Goal: Transaction & Acquisition: Book appointment/travel/reservation

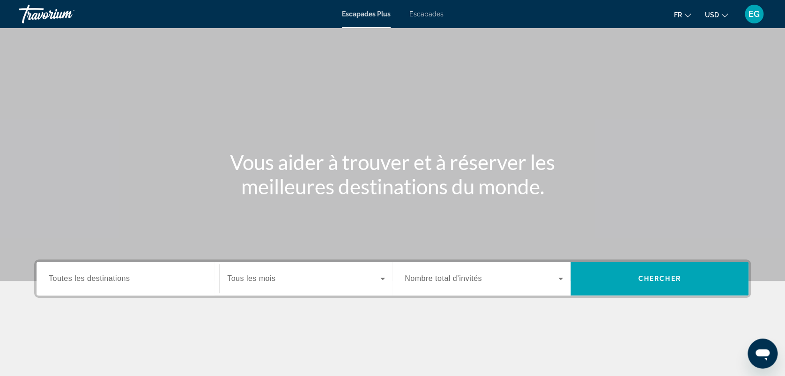
click at [431, 15] on span "Escapades" at bounding box center [426, 13] width 34 height 7
click at [719, 11] on button "USD USD ($) MXN (Mex$) CAD (Can$) GBP (£) EUR (€) AUD (A$) NZD (NZ$) CNY (CN¥)" at bounding box center [716, 15] width 23 height 14
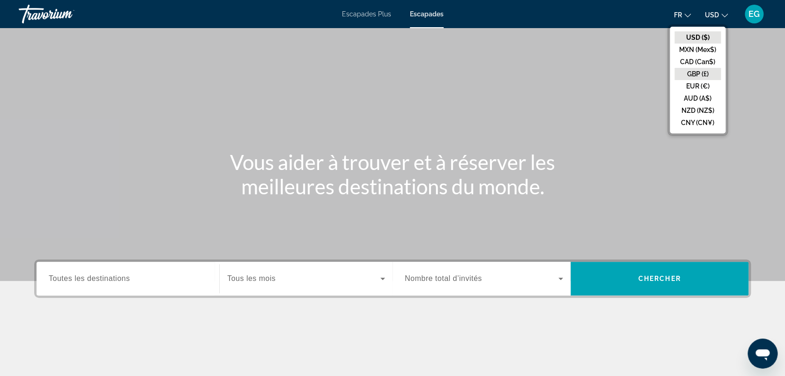
click at [714, 71] on button "GBP (£)" at bounding box center [697, 74] width 46 height 12
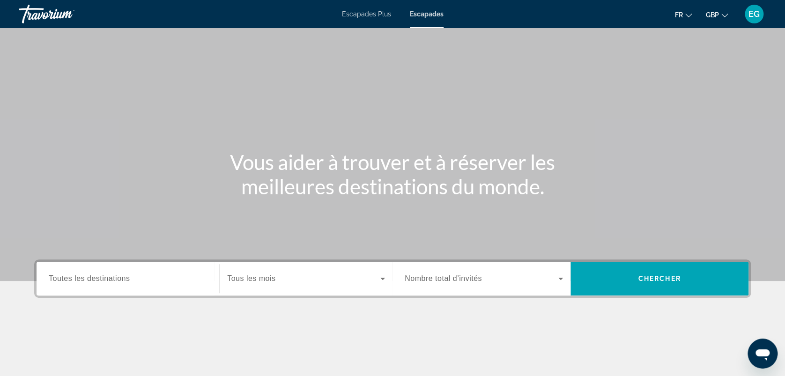
click at [710, 18] on span "GBP" at bounding box center [712, 14] width 13 height 7
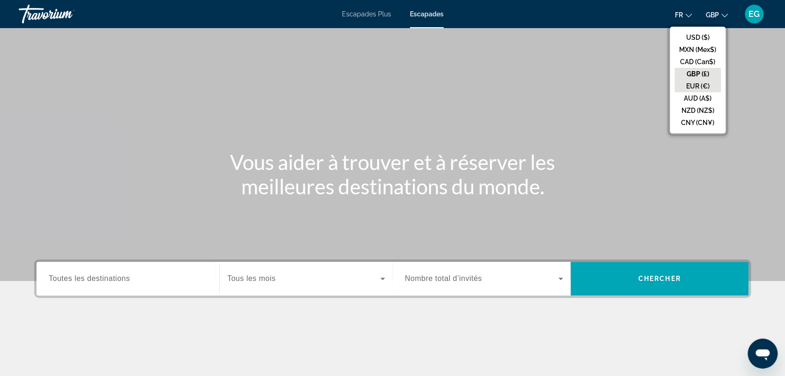
click at [715, 88] on button "EUR (€)" at bounding box center [697, 86] width 46 height 12
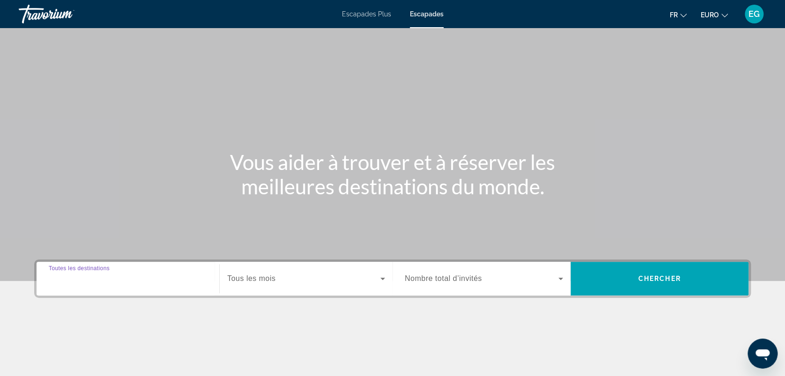
click at [152, 280] on input "Destination Toutes les destinations" at bounding box center [128, 278] width 158 height 11
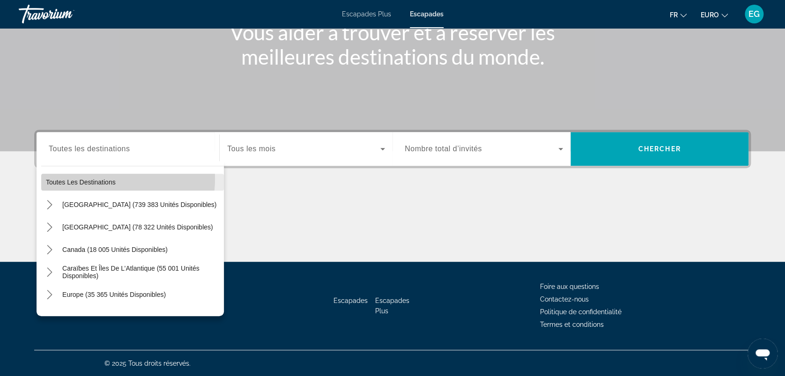
click at [107, 178] on span "Toutes les destinations" at bounding box center [81, 181] width 70 height 7
type input "**********"
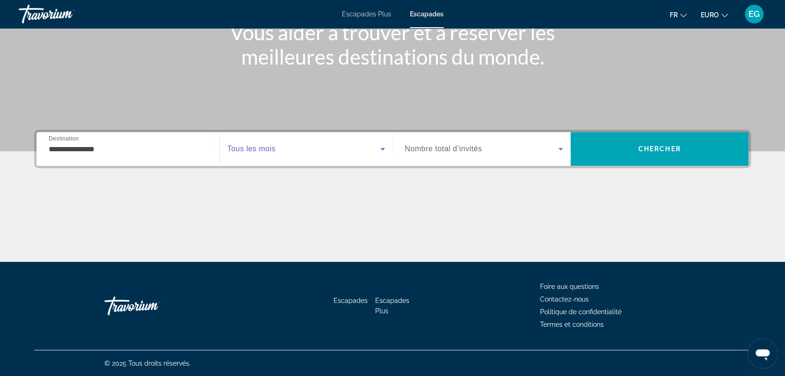
click at [310, 150] on span "Widget de recherche" at bounding box center [303, 148] width 153 height 11
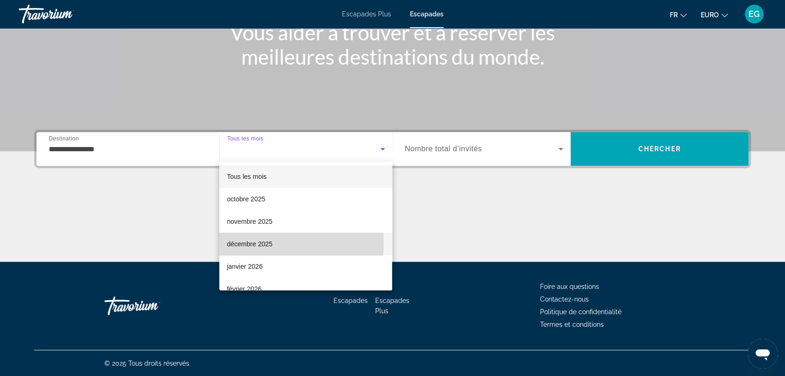
click at [251, 243] on font "décembre 2025" at bounding box center [249, 243] width 45 height 7
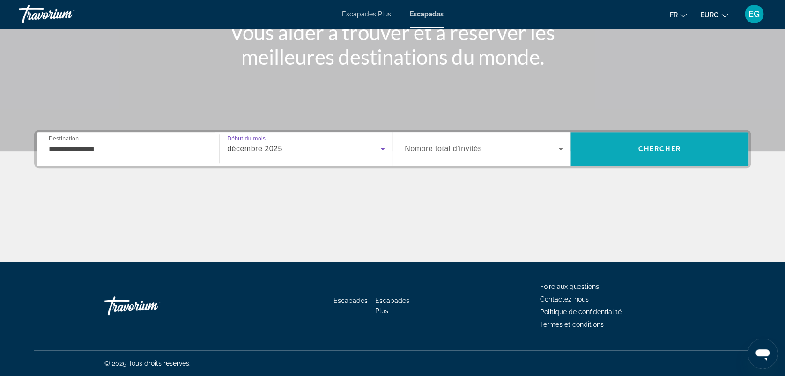
click at [627, 146] on span "Rechercher" at bounding box center [659, 149] width 178 height 22
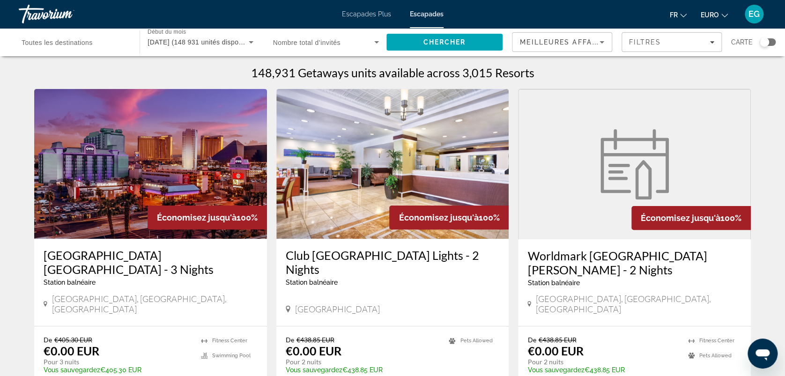
click at [765, 41] on div "Widget de recherche" at bounding box center [764, 41] width 9 height 9
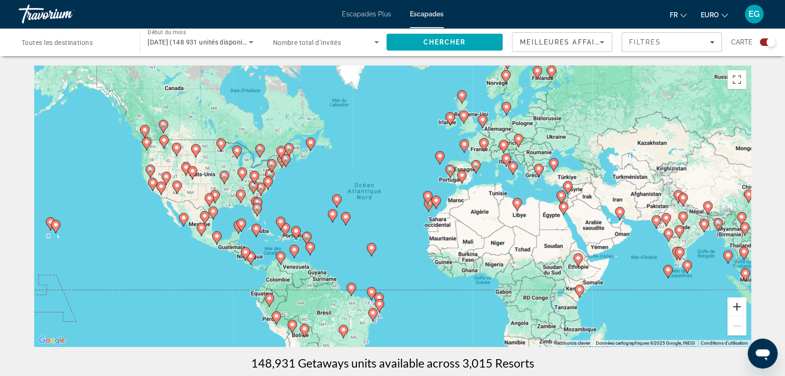
click at [735, 303] on button "Zoom avant" at bounding box center [736, 306] width 19 height 19
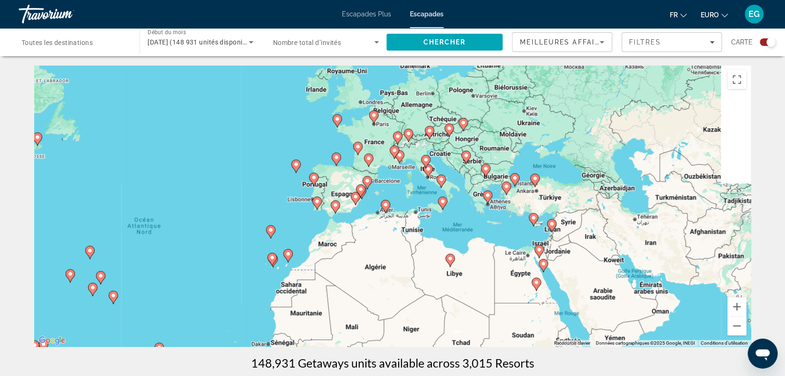
drag, startPoint x: 675, startPoint y: 196, endPoint x: 475, endPoint y: 244, distance: 205.2
click at [475, 244] on div "Pour activer le glissement avec le clavier, appuyez sur Alt+Entrée. Une fois ce…" at bounding box center [392, 206] width 716 height 281
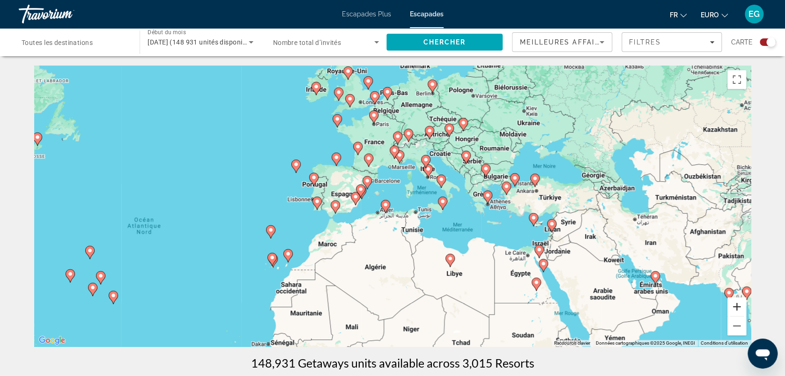
click at [740, 308] on button "Zoom avant" at bounding box center [736, 306] width 19 height 19
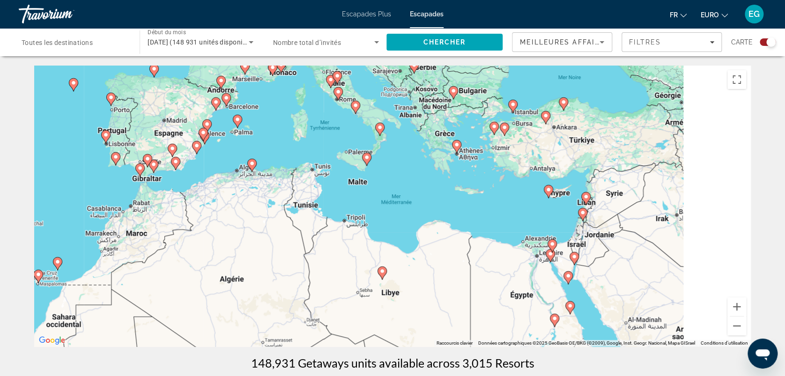
drag, startPoint x: 649, startPoint y: 251, endPoint x: 520, endPoint y: 201, distance: 138.0
click at [520, 201] on div "Pour activer le glissement avec le clavier, appuyez sur Alt+Entrée. Une fois ce…" at bounding box center [392, 206] width 716 height 281
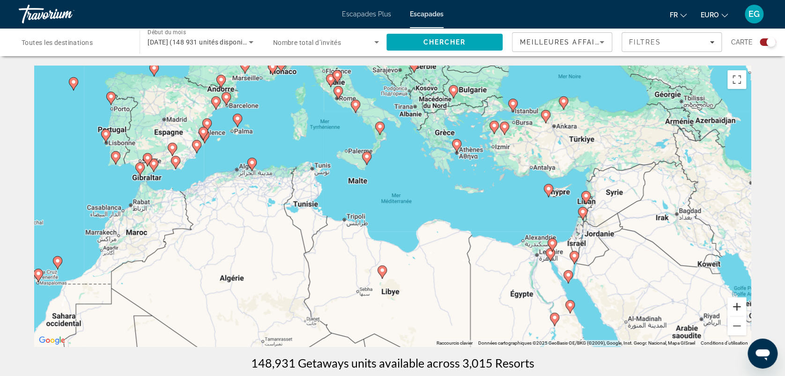
click at [738, 303] on button "Zoom avant" at bounding box center [736, 306] width 19 height 19
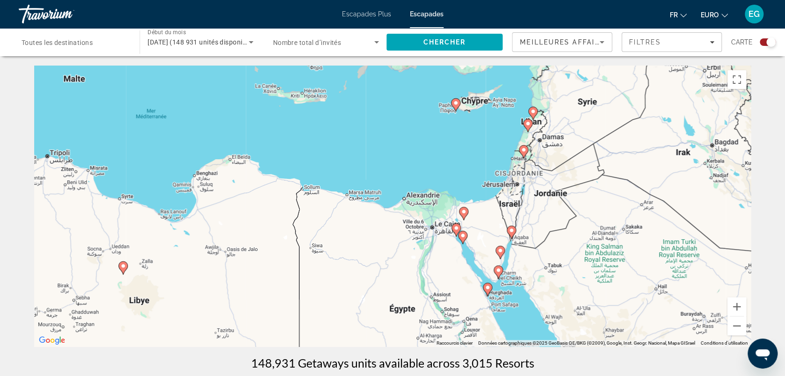
drag, startPoint x: 696, startPoint y: 260, endPoint x: 441, endPoint y: 183, distance: 266.7
click at [441, 183] on div "Pour activer le glissement avec le clavier, appuyez sur Alt+Entrée. Une fois ce…" at bounding box center [392, 206] width 716 height 281
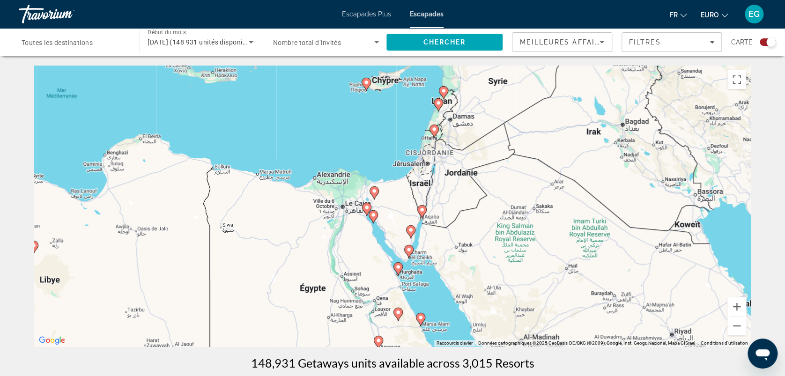
drag, startPoint x: 427, startPoint y: 157, endPoint x: 337, endPoint y: 139, distance: 91.7
click at [337, 139] on div "Pour activer le glissement avec le clavier, appuyez sur Alt+Entrée. Une fois ce…" at bounding box center [392, 206] width 716 height 281
click at [736, 306] on button "Zoom avant" at bounding box center [736, 306] width 19 height 19
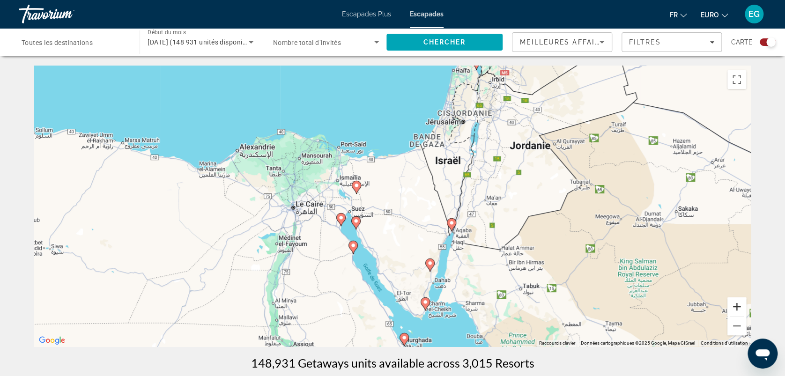
click at [736, 306] on button "Zoom avant" at bounding box center [736, 306] width 19 height 19
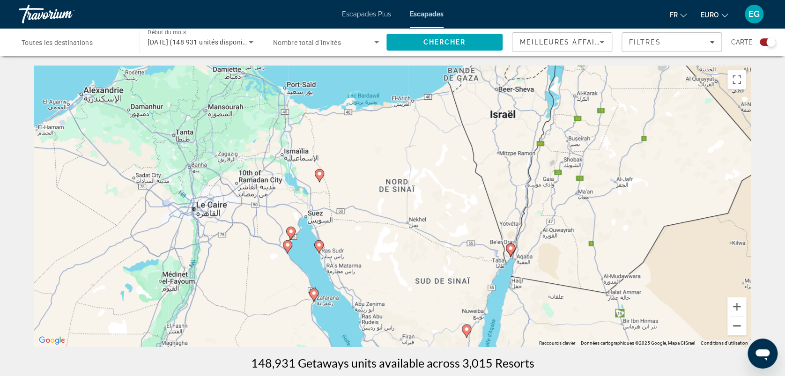
click at [738, 323] on button "Zoom arrière" at bounding box center [736, 326] width 19 height 19
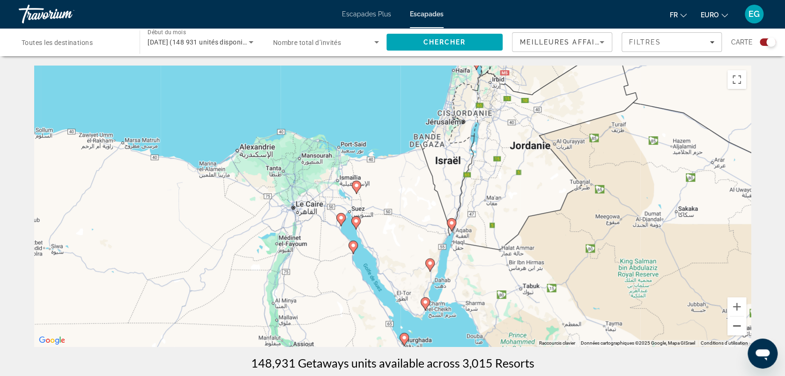
click at [738, 323] on button "Zoom arrière" at bounding box center [736, 326] width 19 height 19
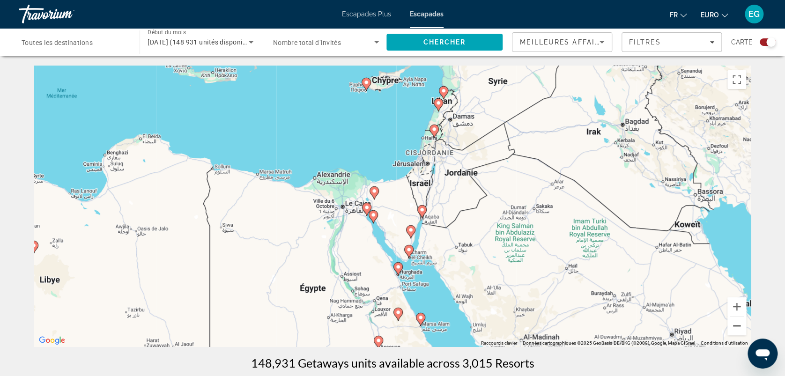
click at [738, 323] on button "Zoom arrière" at bounding box center [736, 326] width 19 height 19
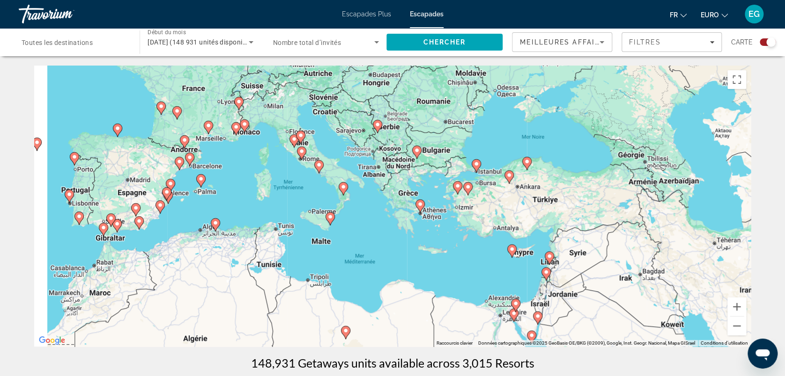
drag, startPoint x: 266, startPoint y: 140, endPoint x: 443, endPoint y: 280, distance: 224.7
click at [443, 280] on div "Pour activer le glissement avec le clavier, appuyez sur Alt+Entrée. Une fois ce…" at bounding box center [392, 206] width 716 height 281
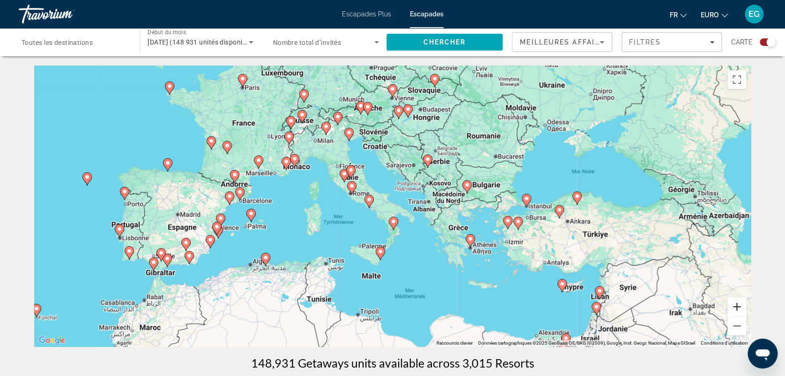
click at [738, 303] on button "Zoom avant" at bounding box center [736, 306] width 19 height 19
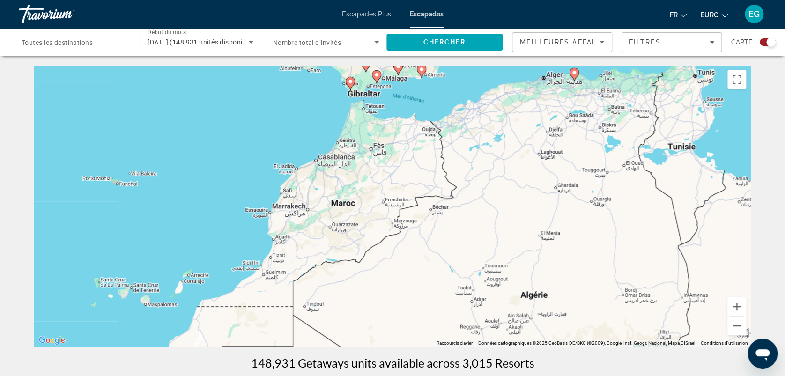
drag, startPoint x: 206, startPoint y: 277, endPoint x: 654, endPoint y: 21, distance: 516.4
click at [654, 21] on div "Passer au contenu principal Escapades Plus Escapades Fr English Español Françai…" at bounding box center [392, 188] width 785 height 376
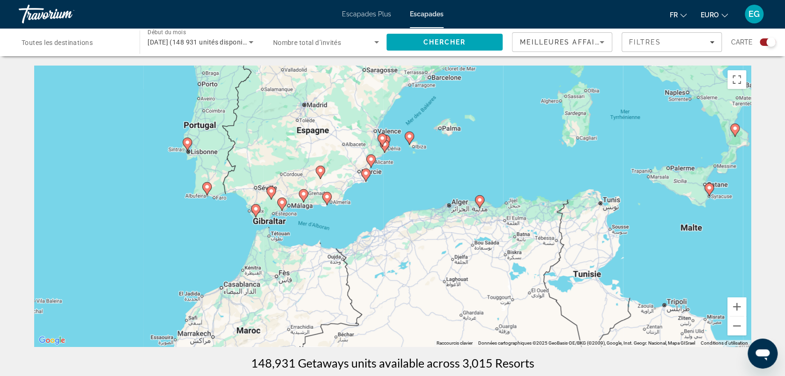
drag, startPoint x: 307, startPoint y: 126, endPoint x: 211, endPoint y: 257, distance: 161.5
click at [211, 257] on div "Pour activer le glissement avec le clavier, appuyez sur Alt+Entrée. Une fois ce…" at bounding box center [392, 206] width 716 height 281
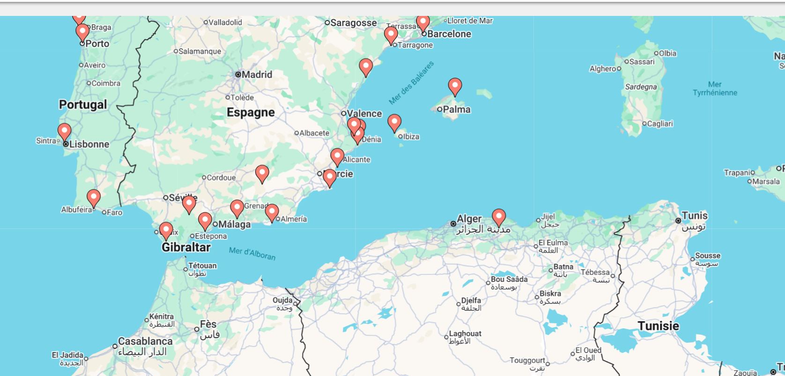
click at [304, 193] on image "Contenu principal" at bounding box center [304, 194] width 6 height 6
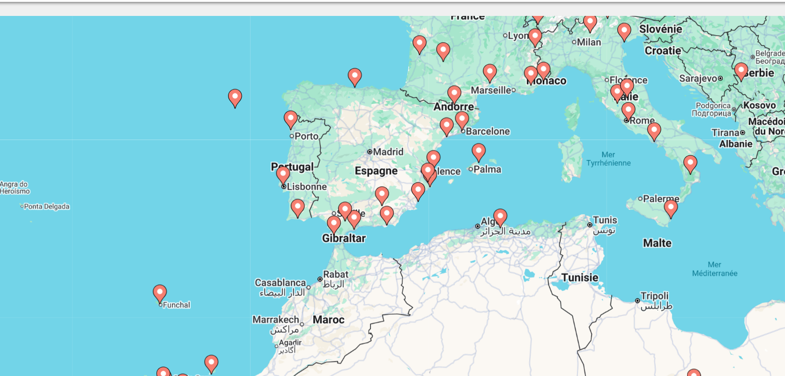
click at [383, 203] on image "Contenu principal" at bounding box center [382, 201] width 6 height 6
type input "**********"
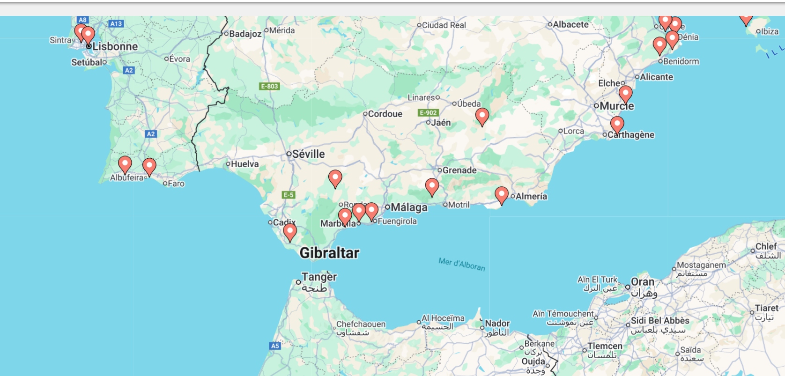
click at [395, 196] on image "Contenu principal" at bounding box center [394, 196] width 6 height 6
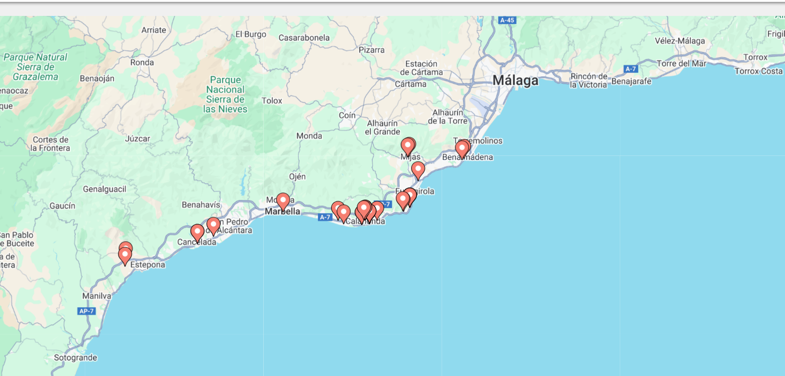
click at [399, 195] on image "Contenu principal" at bounding box center [398, 195] width 6 height 6
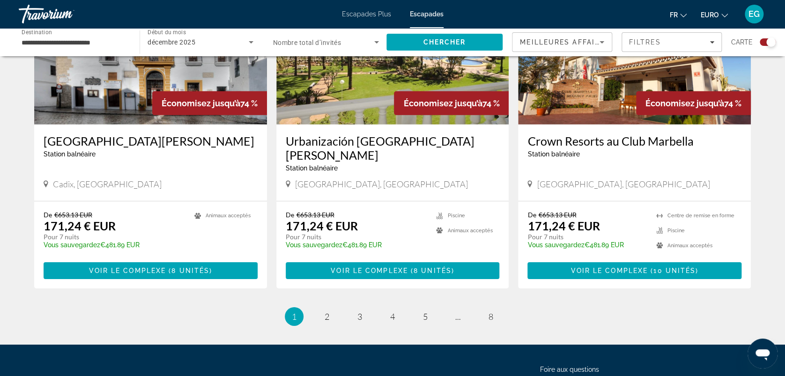
scroll to position [1402, 0]
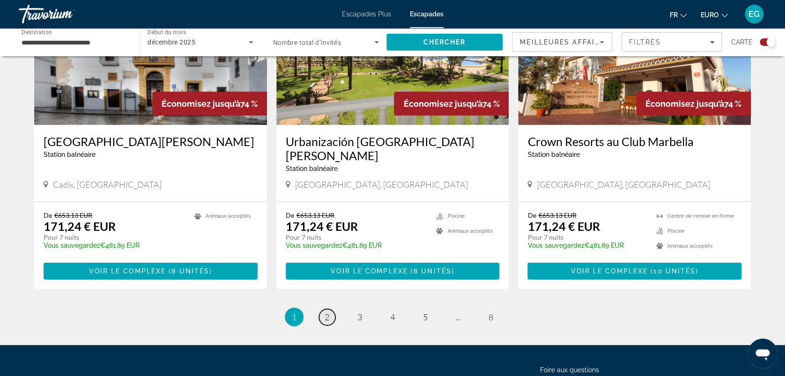
click at [326, 312] on span "2" at bounding box center [327, 317] width 5 height 10
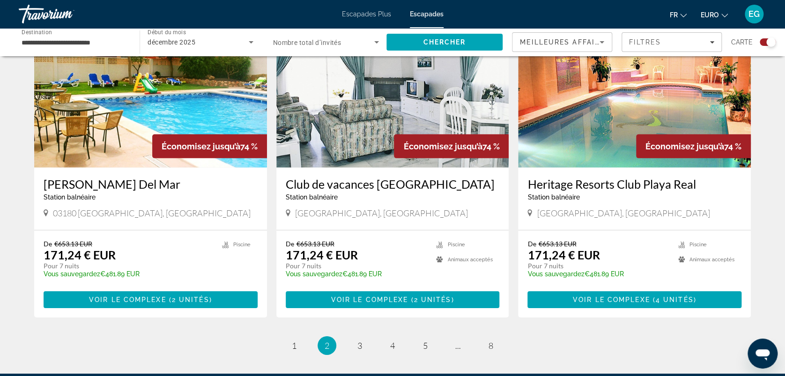
scroll to position [1331, 0]
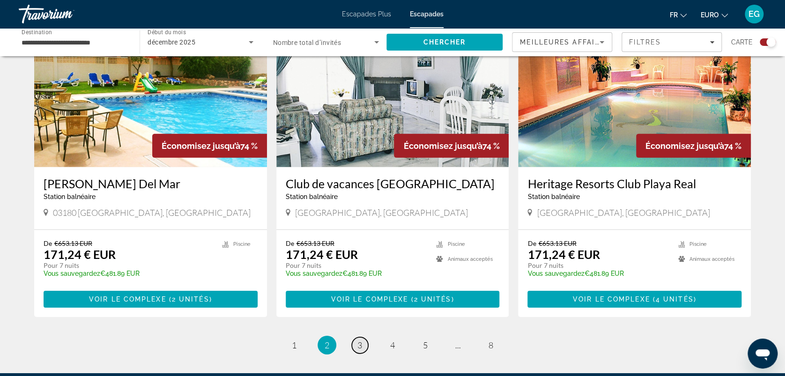
click at [358, 340] on span "3" at bounding box center [359, 345] width 5 height 10
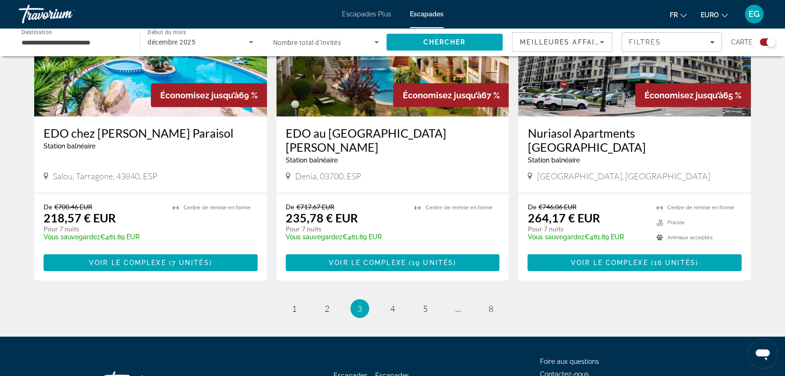
scroll to position [1429, 0]
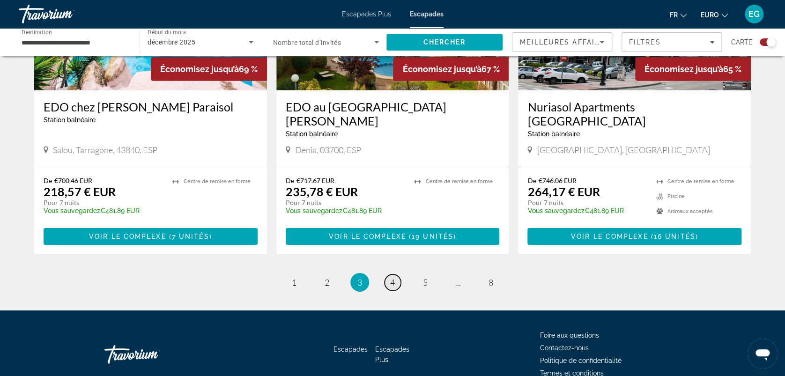
click at [391, 277] on span "4" at bounding box center [392, 282] width 5 height 10
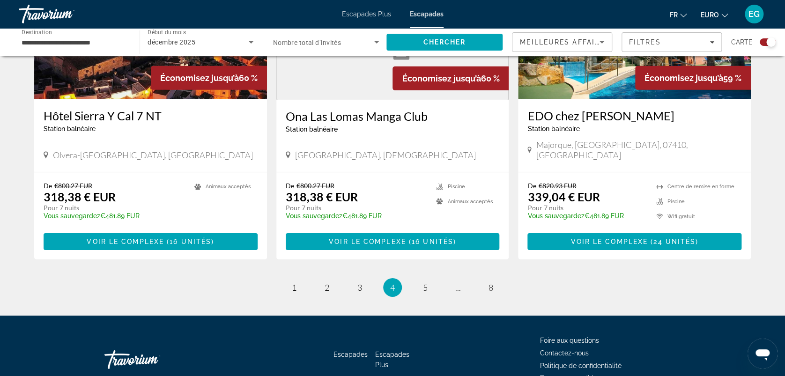
scroll to position [1434, 0]
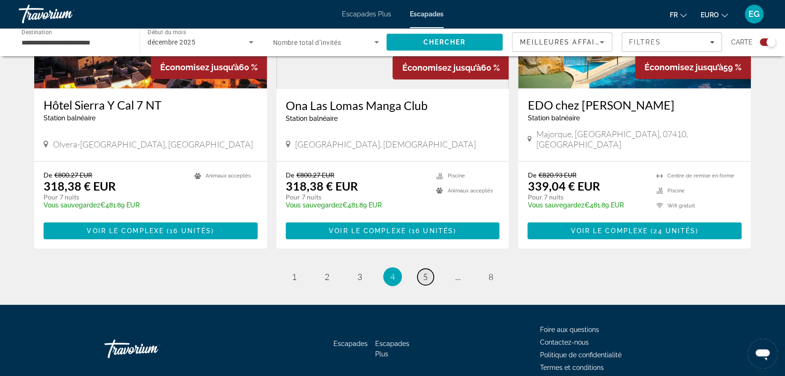
click at [423, 272] on span "5" at bounding box center [425, 277] width 5 height 10
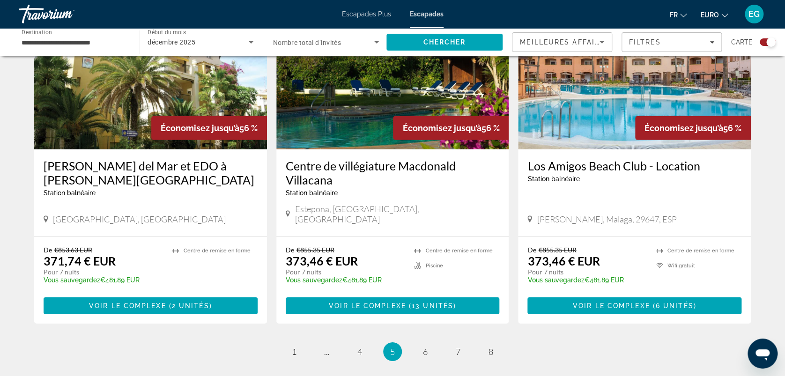
scroll to position [1398, 0]
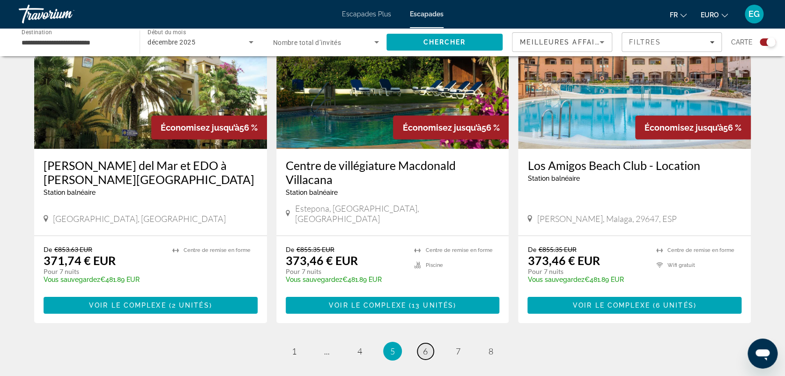
click at [425, 346] on span "6" at bounding box center [425, 351] width 5 height 10
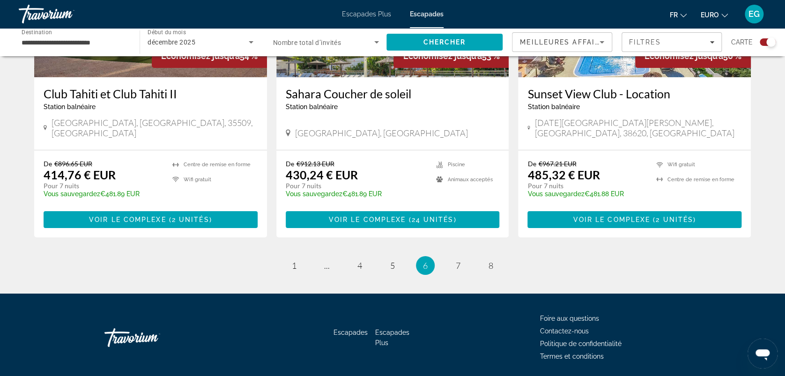
scroll to position [1499, 0]
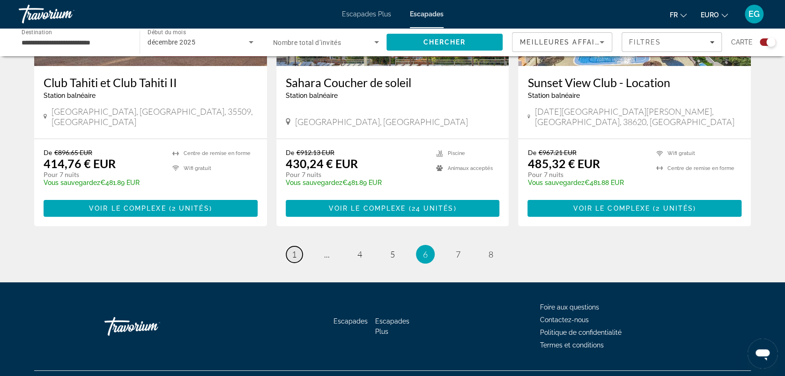
click at [294, 249] on span "1" at bounding box center [294, 254] width 5 height 10
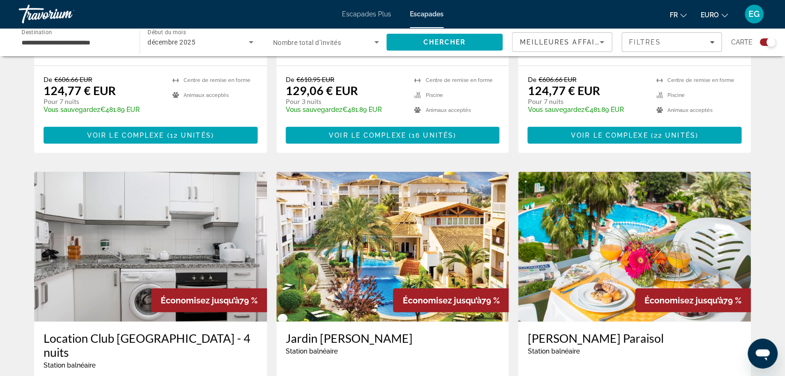
scroll to position [1429, 0]
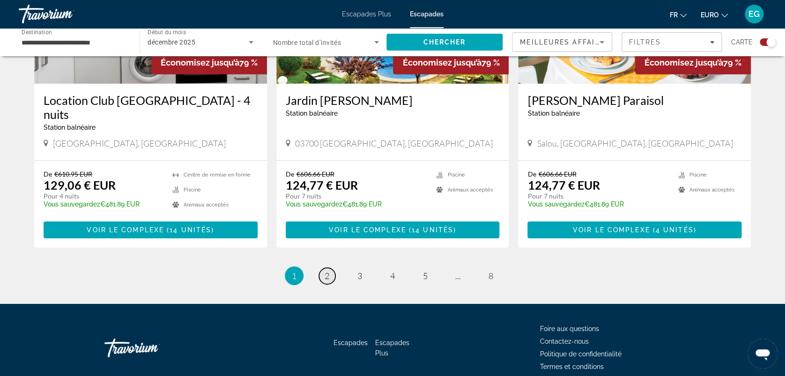
click at [328, 271] on span "2" at bounding box center [327, 276] width 5 height 10
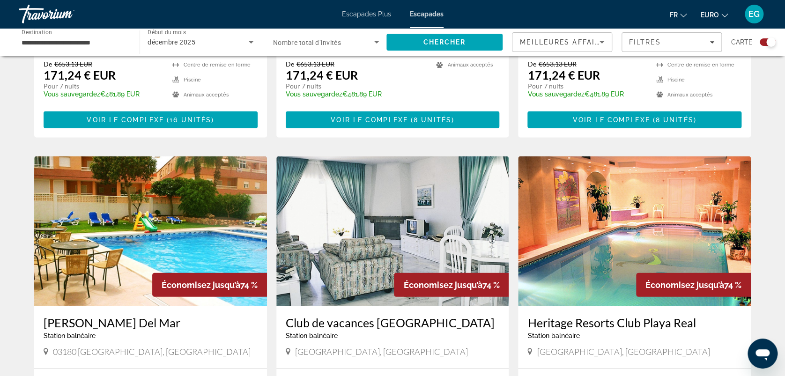
scroll to position [1329, 0]
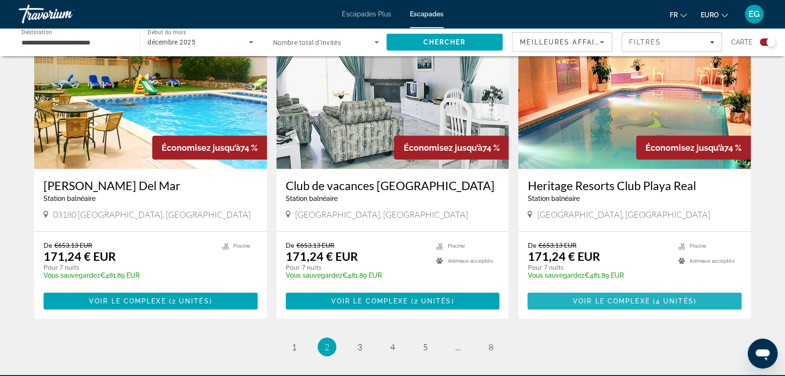
click at [613, 297] on span "Voir le complexe" at bounding box center [611, 300] width 77 height 7
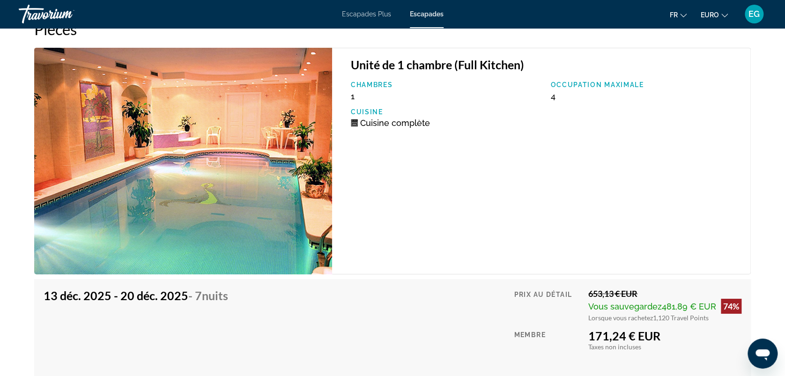
scroll to position [1426, 0]
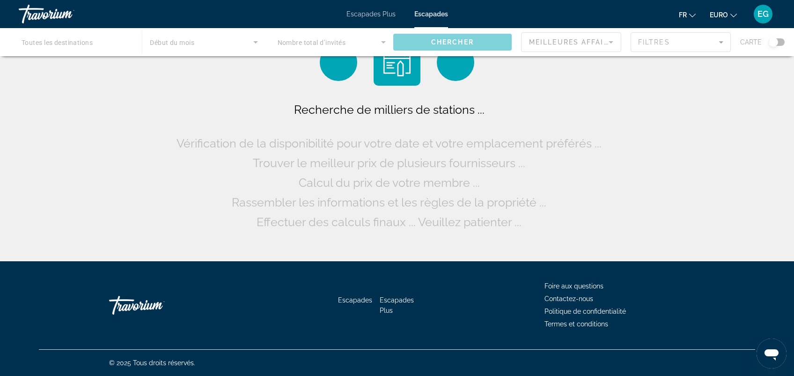
click at [46, 173] on div "Recherche de milliers de stations ... Vérification de la disponibilité pour vot…" at bounding box center [397, 133] width 794 height 266
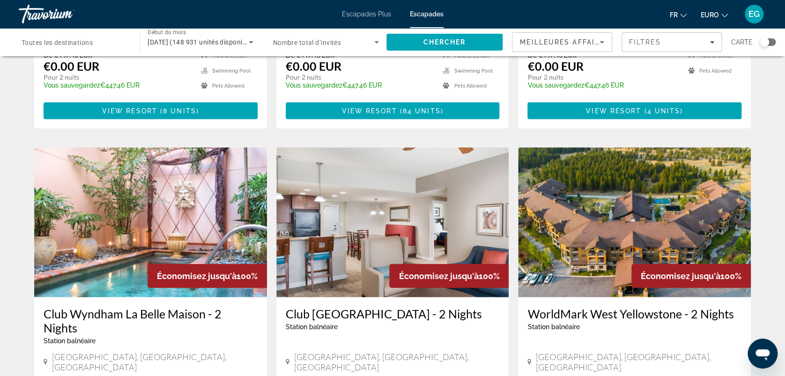
scroll to position [953, 0]
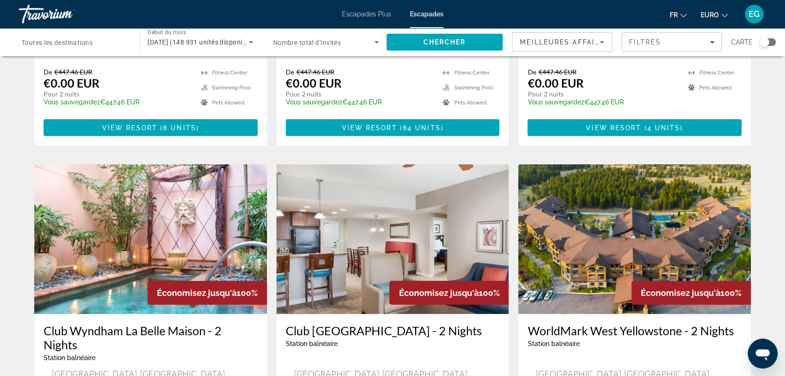
click at [60, 39] on span "Toutes les destinations" at bounding box center [57, 42] width 71 height 7
click at [60, 39] on input "Destination Toutes les destinations" at bounding box center [75, 42] width 106 height 11
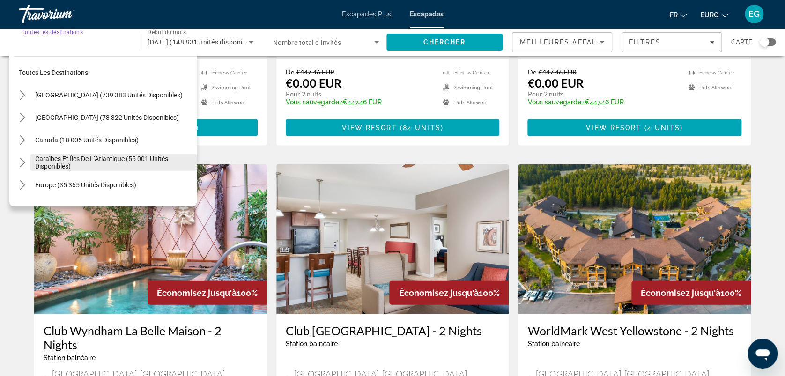
scroll to position [45, 0]
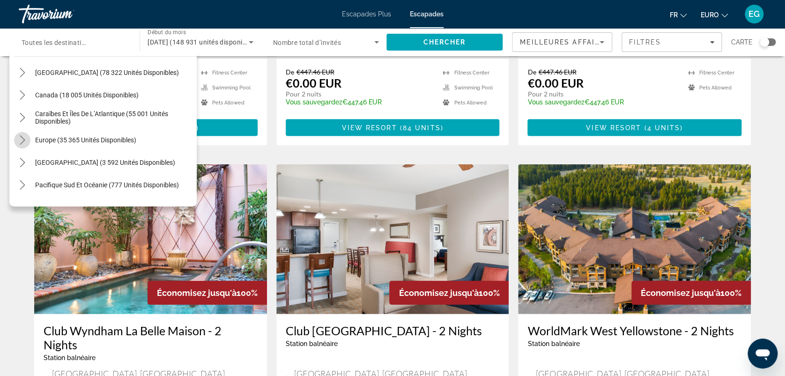
click at [24, 140] on icon "Toggle Europe (35 365 unités disponibles) sous-menu" at bounding box center [22, 139] width 5 height 9
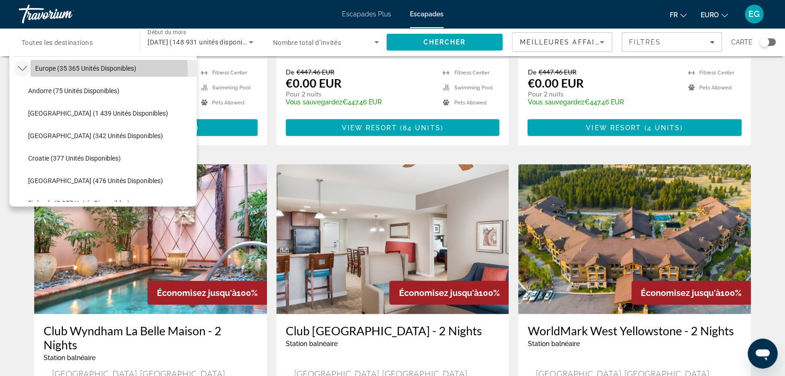
click at [80, 72] on span "Sélectionnez la destination : Europe (35 365 unités disponibles)" at bounding box center [113, 68] width 166 height 22
type input "**********"
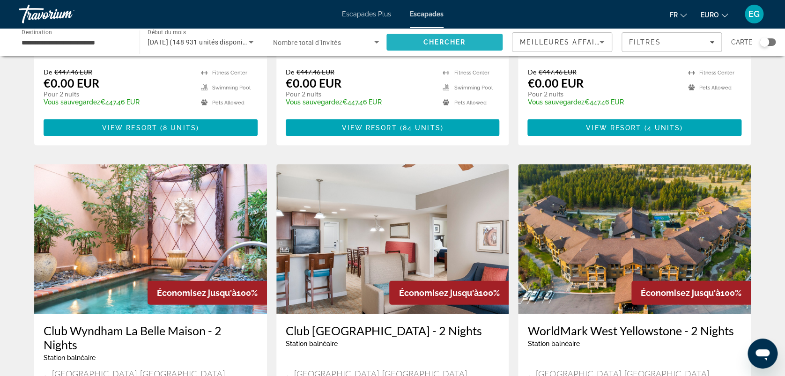
click at [428, 44] on span "Chercher" at bounding box center [444, 41] width 43 height 7
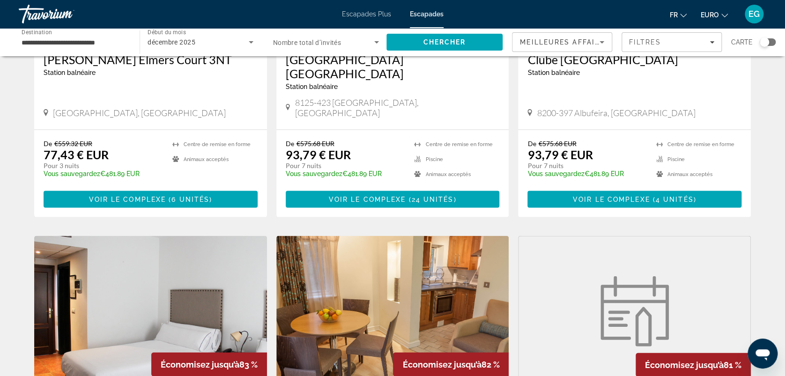
scroll to position [1139, 0]
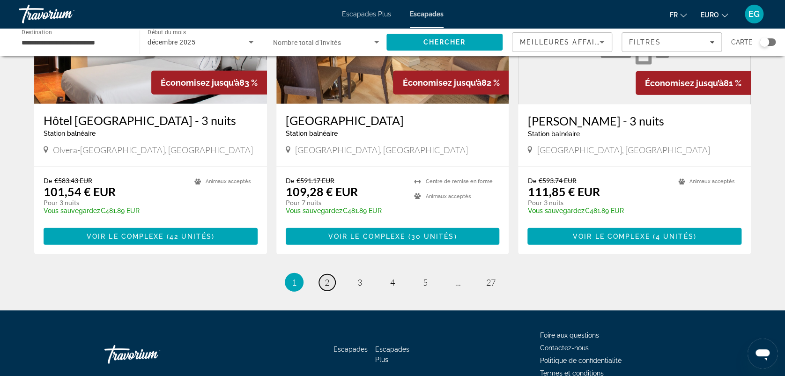
click at [329, 274] on link "page 2" at bounding box center [327, 282] width 16 height 16
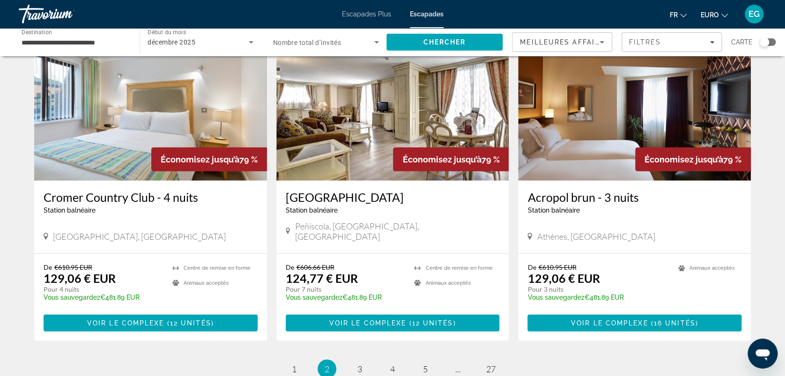
scroll to position [1042, 0]
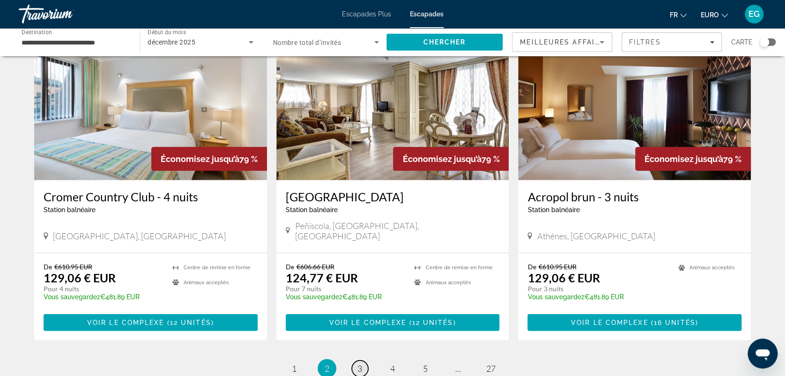
click at [362, 363] on span "3" at bounding box center [359, 368] width 5 height 10
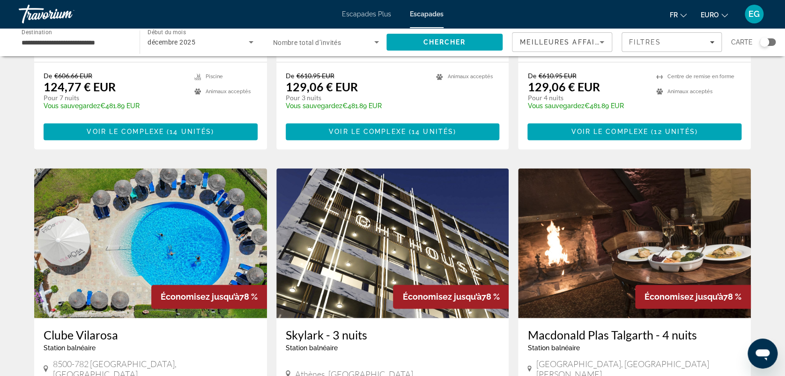
scroll to position [605, 0]
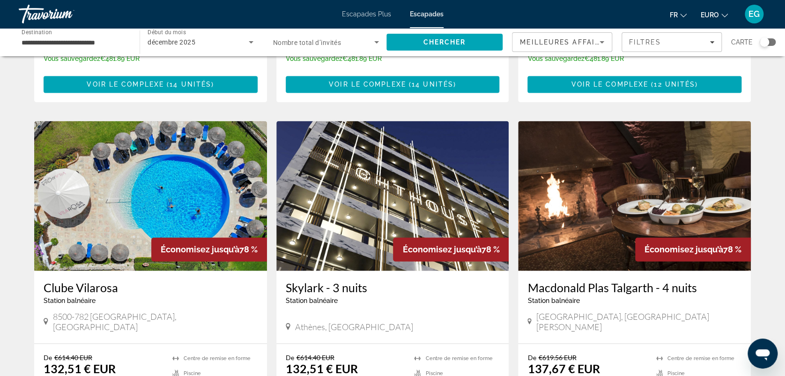
click at [213, 215] on img "Contenu principal" at bounding box center [150, 196] width 233 height 150
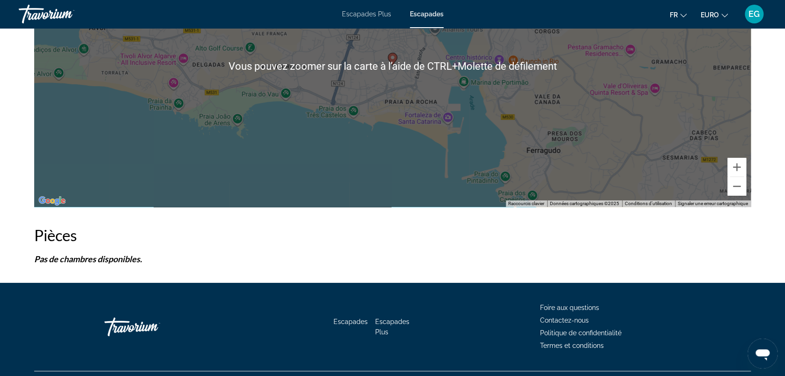
scroll to position [1595, 0]
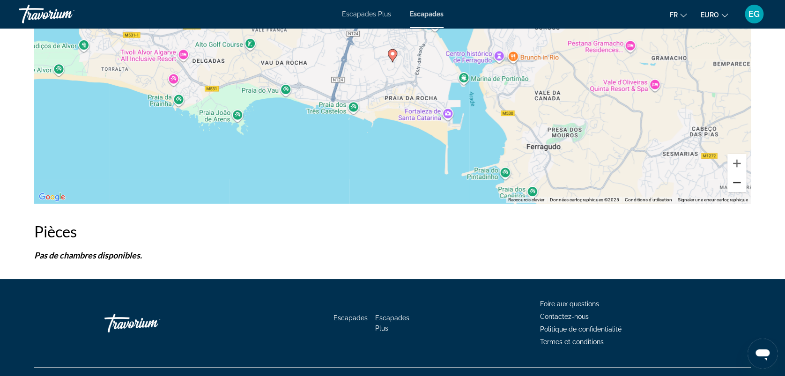
click at [738, 185] on button "Zoom arrière" at bounding box center [736, 182] width 19 height 19
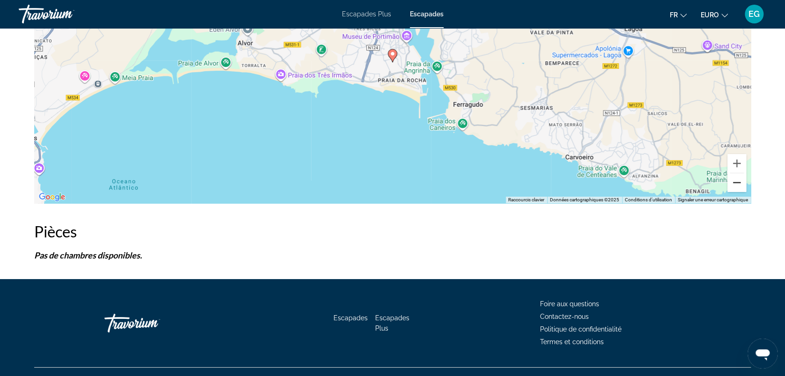
click at [738, 185] on button "Zoom arrière" at bounding box center [736, 182] width 19 height 19
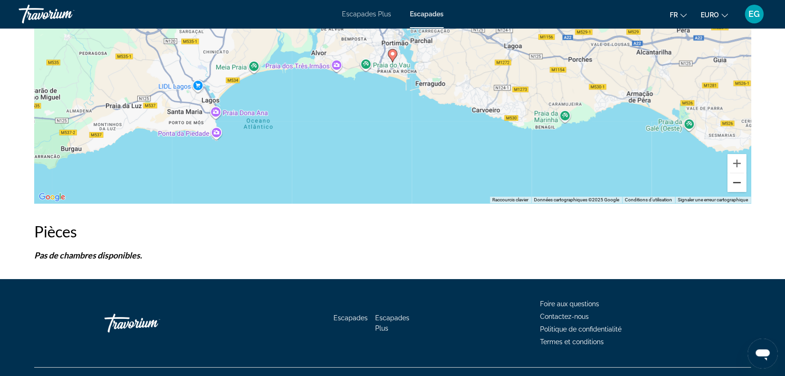
click at [738, 185] on button "Zoom arrière" at bounding box center [736, 182] width 19 height 19
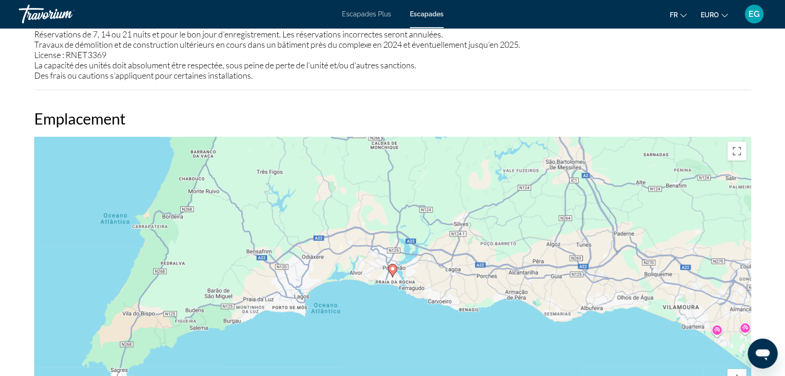
scroll to position [1366, 0]
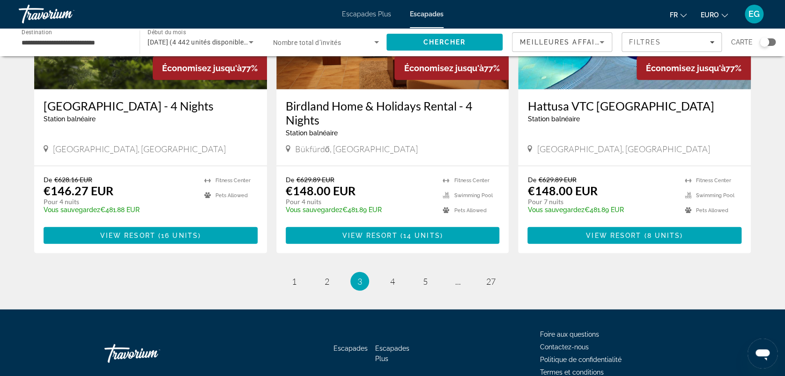
scroll to position [1116, 0]
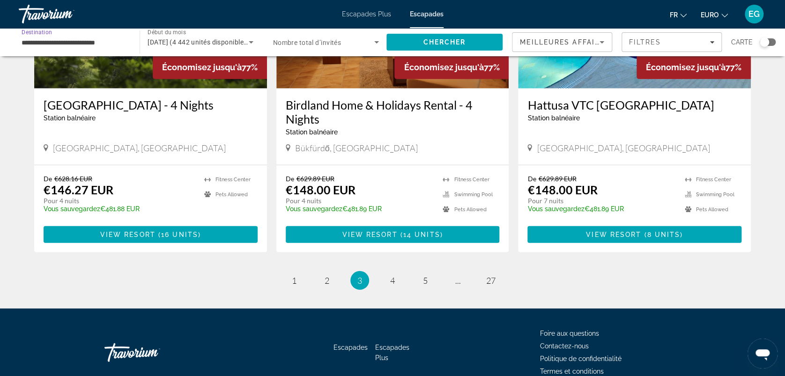
click at [64, 41] on input "**********" at bounding box center [75, 42] width 106 height 11
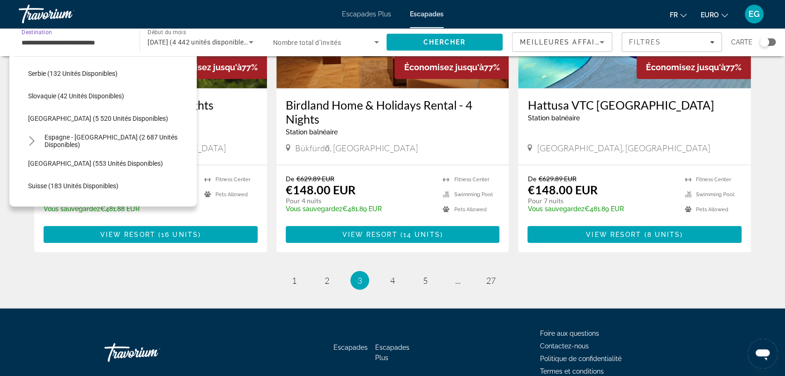
scroll to position [449, 0]
click at [41, 115] on span "[GEOGRAPHIC_DATA] (5 520 unités disponibles)" at bounding box center [98, 117] width 140 height 7
type input "**********"
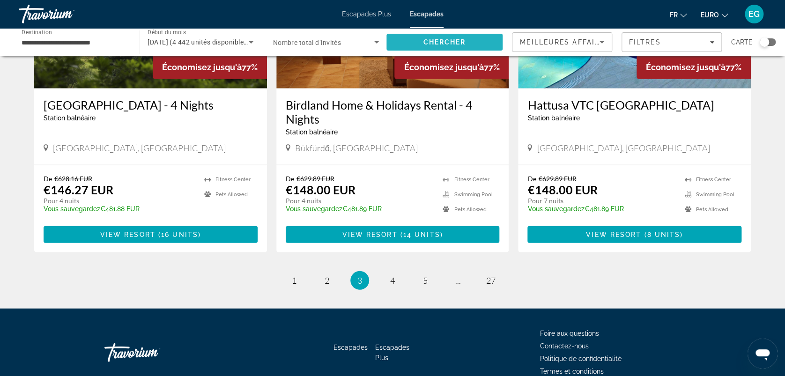
click at [422, 38] on span "Rechercher" at bounding box center [444, 42] width 116 height 22
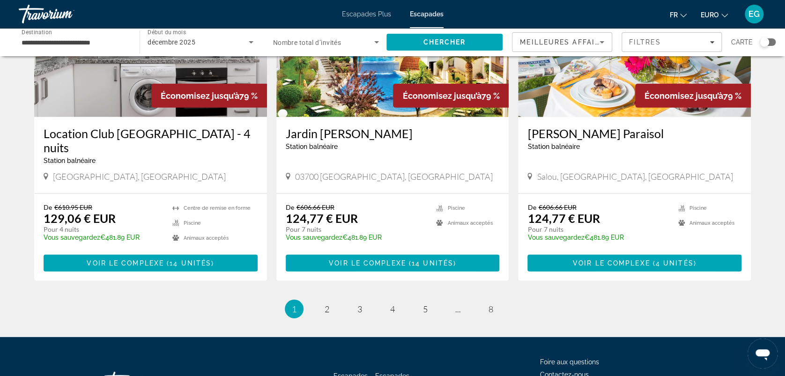
scroll to position [1139, 0]
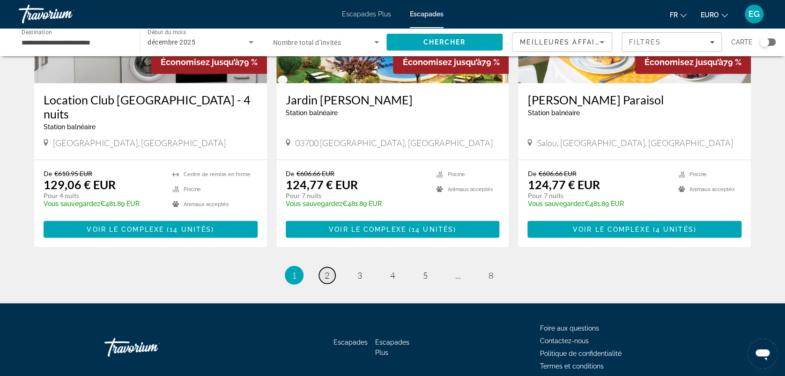
click at [332, 267] on link "page 2" at bounding box center [327, 275] width 16 height 16
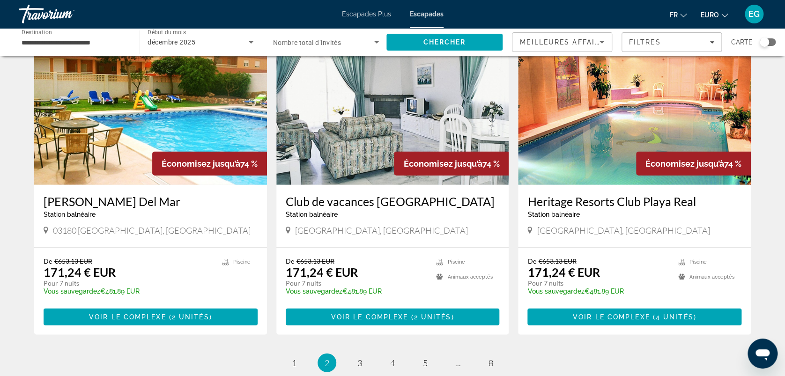
scroll to position [1139, 0]
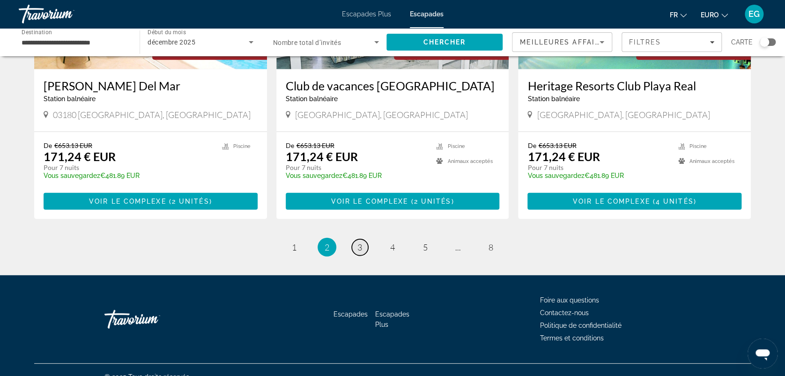
click at [359, 242] on span "3" at bounding box center [359, 247] width 5 height 10
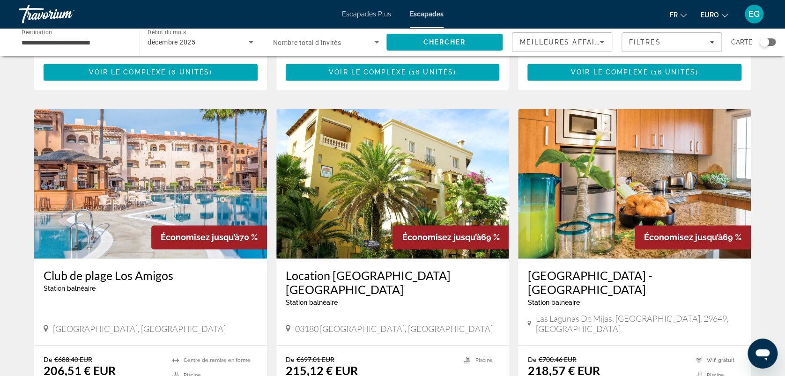
scroll to position [628, 0]
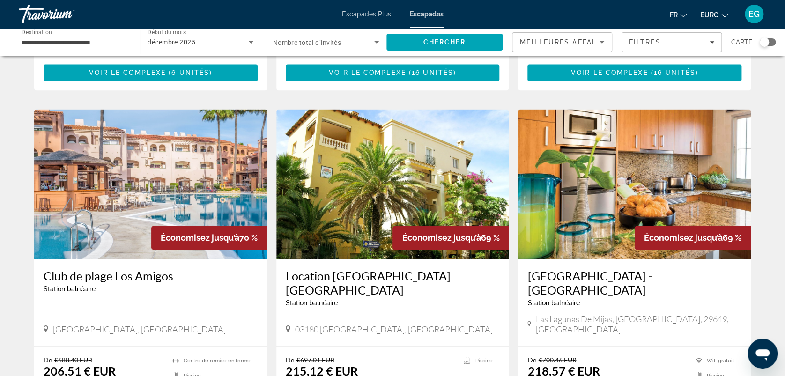
click at [150, 172] on img "Contenu principal" at bounding box center [150, 184] width 233 height 150
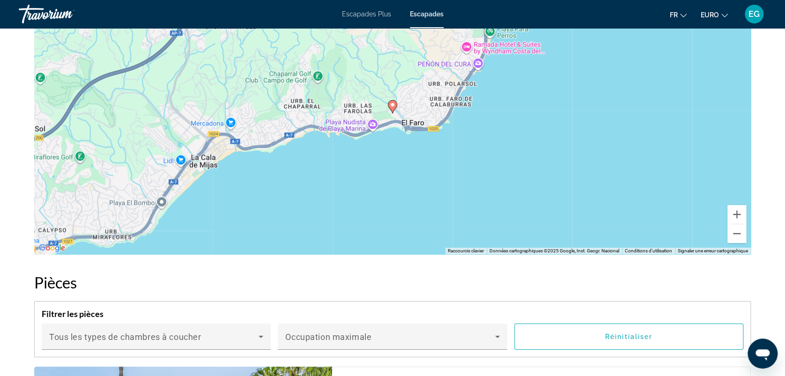
scroll to position [1525, 0]
click at [737, 205] on button "Zoom avant" at bounding box center [736, 214] width 19 height 19
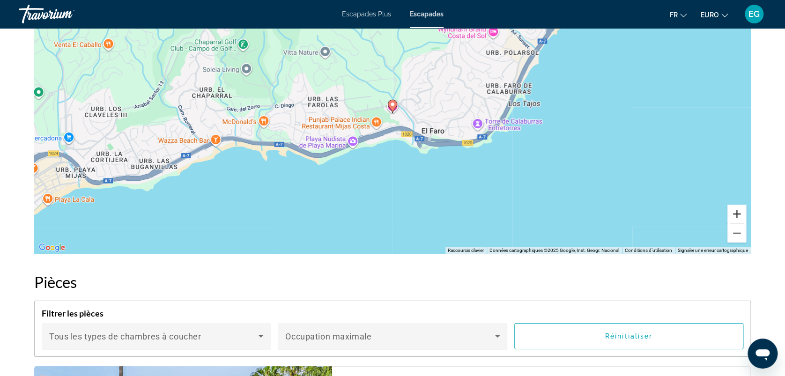
click at [737, 205] on button "Zoom avant" at bounding box center [736, 214] width 19 height 19
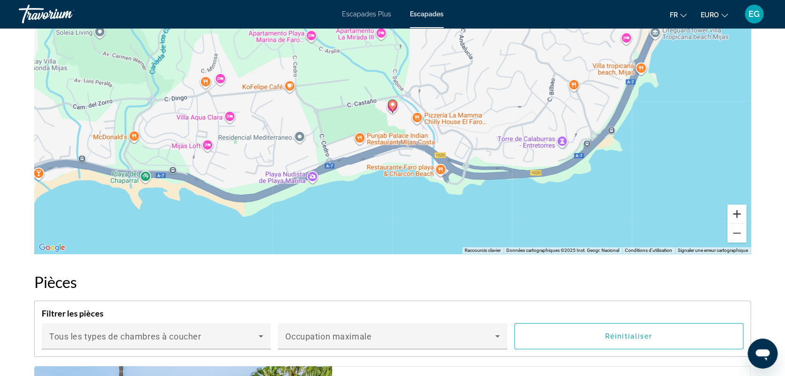
click at [737, 205] on button "Zoom avant" at bounding box center [736, 214] width 19 height 19
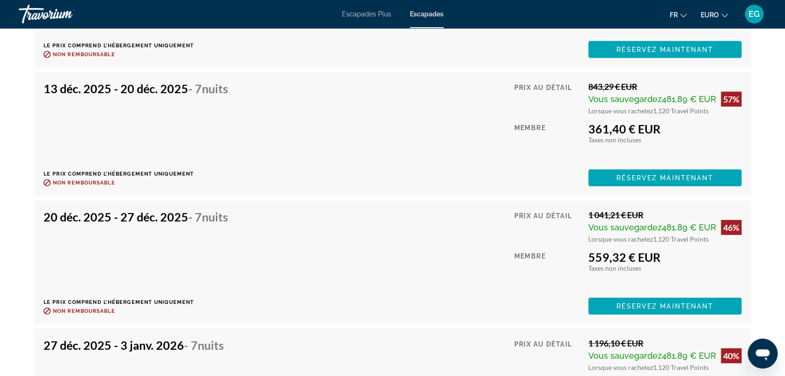
scroll to position [2825, 0]
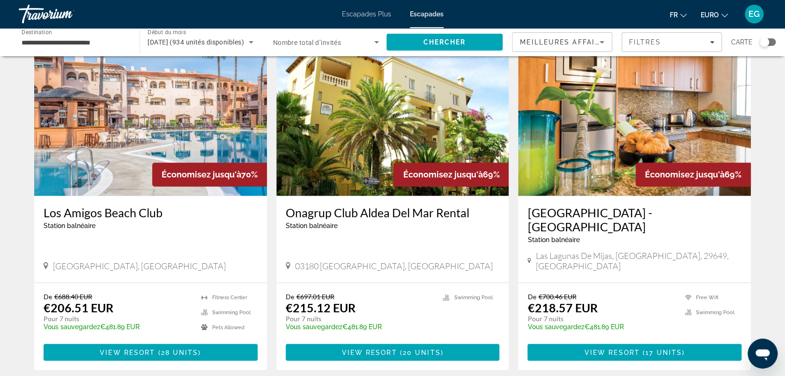
scroll to position [700, 0]
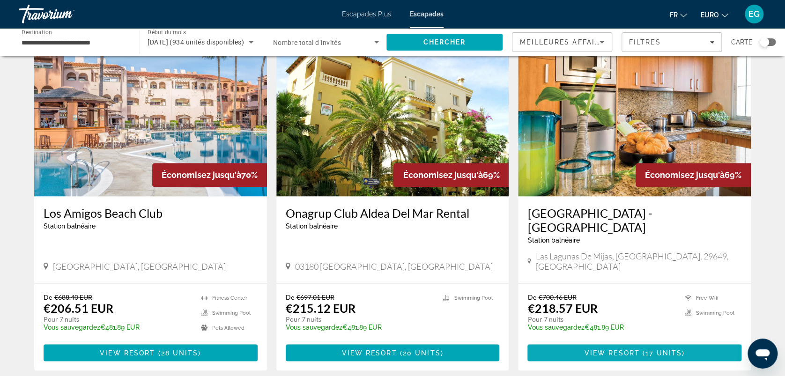
click at [632, 349] on span "View Resort" at bounding box center [611, 352] width 55 height 7
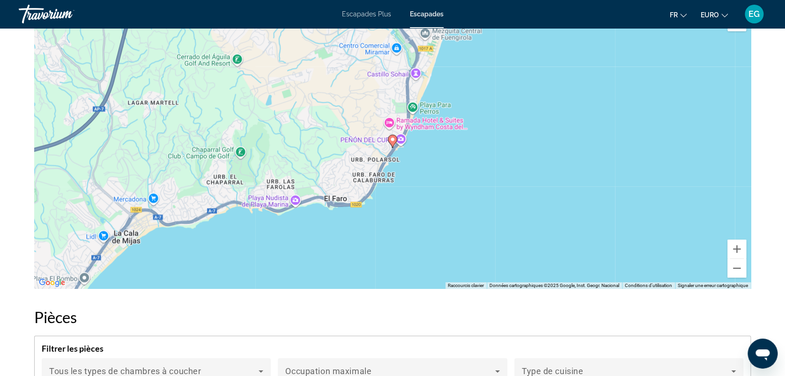
scroll to position [1296, 0]
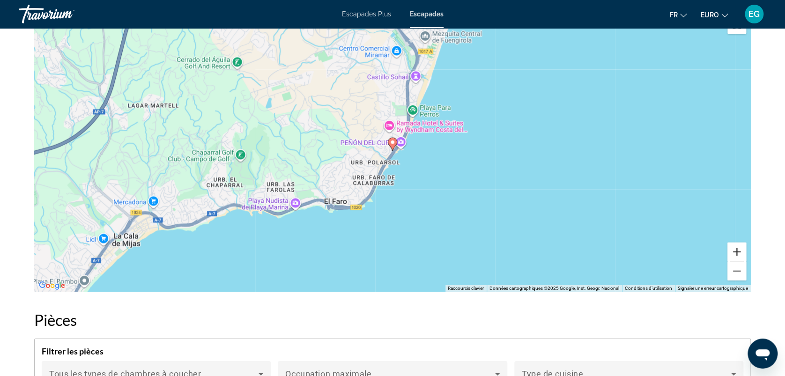
click at [734, 243] on button "Zoom avant" at bounding box center [736, 252] width 19 height 19
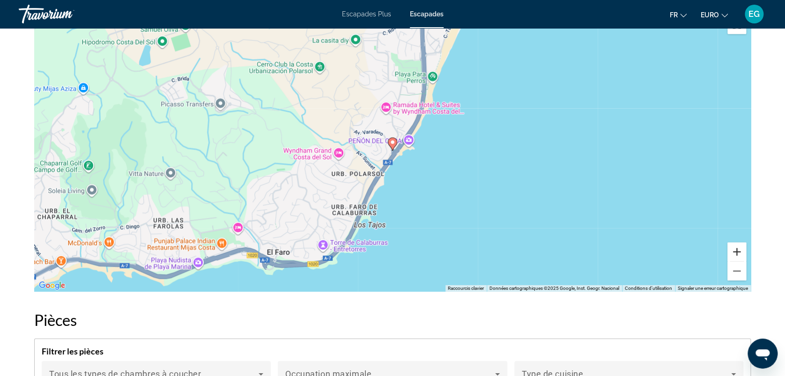
click at [734, 243] on button "Zoom avant" at bounding box center [736, 252] width 19 height 19
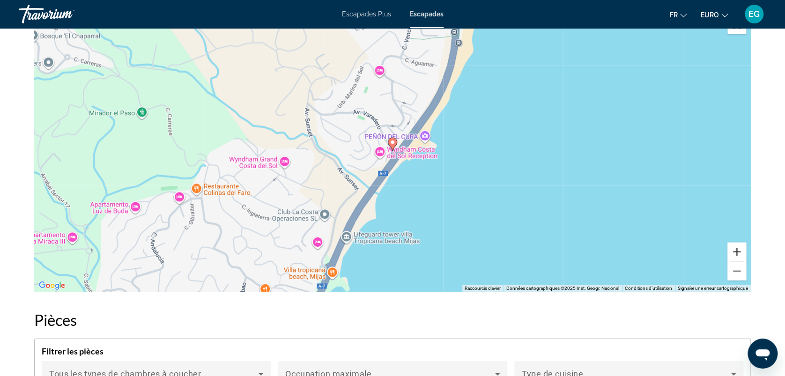
click at [734, 243] on button "Zoom avant" at bounding box center [736, 252] width 19 height 19
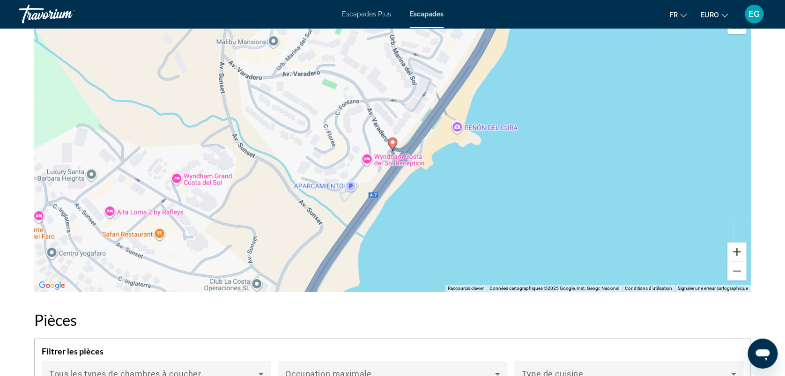
click at [734, 243] on button "Zoom avant" at bounding box center [736, 252] width 19 height 19
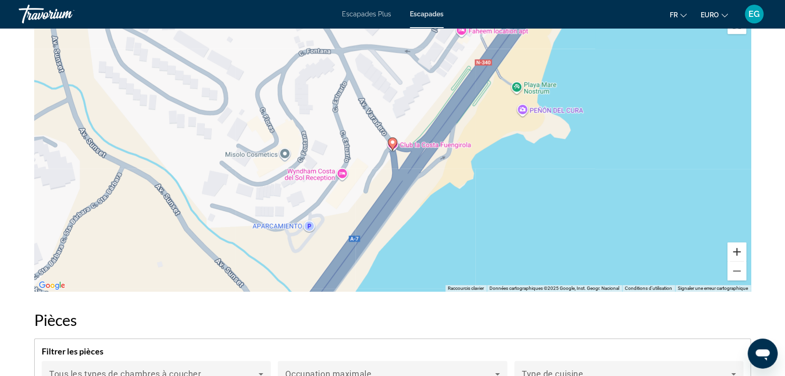
click at [734, 243] on button "Zoom avant" at bounding box center [736, 252] width 19 height 19
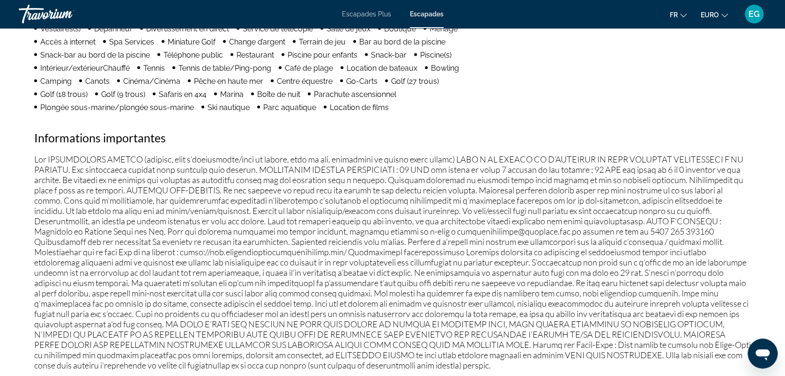
scroll to position [881, 0]
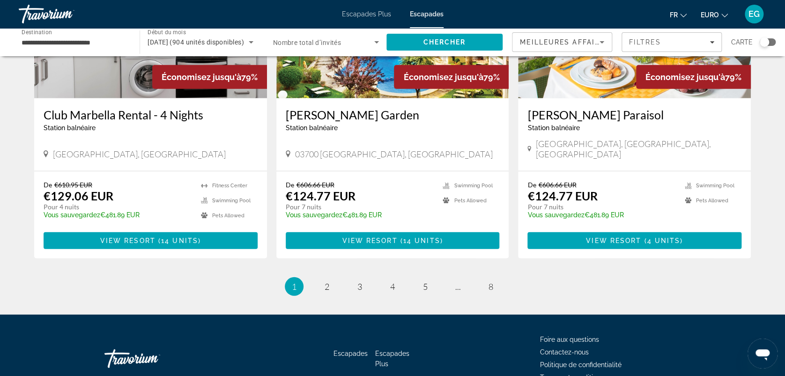
scroll to position [1123, 0]
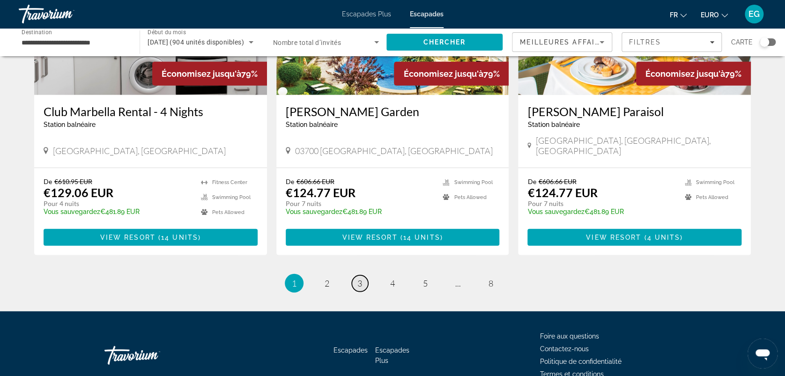
click at [365, 275] on link "page 3" at bounding box center [360, 283] width 16 height 16
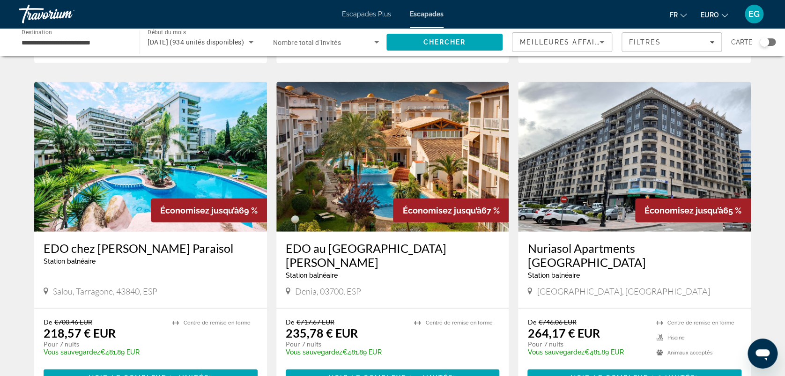
scroll to position [1139, 0]
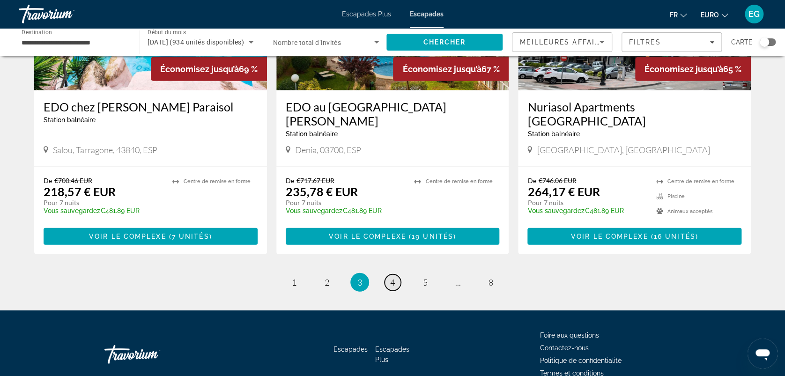
click at [390, 277] on span "4" at bounding box center [392, 282] width 5 height 10
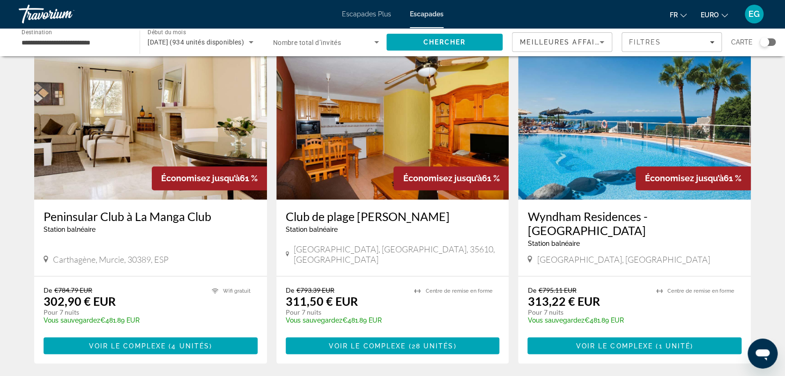
scroll to position [705, 0]
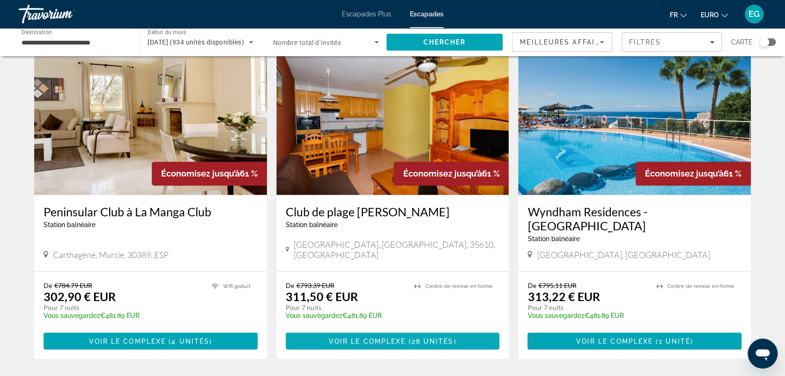
click at [328, 330] on span "Contenu principal" at bounding box center [393, 341] width 214 height 22
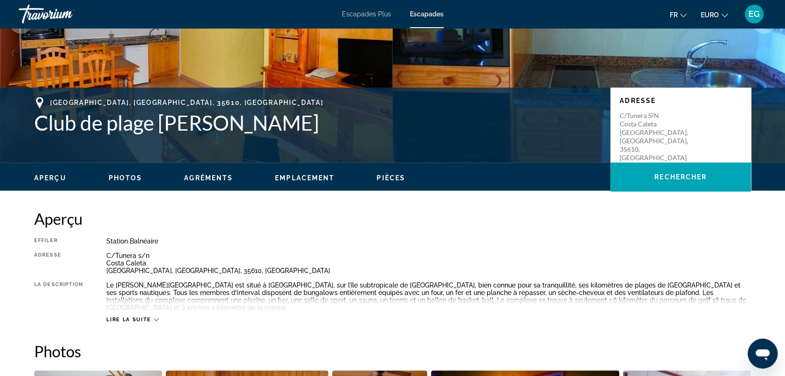
scroll to position [147, 0]
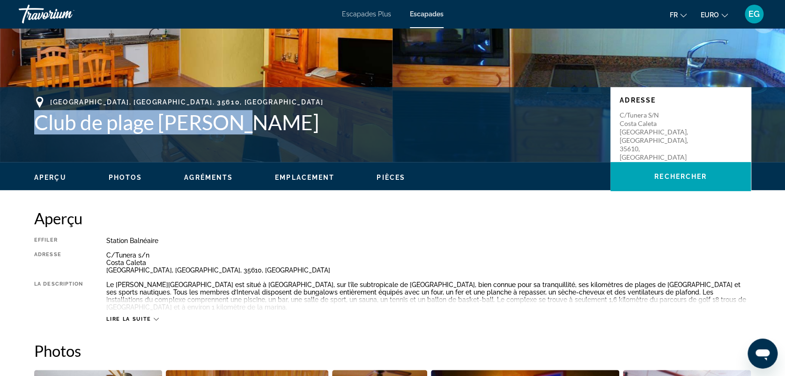
drag, startPoint x: 30, startPoint y: 125, endPoint x: 245, endPoint y: 122, distance: 214.5
click at [245, 122] on div "[GEOGRAPHIC_DATA], [GEOGRAPHIC_DATA], 35610, ESP Club de plage [PERSON_NAME] Ad…" at bounding box center [392, 124] width 754 height 56
copy h1 "Club de plage [PERSON_NAME]"
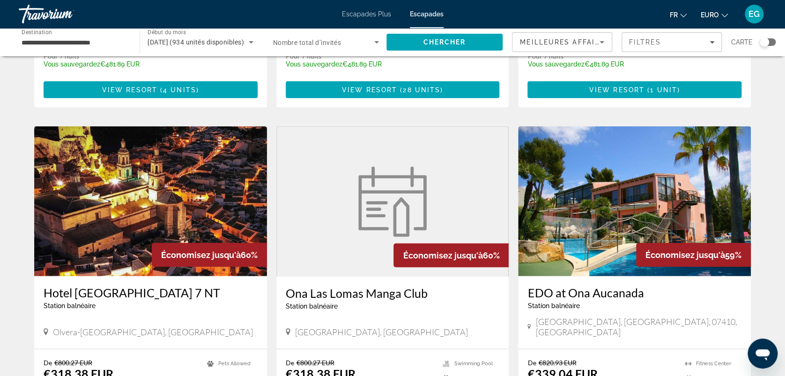
scroll to position [1153, 0]
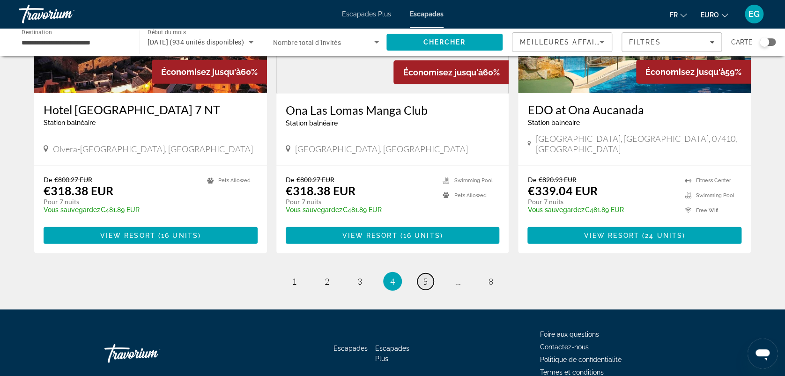
click at [423, 276] on span "5" at bounding box center [425, 281] width 5 height 10
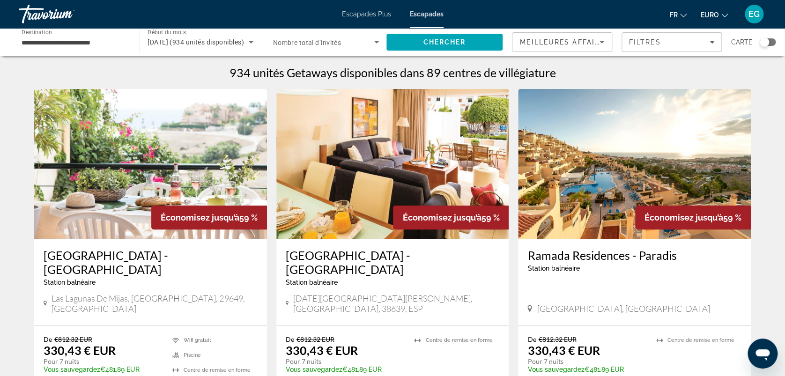
click at [195, 35] on div "[DATE] (934 unités disponibles)" at bounding box center [200, 42] width 105 height 26
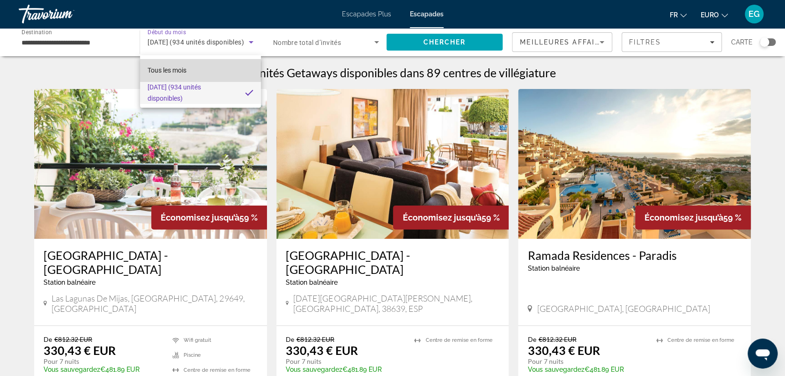
click at [186, 72] on span "Tous les mois" at bounding box center [167, 69] width 39 height 7
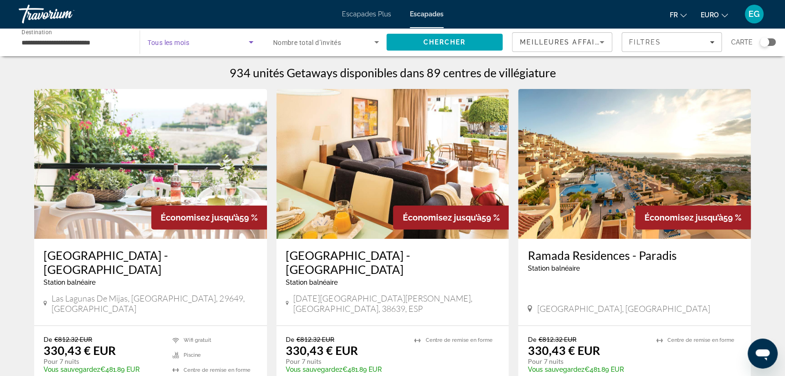
click at [193, 37] on span "Widget de recherche" at bounding box center [198, 42] width 101 height 11
click at [175, 72] on span "Tous les mois" at bounding box center [167, 69] width 39 height 7
click at [440, 45] on span "Chercher" at bounding box center [444, 41] width 43 height 7
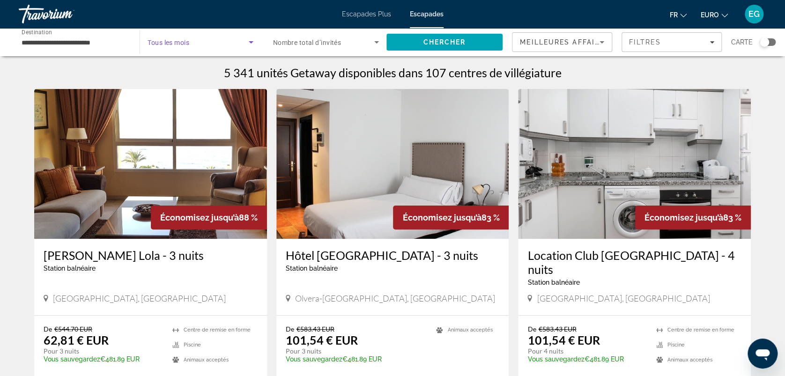
click at [195, 37] on span "Widget de recherche" at bounding box center [198, 42] width 101 height 11
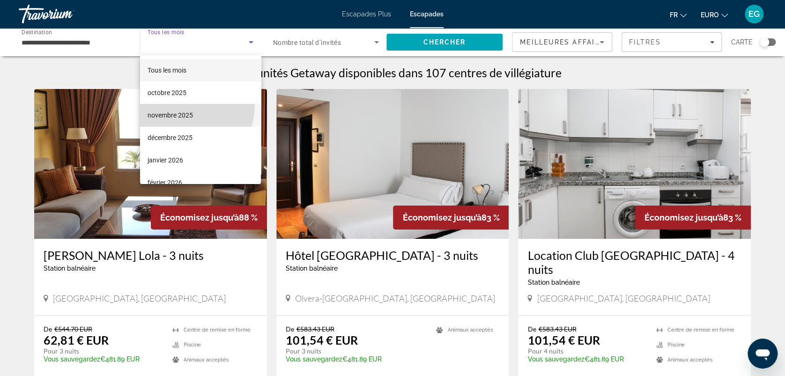
click at [185, 105] on mat-option "novembre 2025" at bounding box center [200, 115] width 121 height 22
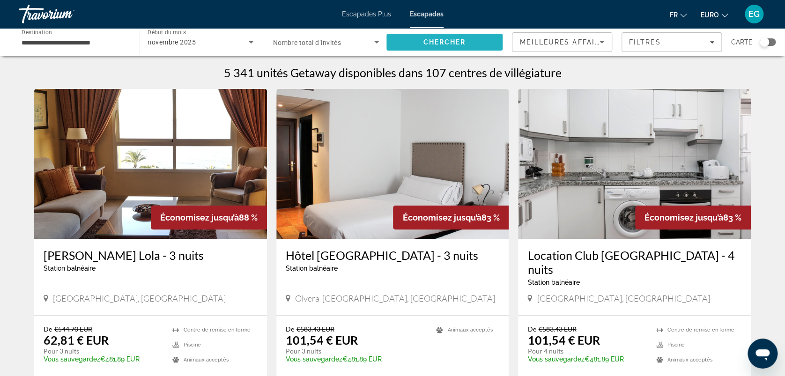
click at [437, 41] on span "Chercher" at bounding box center [444, 41] width 43 height 7
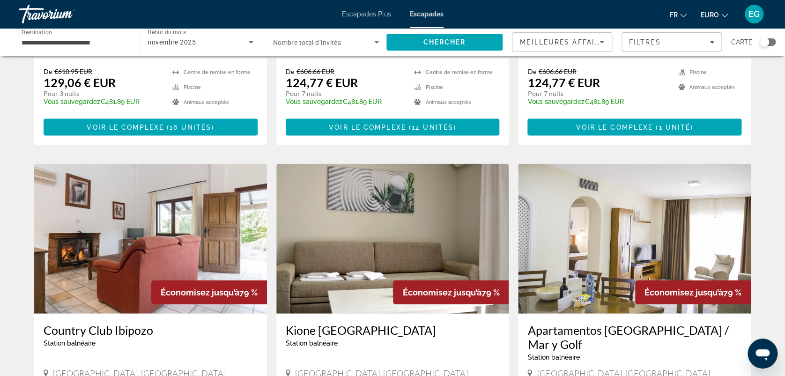
scroll to position [1139, 0]
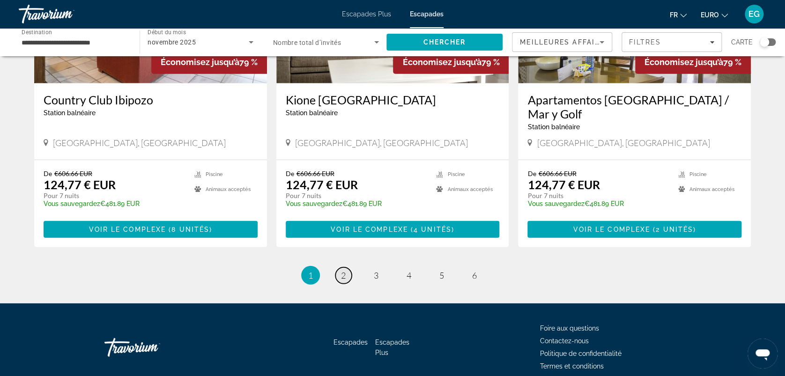
click at [341, 270] on span "2" at bounding box center [343, 275] width 5 height 10
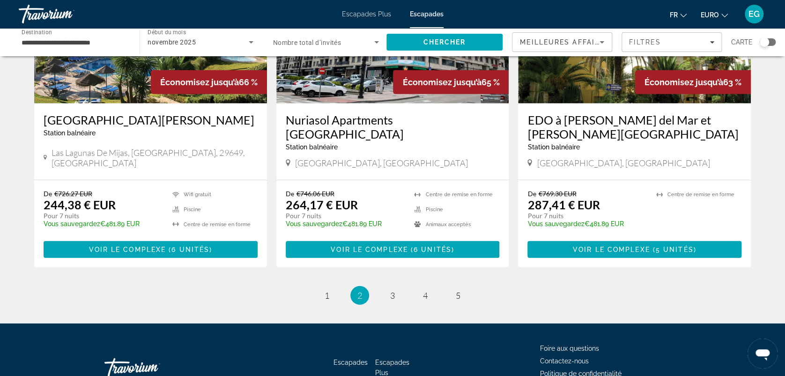
scroll to position [1116, 0]
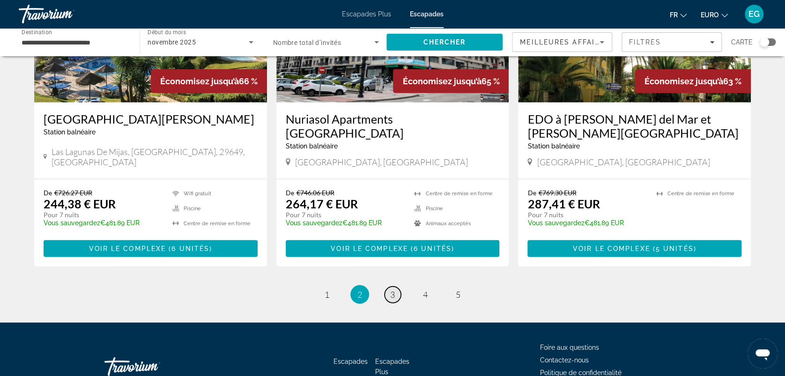
click at [393, 289] on span "3" at bounding box center [392, 294] width 5 height 10
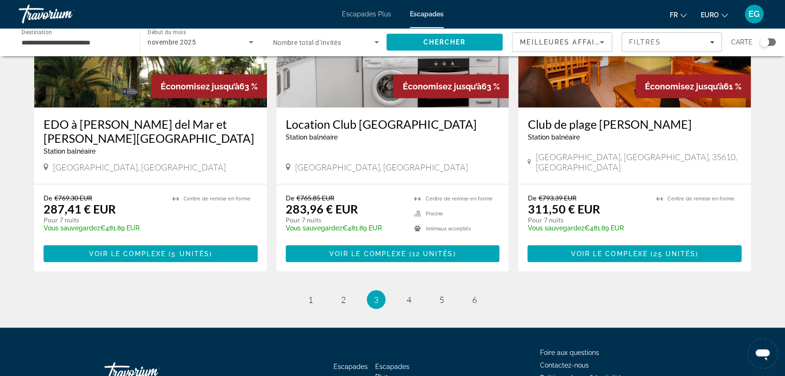
scroll to position [1153, 0]
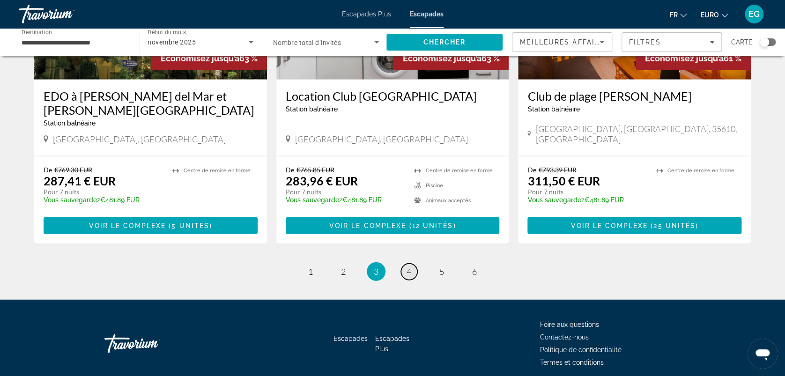
click at [407, 264] on link "page 4" at bounding box center [409, 272] width 16 height 16
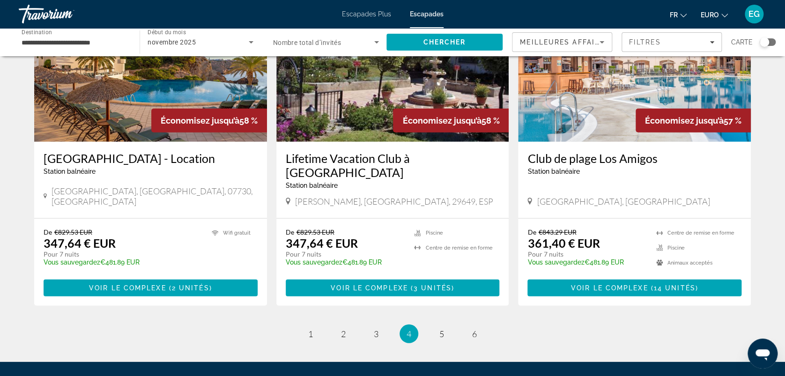
scroll to position [1153, 0]
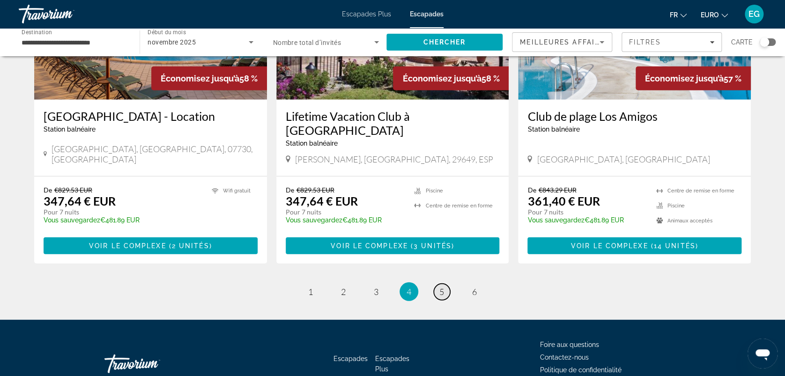
click at [443, 287] on span "5" at bounding box center [441, 292] width 5 height 10
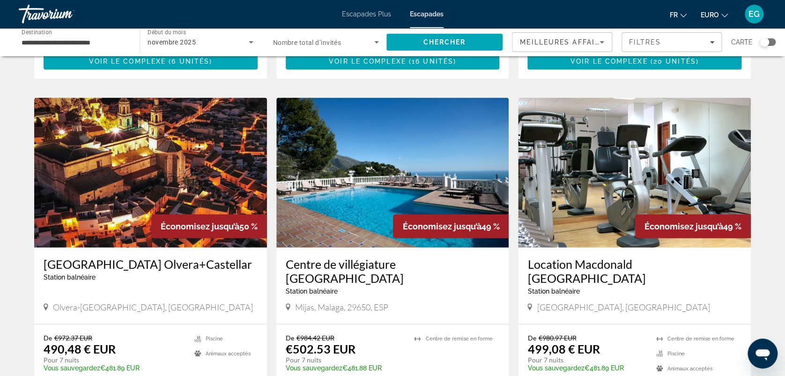
scroll to position [1195, 0]
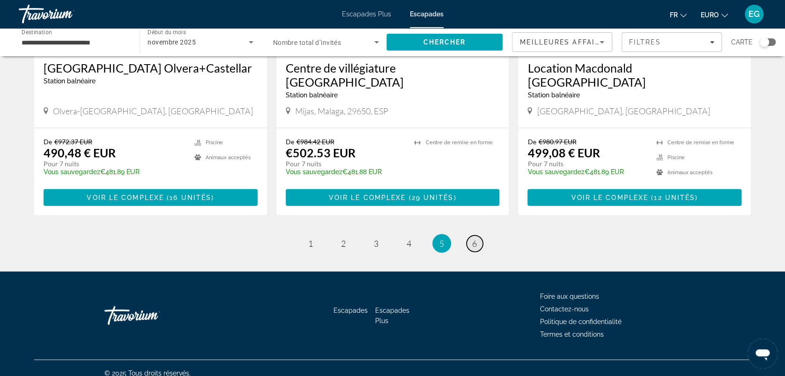
click at [477, 236] on link "page 6" at bounding box center [474, 244] width 16 height 16
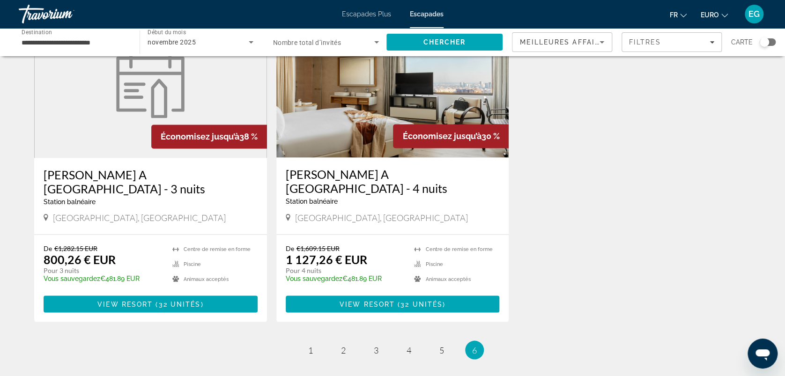
scroll to position [744, 0]
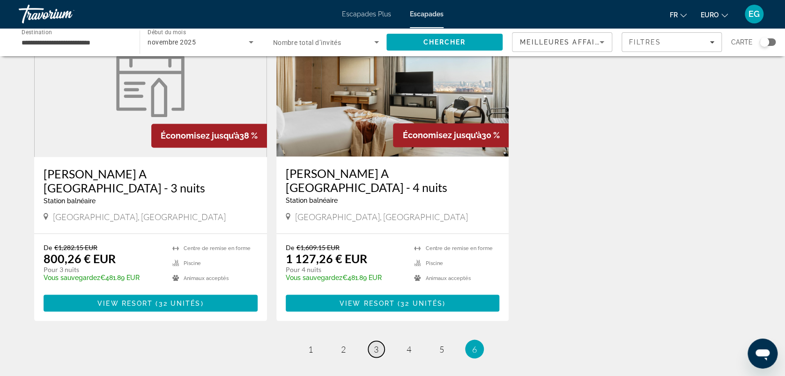
click at [378, 341] on link "page 3" at bounding box center [376, 349] width 16 height 16
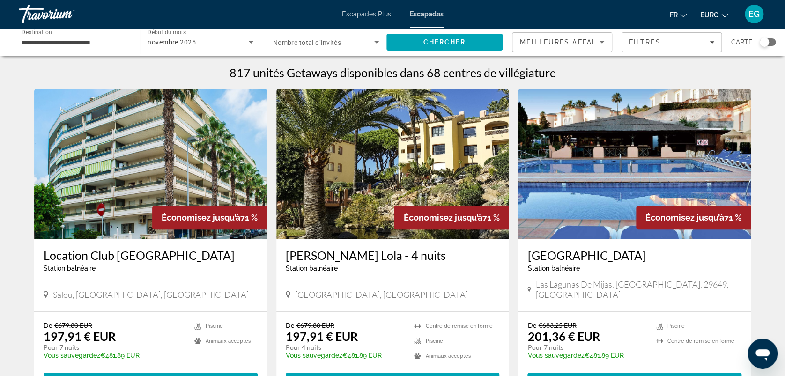
click at [154, 181] on img "Contenu principal" at bounding box center [150, 164] width 233 height 150
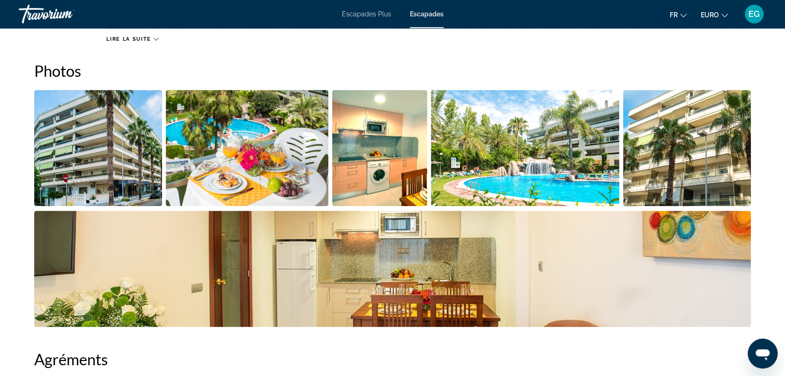
scroll to position [419, 0]
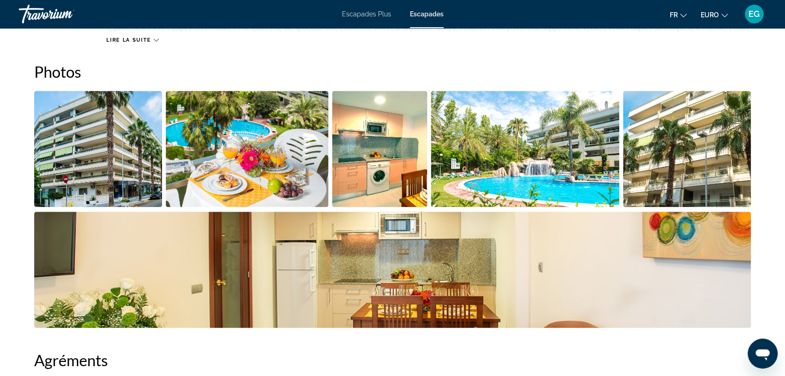
click at [72, 154] on img "Ouvrir le curseur d’image en plein écran" at bounding box center [98, 149] width 128 height 116
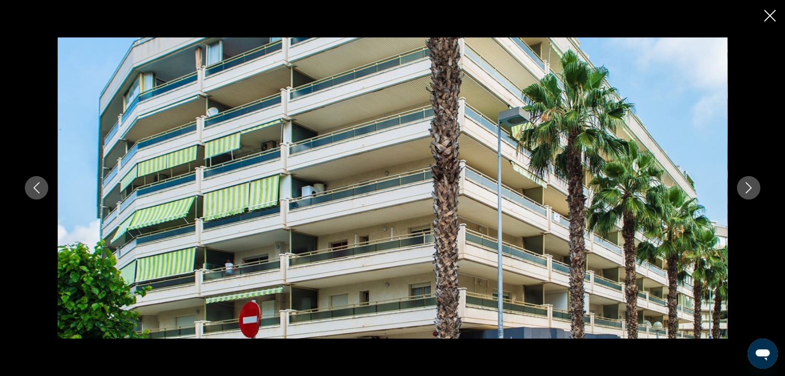
click at [751, 189] on icon "Image suivante" at bounding box center [748, 187] width 11 height 11
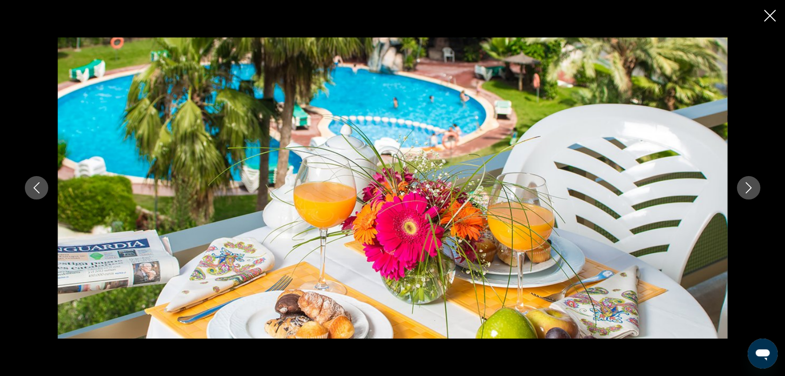
click at [751, 189] on icon "Image suivante" at bounding box center [748, 187] width 11 height 11
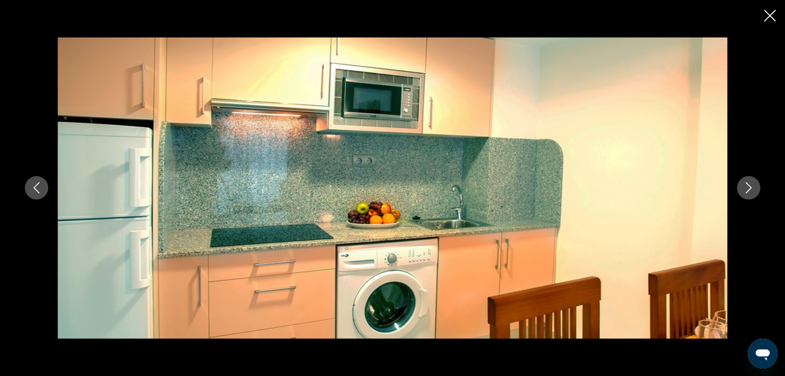
click at [751, 189] on icon "Image suivante" at bounding box center [748, 187] width 11 height 11
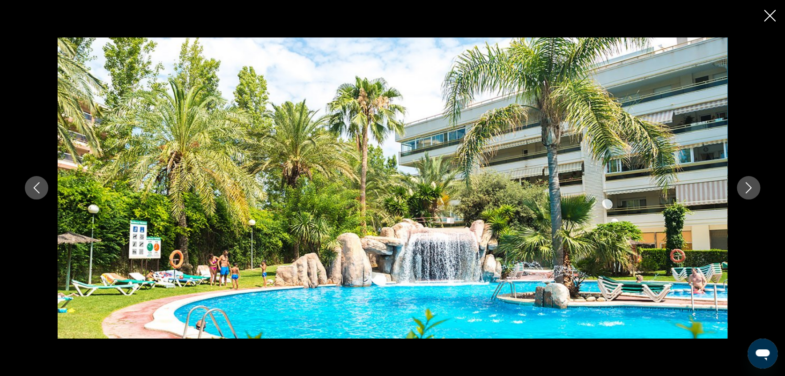
click at [751, 189] on icon "Image suivante" at bounding box center [748, 187] width 11 height 11
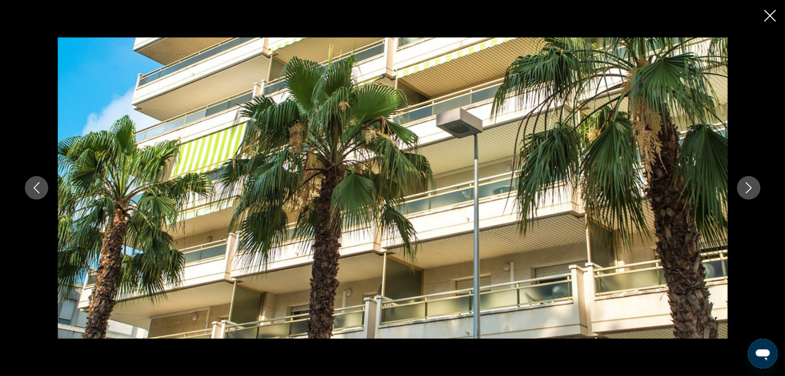
click at [751, 189] on icon "Image suivante" at bounding box center [748, 187] width 11 height 11
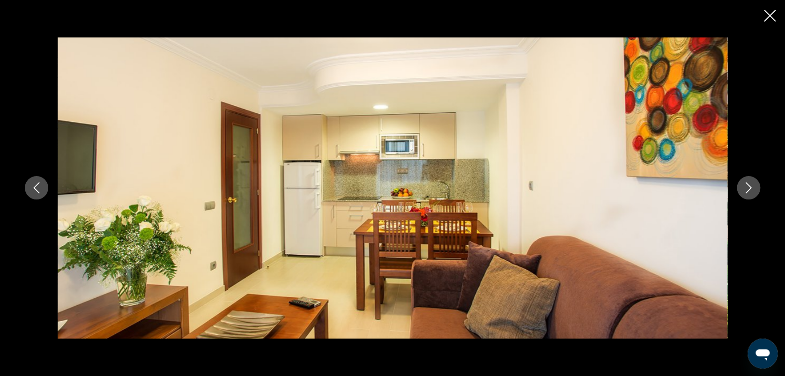
click at [751, 189] on icon "Image suivante" at bounding box center [748, 187] width 11 height 11
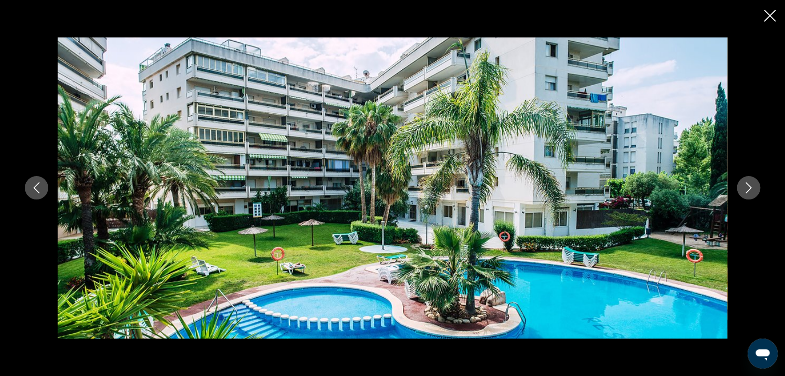
click at [751, 189] on icon "Image suivante" at bounding box center [748, 187] width 11 height 11
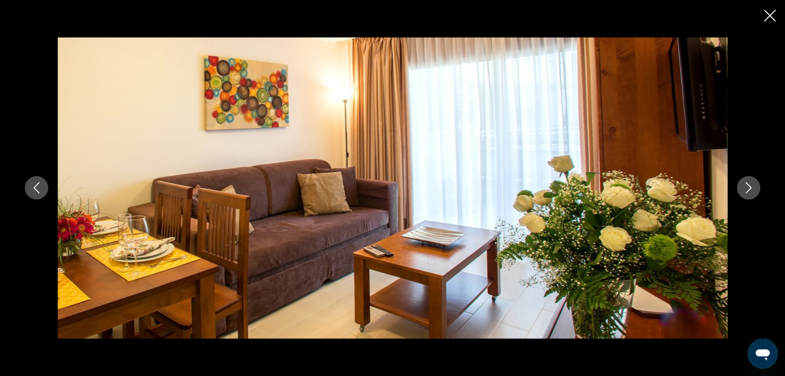
click at [751, 189] on icon "Image suivante" at bounding box center [748, 187] width 11 height 11
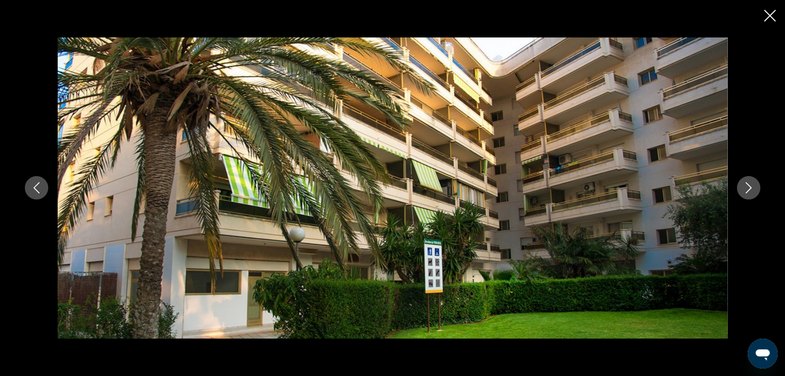
click at [751, 189] on icon "Image suivante" at bounding box center [748, 187] width 11 height 11
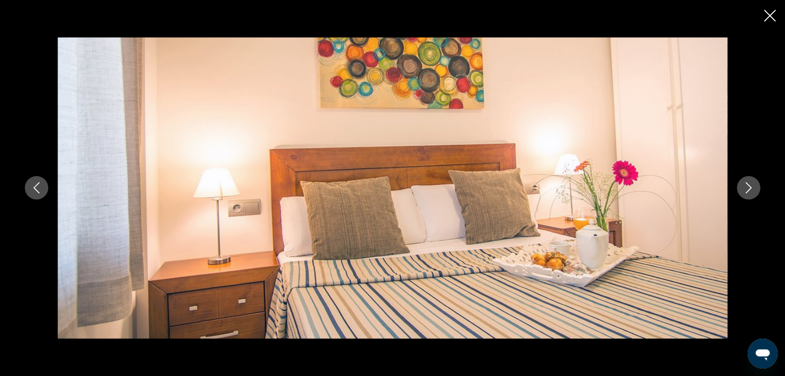
click at [751, 189] on icon "Image suivante" at bounding box center [748, 187] width 11 height 11
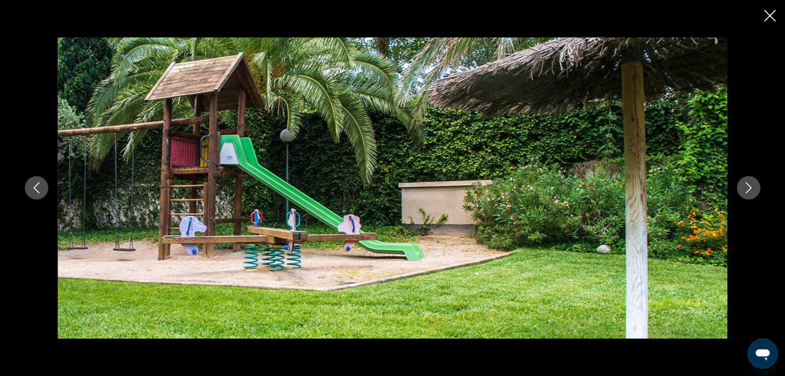
click at [751, 189] on icon "Image suivante" at bounding box center [748, 187] width 11 height 11
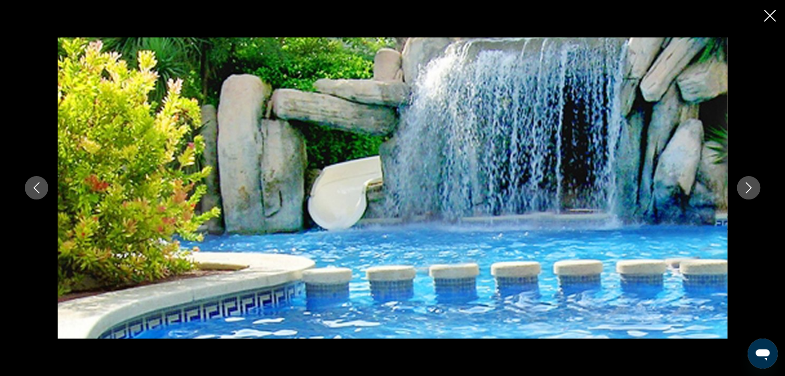
click at [751, 189] on icon "Image suivante" at bounding box center [748, 187] width 11 height 11
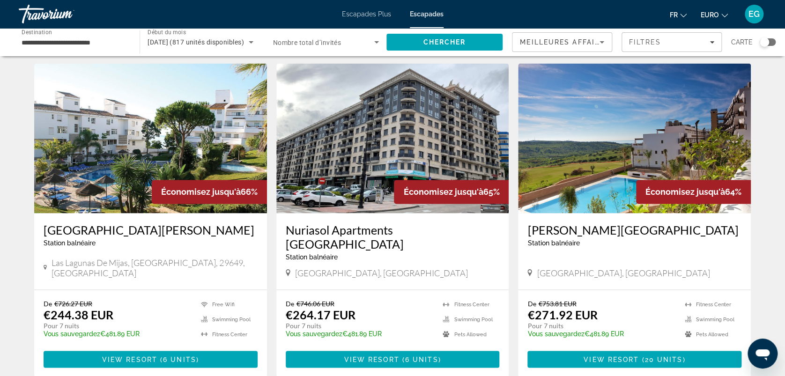
scroll to position [679, 0]
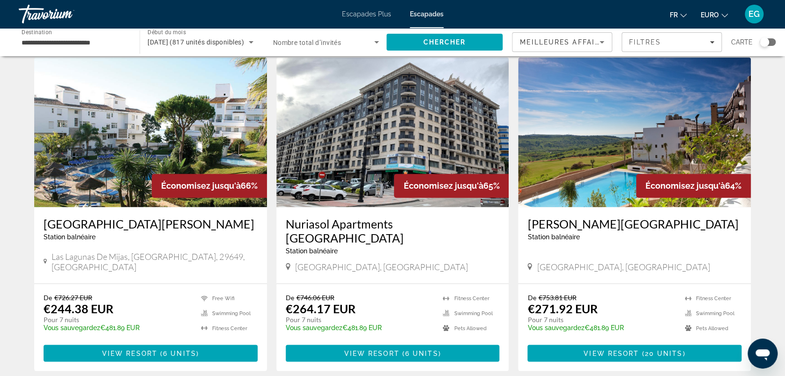
click at [357, 146] on img "Contenu principal" at bounding box center [392, 132] width 233 height 150
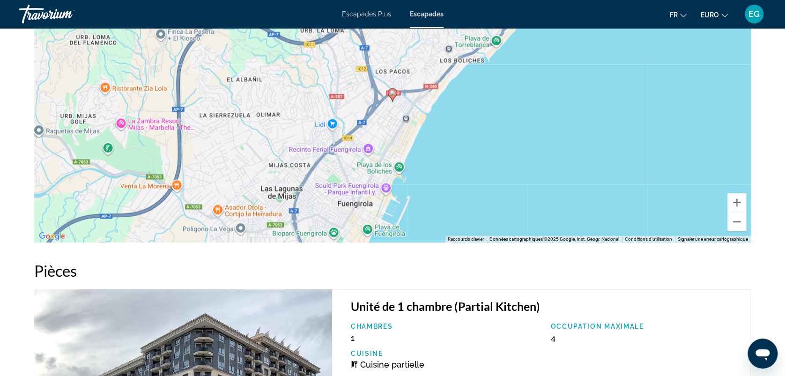
scroll to position [1116, 0]
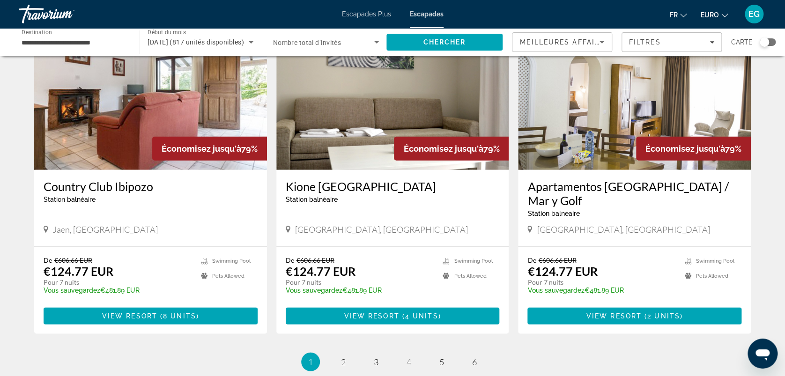
scroll to position [1040, 0]
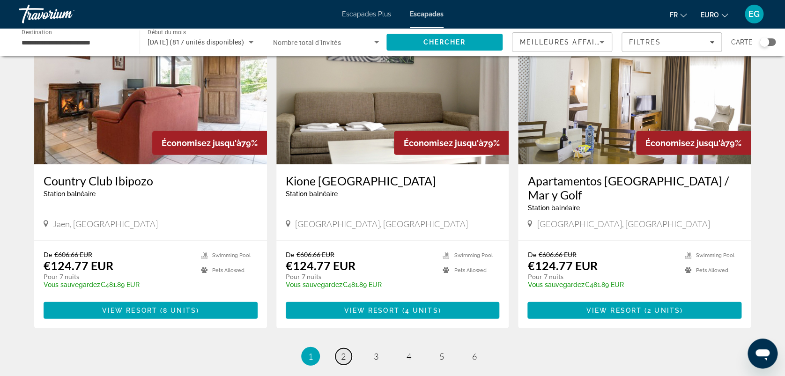
click at [343, 351] on span "2" at bounding box center [343, 356] width 5 height 10
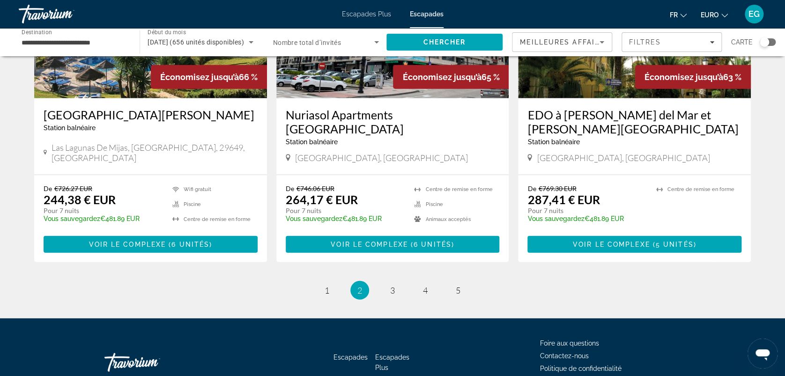
scroll to position [1121, 0]
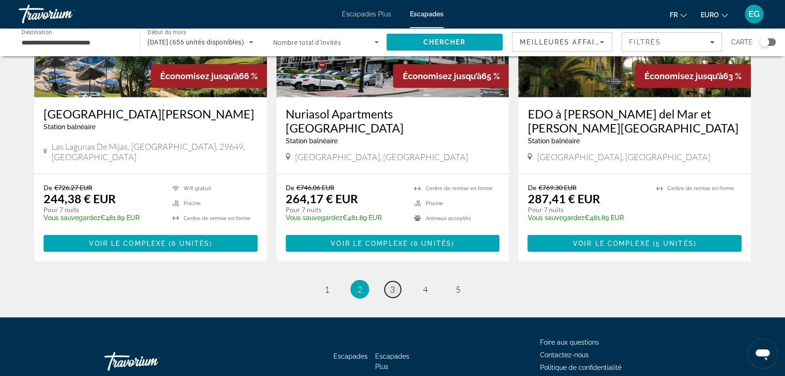
click at [394, 284] on span "3" at bounding box center [392, 289] width 5 height 10
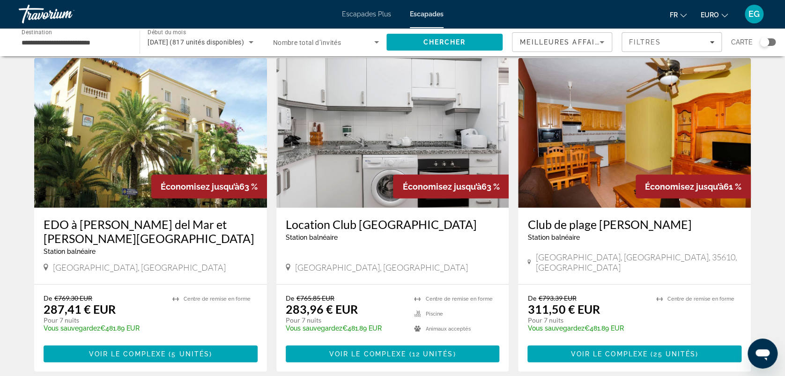
scroll to position [1099, 0]
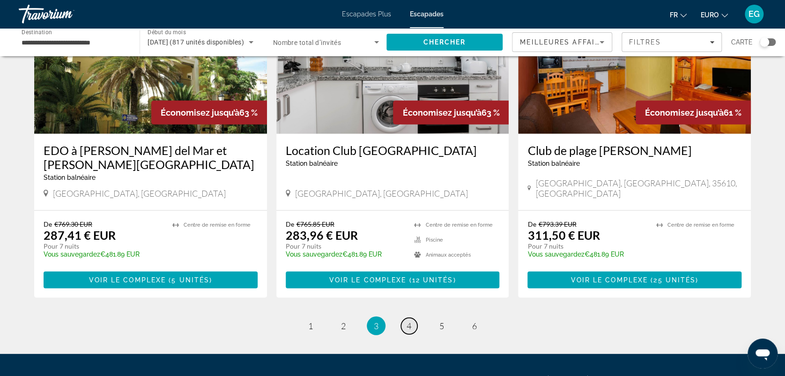
click at [408, 321] on span "4" at bounding box center [408, 326] width 5 height 10
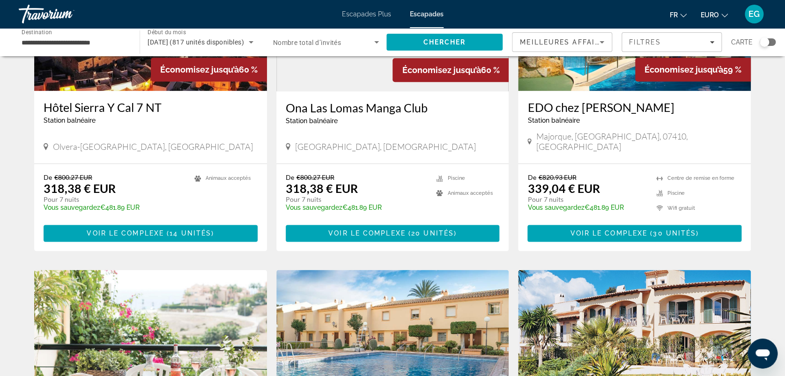
scroll to position [491, 0]
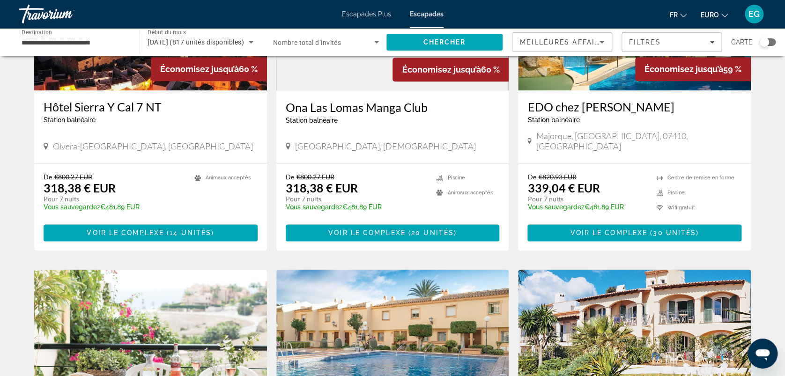
click at [580, 100] on h3 "EDO chez [PERSON_NAME]" at bounding box center [634, 107] width 214 height 14
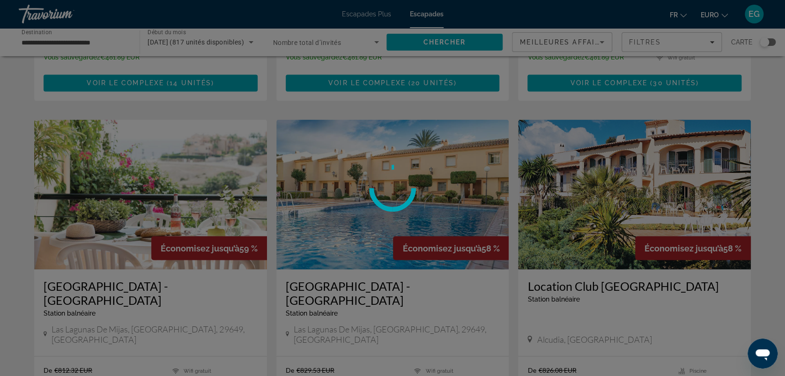
scroll to position [647, 0]
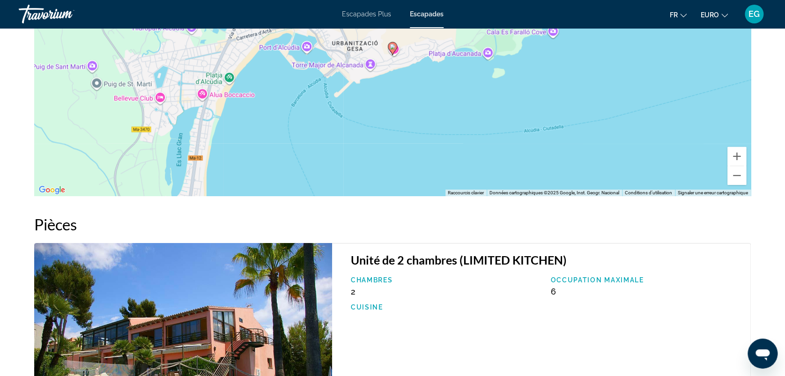
scroll to position [1358, 0]
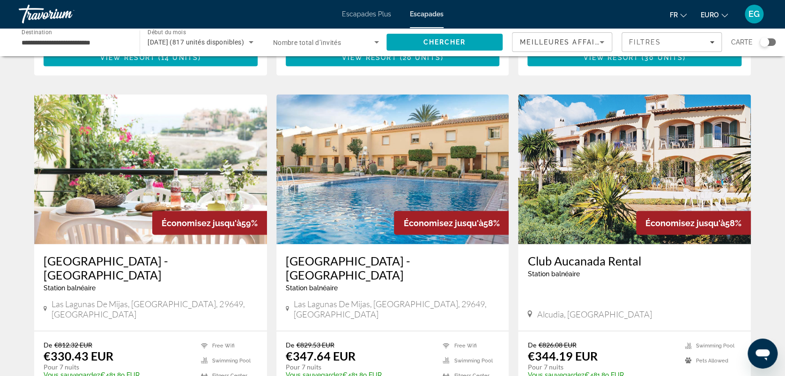
scroll to position [672, 0]
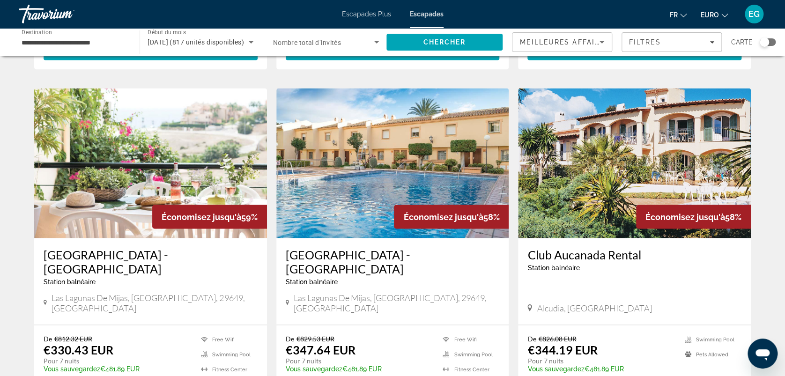
click at [613, 179] on img "Contenu principal" at bounding box center [634, 163] width 233 height 150
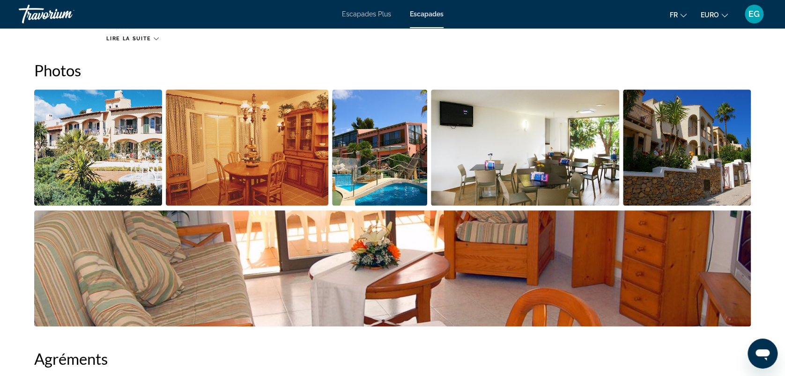
scroll to position [427, 0]
click at [97, 161] on img "Ouvrir le curseur d’image en plein écran" at bounding box center [98, 148] width 128 height 116
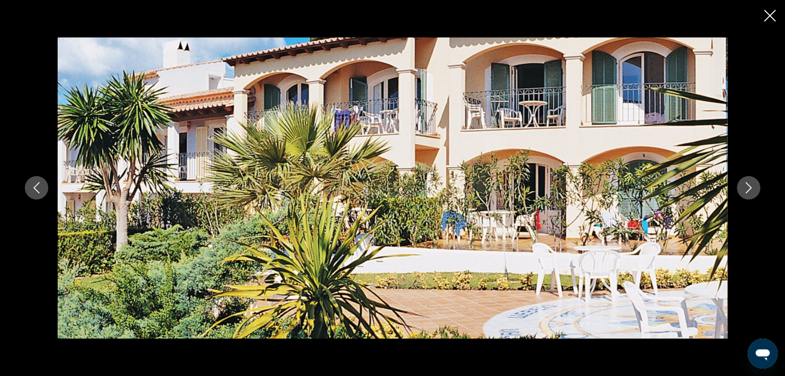
click at [746, 186] on icon "Image suivante" at bounding box center [748, 187] width 11 height 11
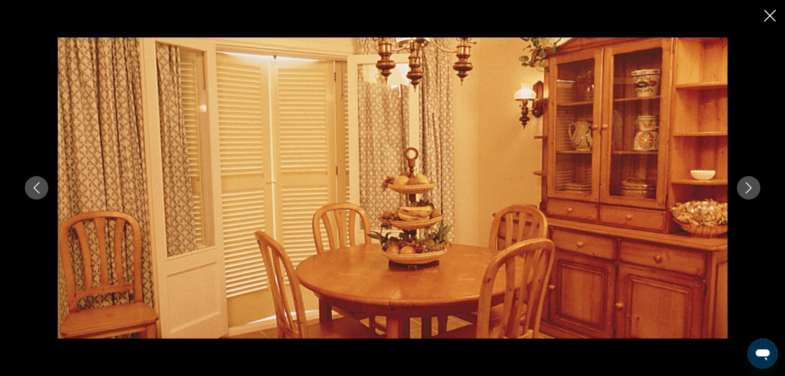
click at [746, 186] on icon "Image suivante" at bounding box center [748, 187] width 11 height 11
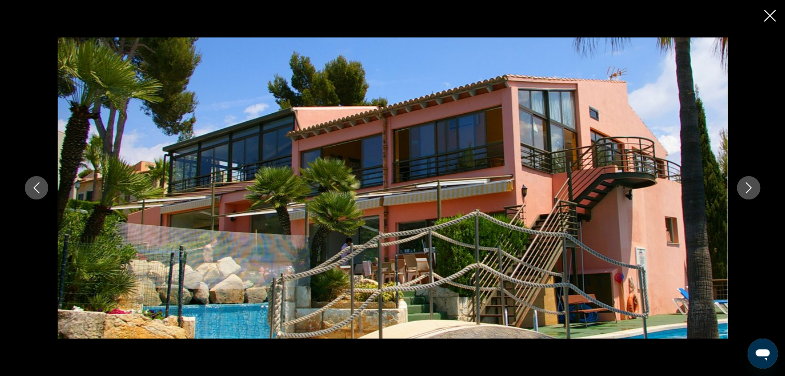
click at [746, 186] on icon "Image suivante" at bounding box center [748, 187] width 11 height 11
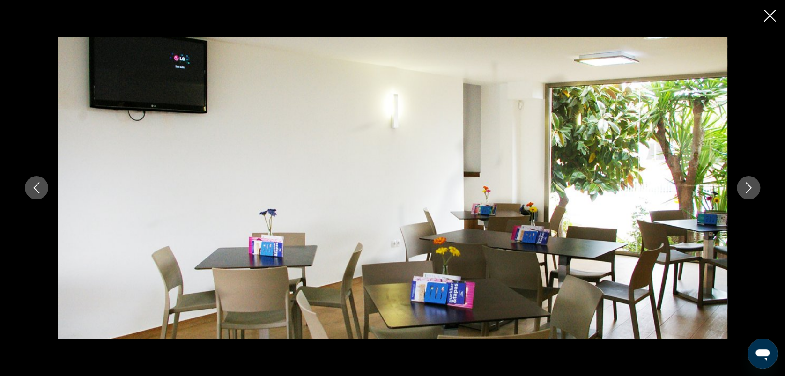
click at [746, 186] on icon "Image suivante" at bounding box center [748, 187] width 11 height 11
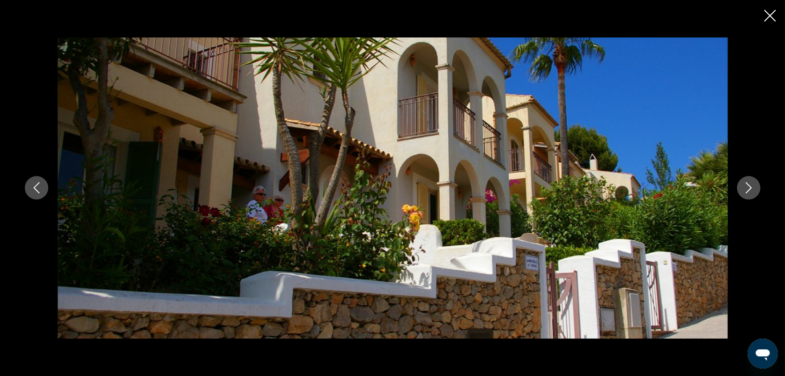
click at [746, 186] on icon "Image suivante" at bounding box center [748, 187] width 11 height 11
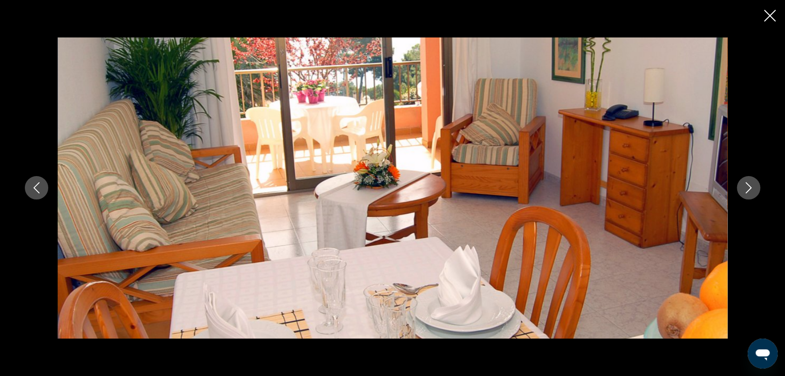
click at [746, 186] on icon "Image suivante" at bounding box center [748, 187] width 11 height 11
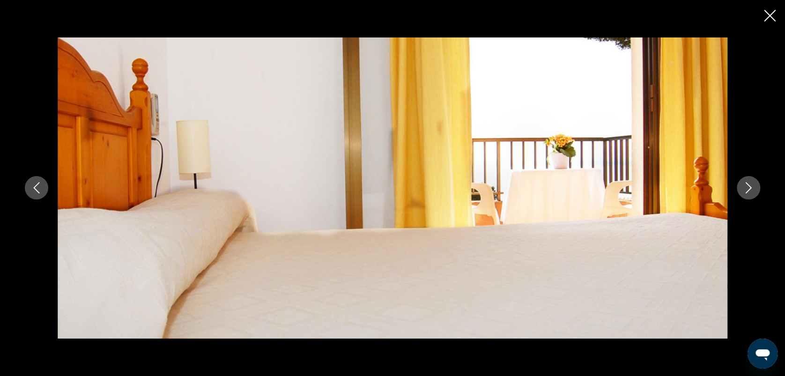
click at [746, 186] on icon "Image suivante" at bounding box center [748, 187] width 11 height 11
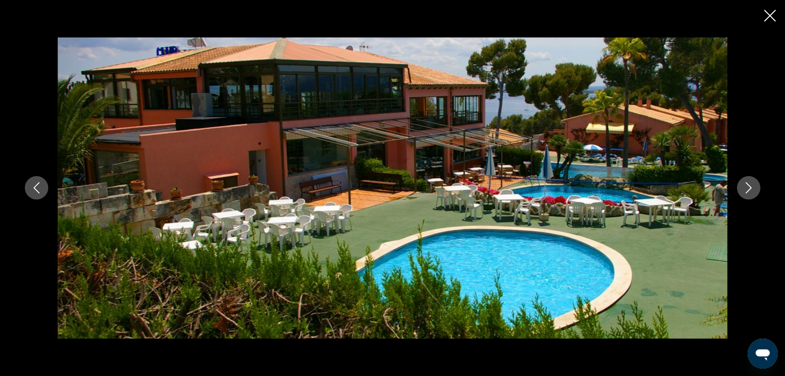
click at [746, 186] on icon "Image suivante" at bounding box center [748, 187] width 11 height 11
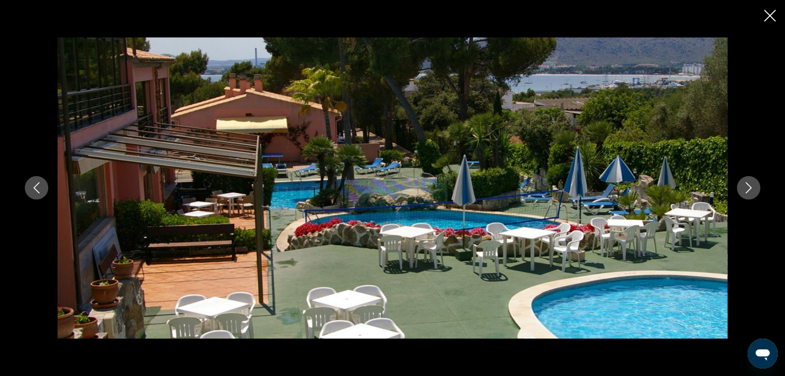
click at [746, 186] on icon "Image suivante" at bounding box center [748, 187] width 11 height 11
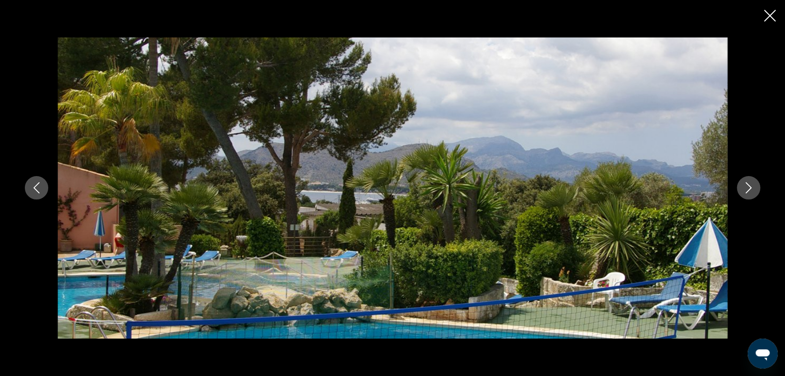
click at [746, 186] on icon "Image suivante" at bounding box center [748, 187] width 11 height 11
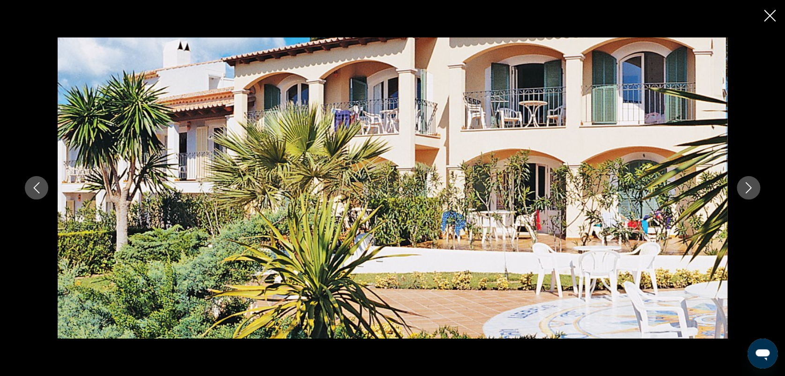
click at [746, 186] on icon "Image suivante" at bounding box center [748, 187] width 11 height 11
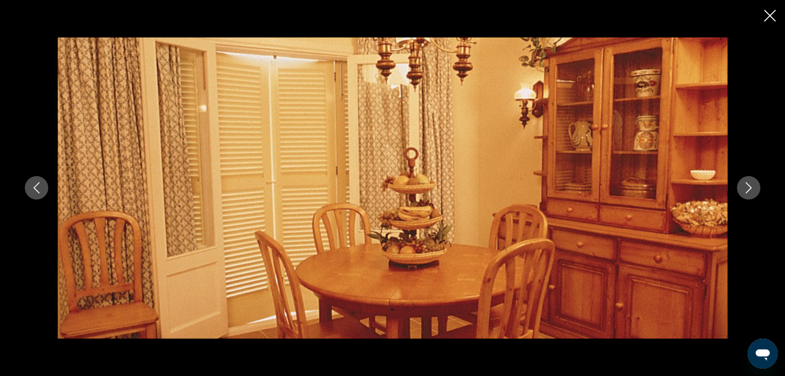
click at [746, 186] on icon "Image suivante" at bounding box center [748, 187] width 11 height 11
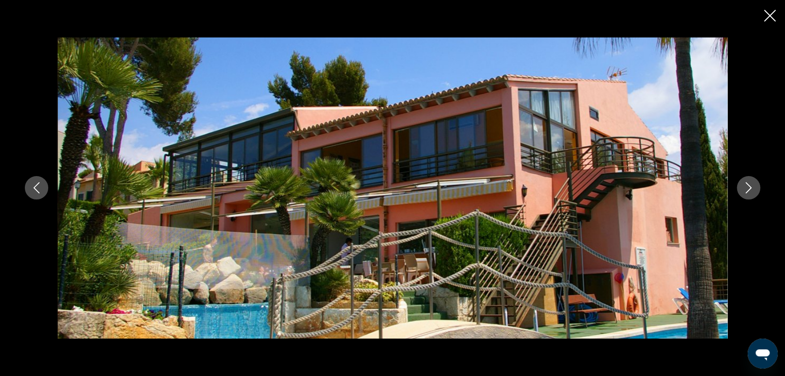
click at [746, 186] on icon "Image suivante" at bounding box center [748, 187] width 11 height 11
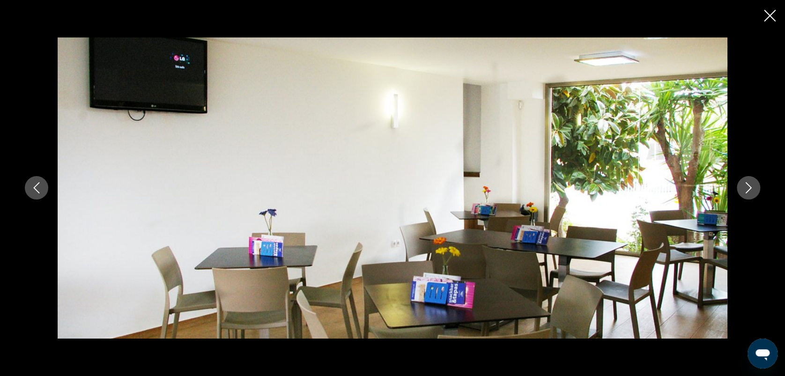
click at [746, 186] on icon "Image suivante" at bounding box center [748, 187] width 11 height 11
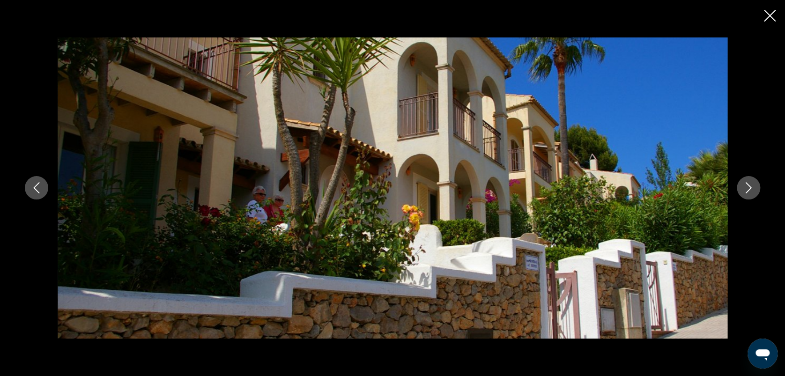
click at [767, 13] on icon "Fermer le diaporama" at bounding box center [770, 16] width 12 height 12
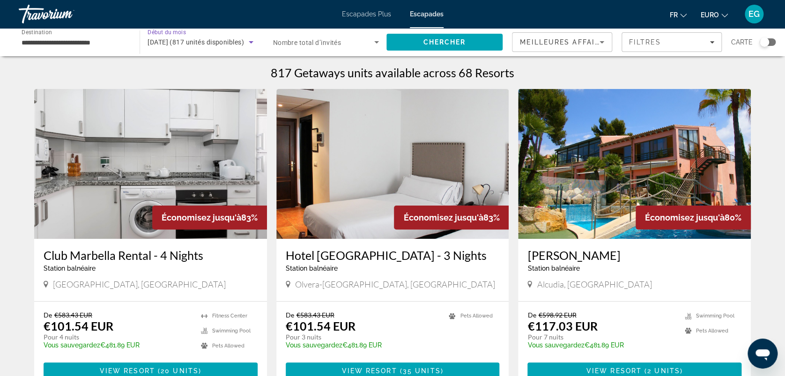
click at [228, 41] on span "[DATE] (817 unités disponibles)" at bounding box center [196, 41] width 96 height 7
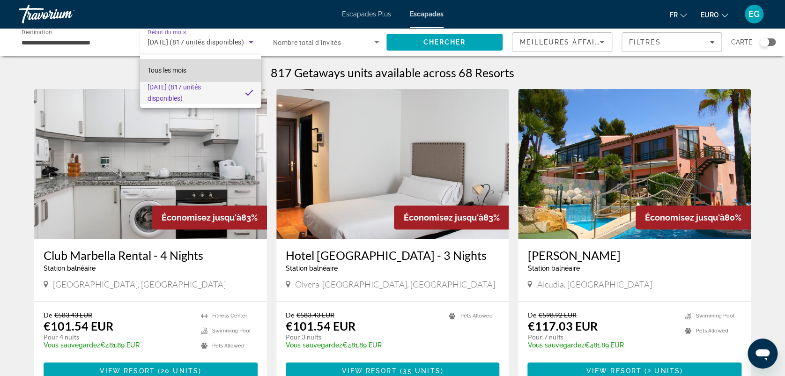
click at [195, 75] on mat-option "Tous les mois" at bounding box center [200, 70] width 121 height 22
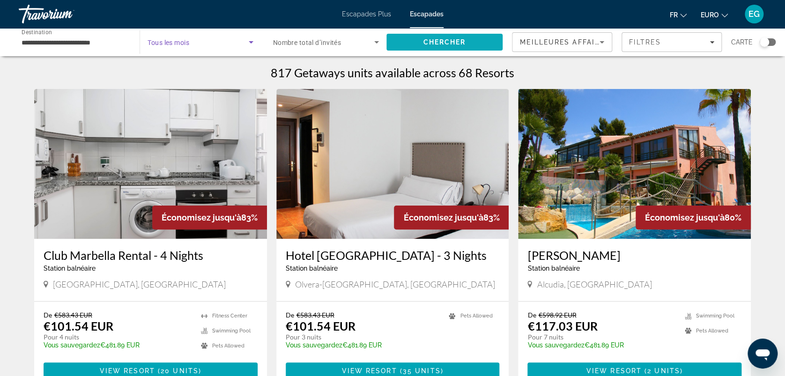
click at [412, 41] on span "Rechercher" at bounding box center [444, 42] width 116 height 22
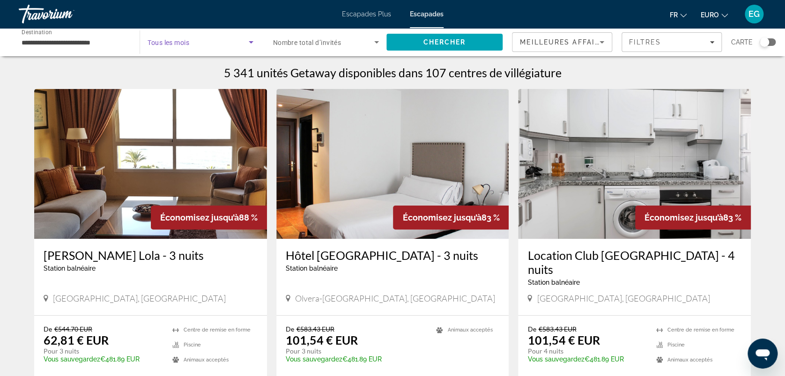
click at [244, 41] on span "Widget de recherche" at bounding box center [198, 42] width 101 height 11
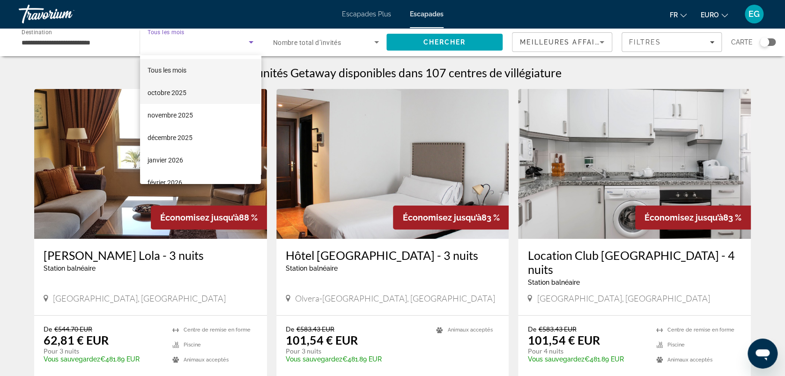
click at [204, 84] on mat-option "octobre 2025" at bounding box center [200, 92] width 121 height 22
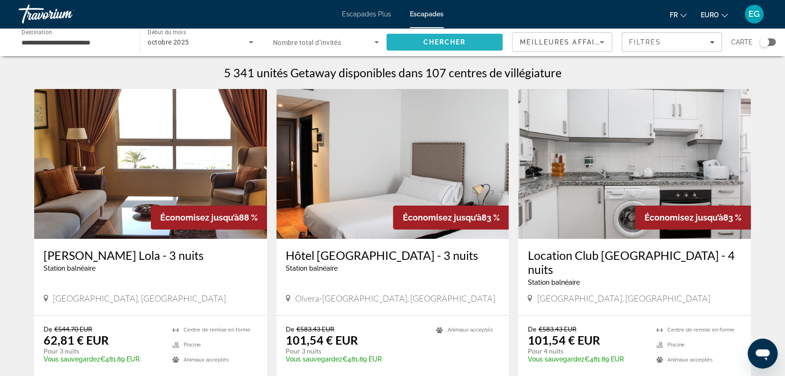
click at [483, 42] on span "Rechercher" at bounding box center [444, 42] width 116 height 22
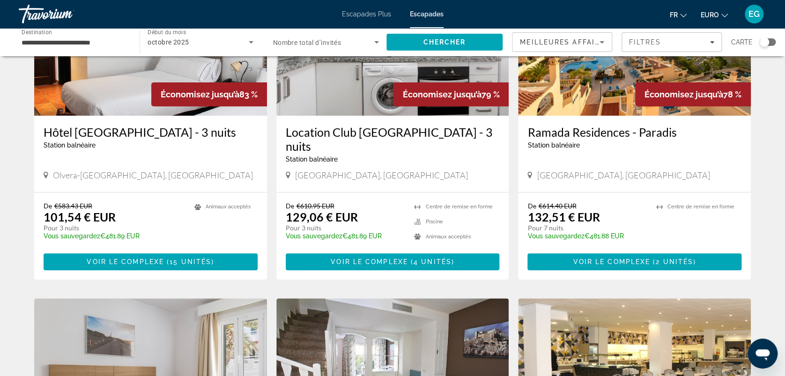
scroll to position [122, 0]
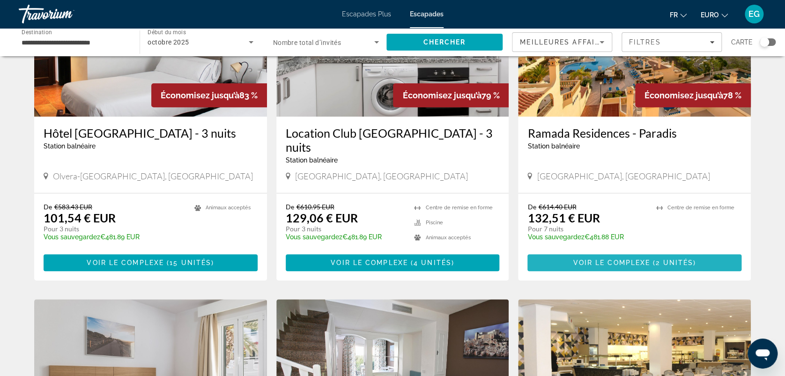
click at [543, 251] on span "Contenu principal" at bounding box center [634, 262] width 214 height 22
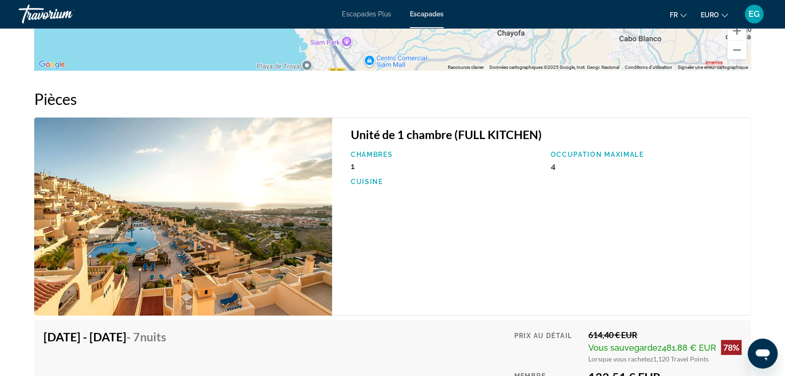
scroll to position [1526, 0]
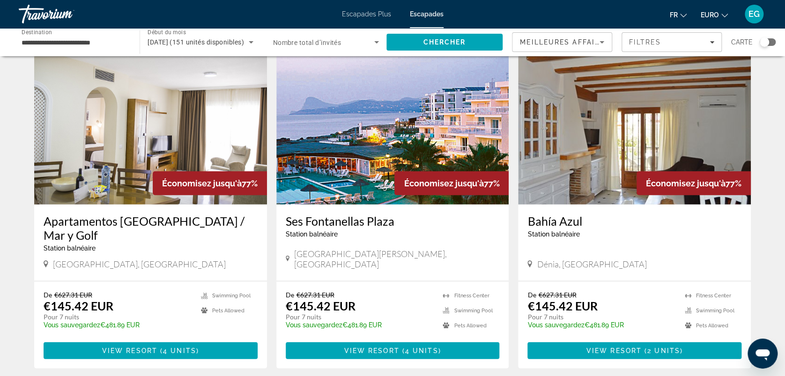
scroll to position [999, 0]
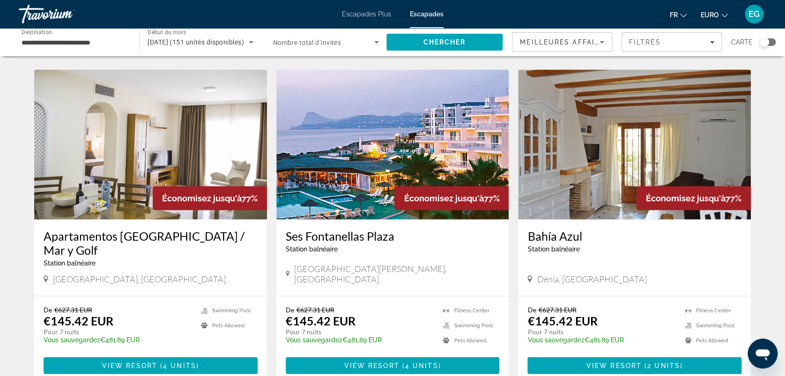
click at [373, 149] on img "Contenu principal" at bounding box center [392, 145] width 233 height 150
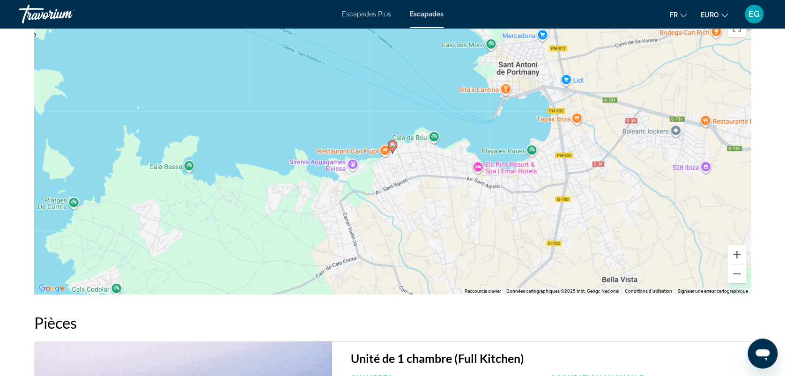
scroll to position [1300, 0]
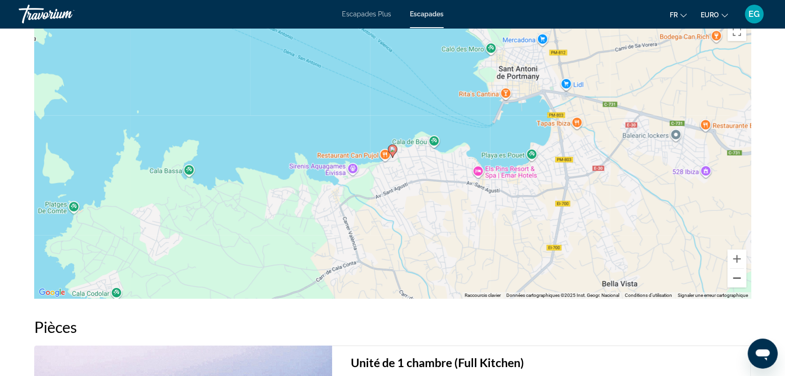
click at [734, 282] on button "Zoom arrière" at bounding box center [736, 278] width 19 height 19
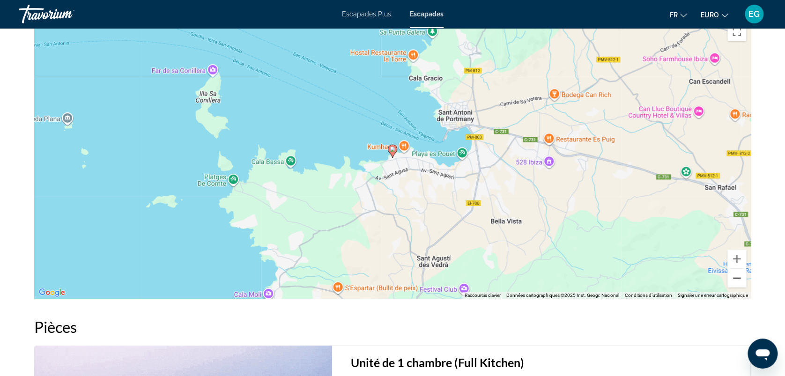
click at [734, 282] on button "Zoom arrière" at bounding box center [736, 278] width 19 height 19
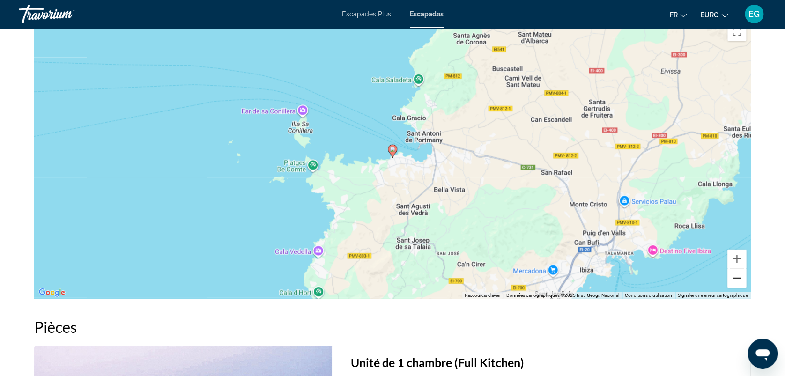
click at [734, 282] on button "Zoom arrière" at bounding box center [736, 278] width 19 height 19
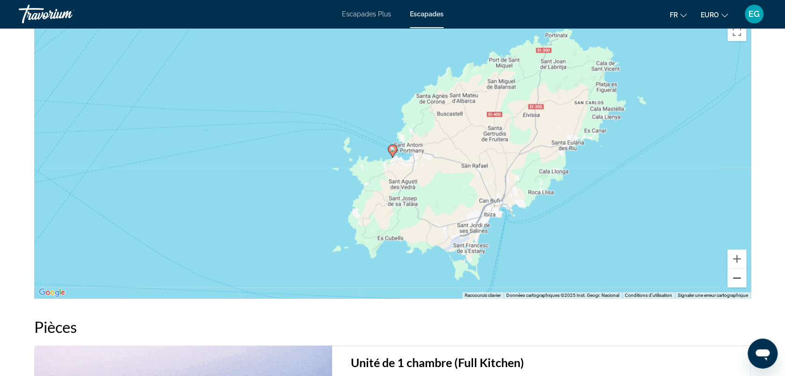
click at [734, 282] on button "Zoom arrière" at bounding box center [736, 278] width 19 height 19
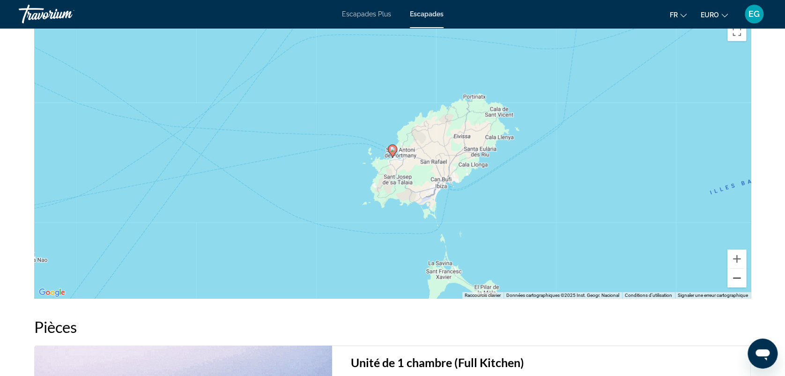
click at [734, 282] on button "Zoom arrière" at bounding box center [736, 278] width 19 height 19
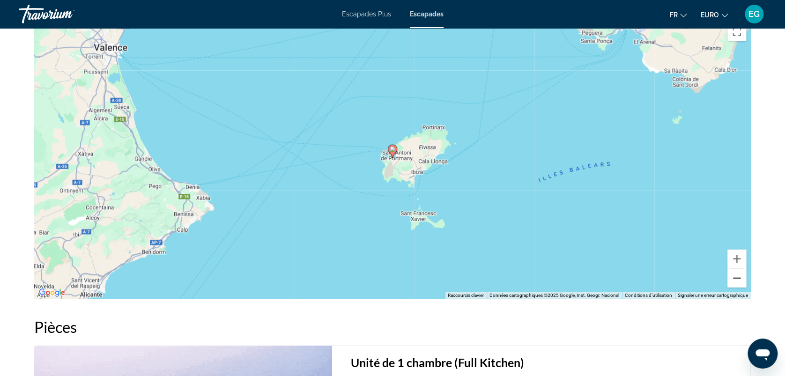
click at [734, 282] on button "Zoom arrière" at bounding box center [736, 278] width 19 height 19
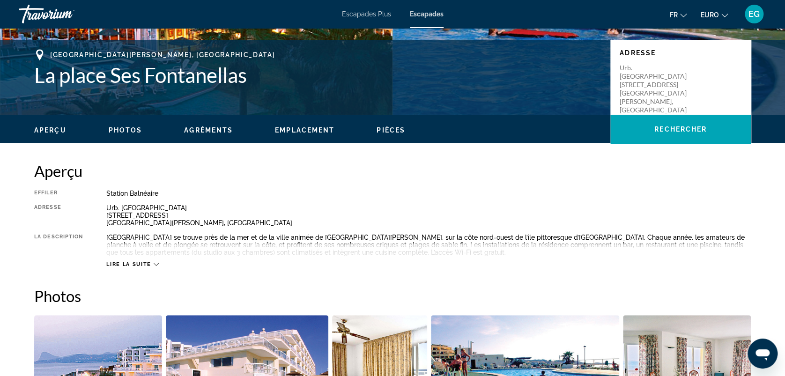
scroll to position [0, 0]
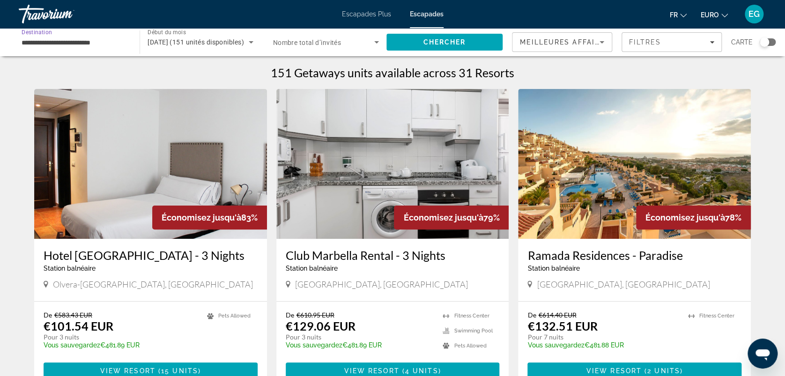
click at [44, 44] on input "**********" at bounding box center [75, 42] width 106 height 11
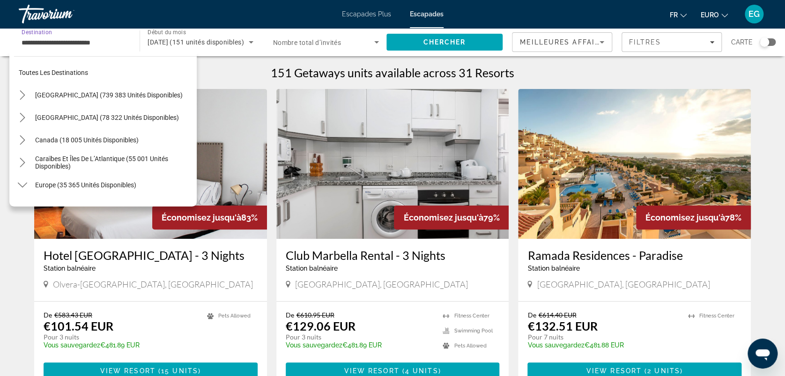
scroll to position [438, 0]
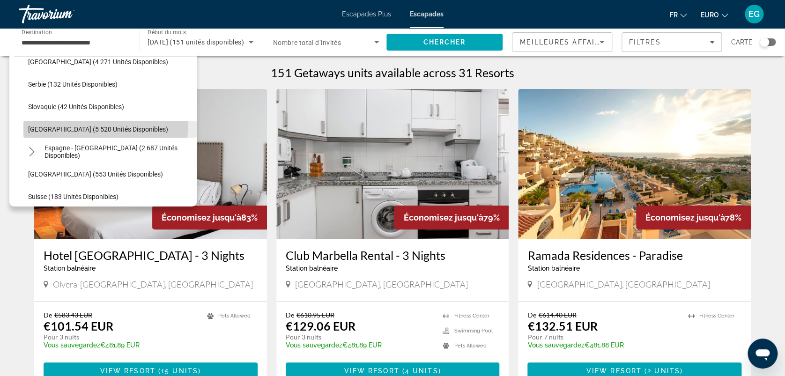
click at [42, 126] on span "[GEOGRAPHIC_DATA] (5 520 unités disponibles)" at bounding box center [98, 129] width 140 height 7
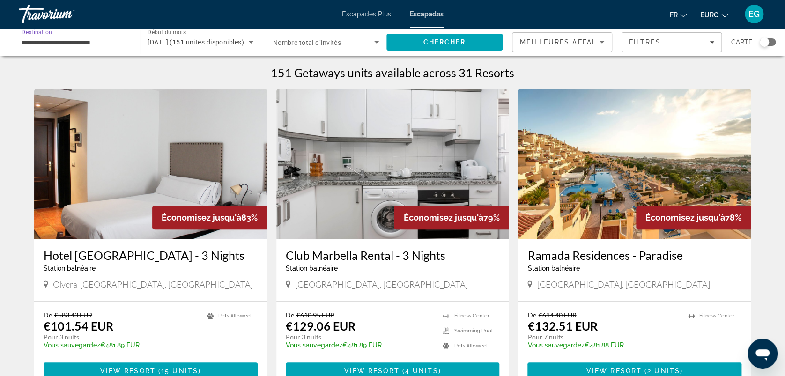
click at [53, 38] on input "**********" at bounding box center [75, 42] width 106 height 11
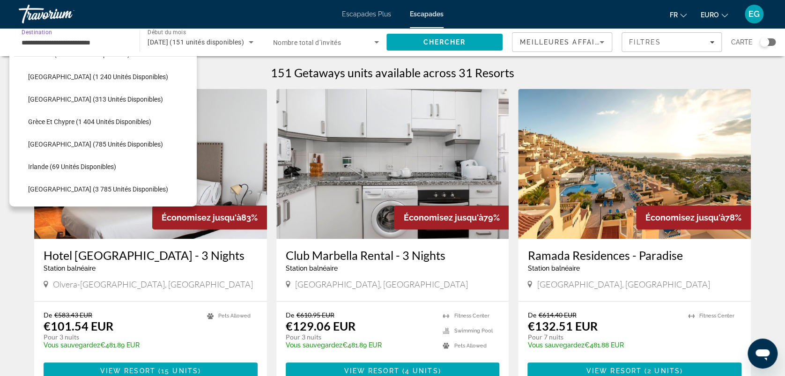
scroll to position [263, 0]
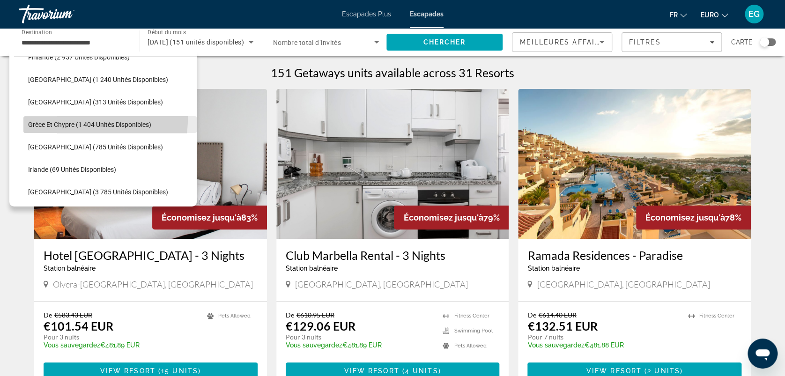
click at [63, 118] on span "Sélectionnez la destination : Grèce et Chypre (1 404 unités disponibles)" at bounding box center [109, 124] width 173 height 22
type input "**********"
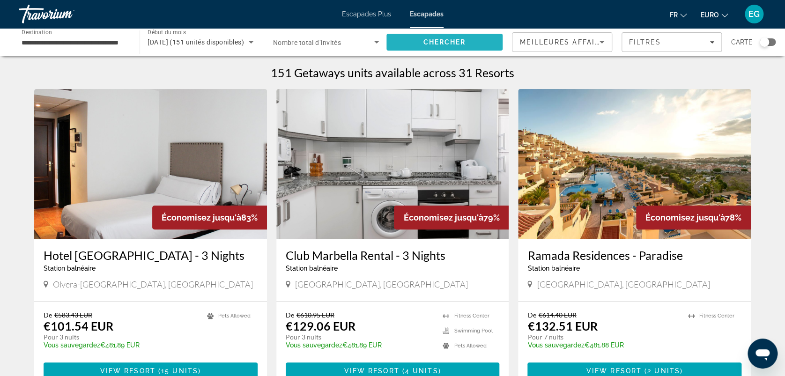
click at [445, 37] on span "Rechercher" at bounding box center [444, 42] width 116 height 22
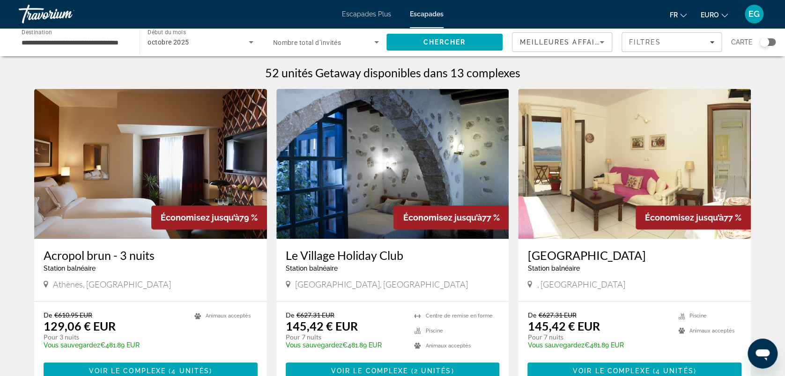
click at [771, 42] on div "Widget de recherche" at bounding box center [768, 41] width 16 height 7
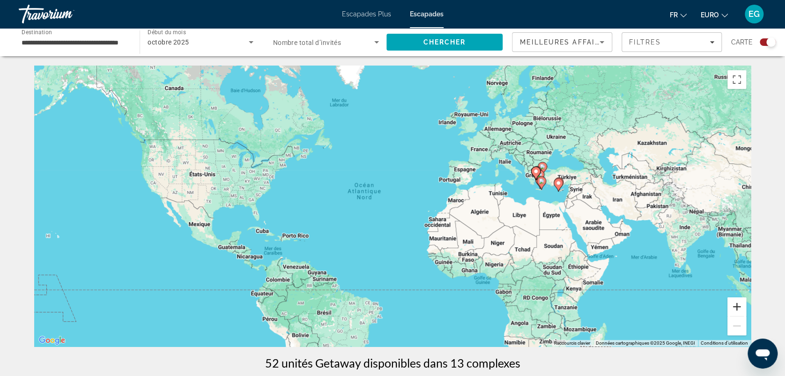
click at [738, 304] on button "Zoom avant" at bounding box center [736, 306] width 19 height 19
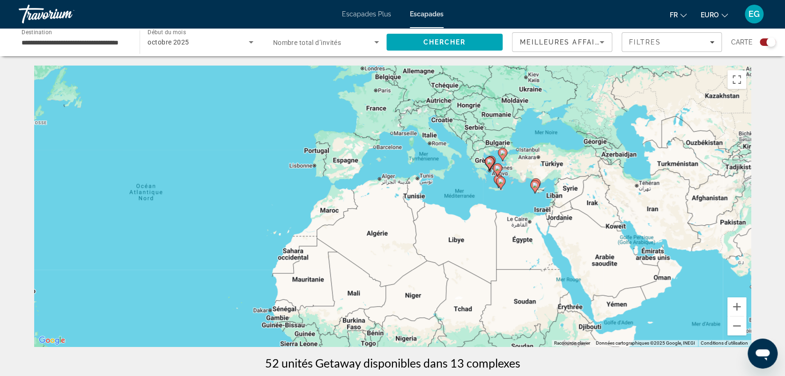
drag, startPoint x: 661, startPoint y: 247, endPoint x: 469, endPoint y: 263, distance: 192.7
click at [738, 304] on button "Zoom avant" at bounding box center [736, 306] width 19 height 19
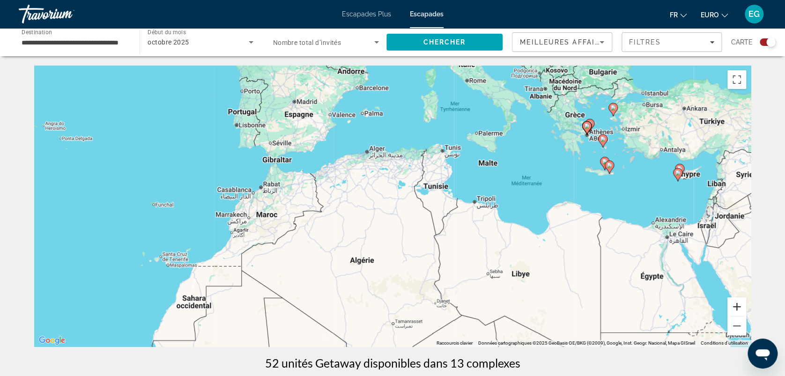
click at [738, 304] on button "Zoom avant" at bounding box center [736, 306] width 19 height 19
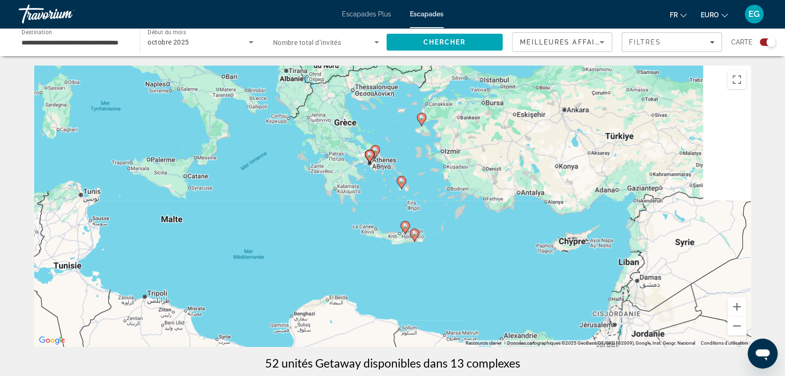
drag, startPoint x: 737, startPoint y: 215, endPoint x: 322, endPoint y: 314, distance: 427.0
click at [322, 314] on div "Pour activer le glissement avec le clavier, appuyez sur Alt+Entrée. Une fois ce…" at bounding box center [392, 206] width 716 height 281
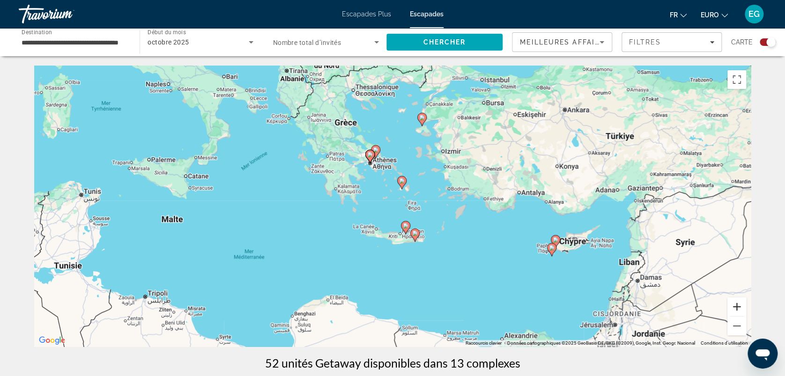
click at [737, 303] on button "Zoom avant" at bounding box center [736, 306] width 19 height 19
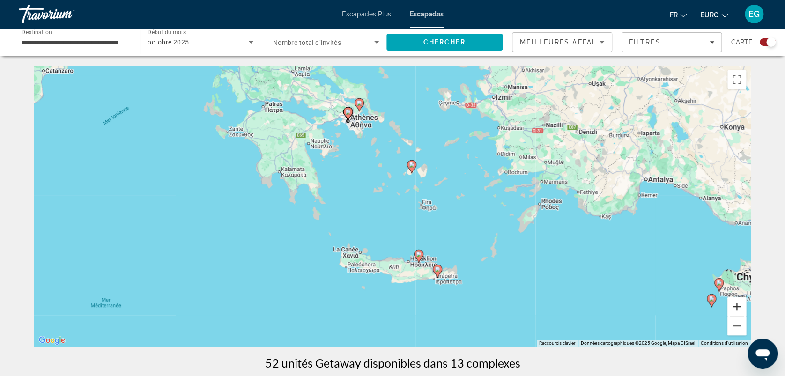
click at [737, 303] on button "Zoom avant" at bounding box center [736, 306] width 19 height 19
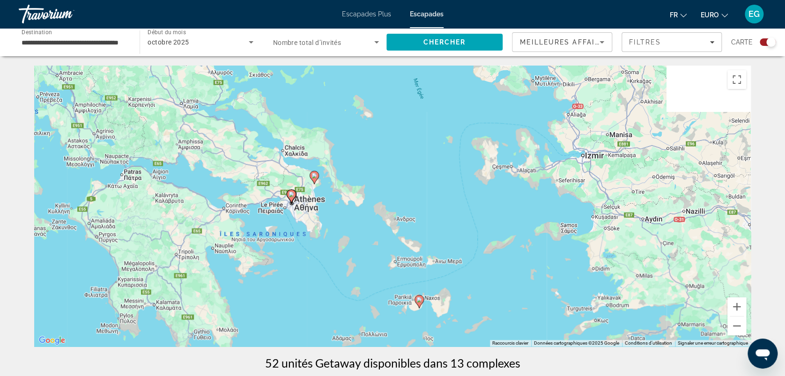
drag, startPoint x: 530, startPoint y: 105, endPoint x: 515, endPoint y: 279, distance: 174.3
click at [515, 279] on div "Pour activer le glissement avec le clavier, appuyez sur Alt+Entrée. Une fois ce…" at bounding box center [392, 206] width 716 height 281
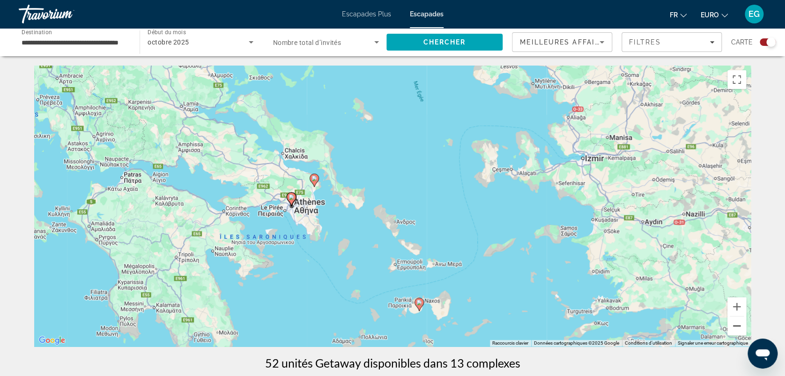
click at [737, 323] on button "Zoom arrière" at bounding box center [736, 326] width 19 height 19
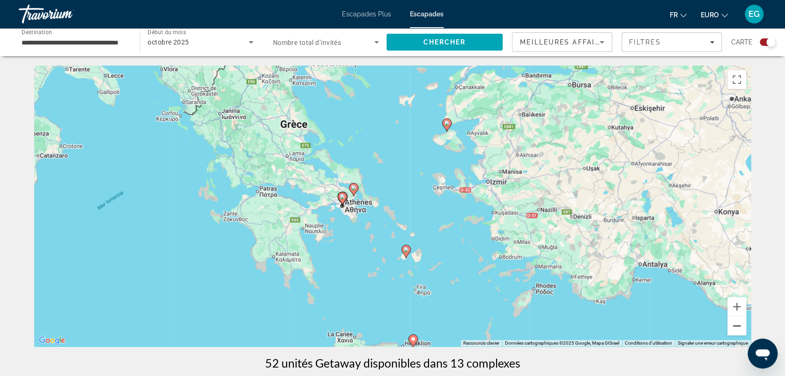
click at [737, 323] on button "Zoom arrière" at bounding box center [736, 326] width 19 height 19
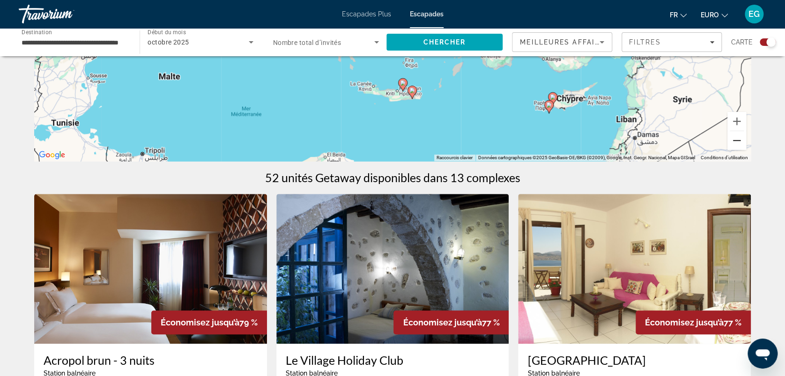
scroll to position [197, 0]
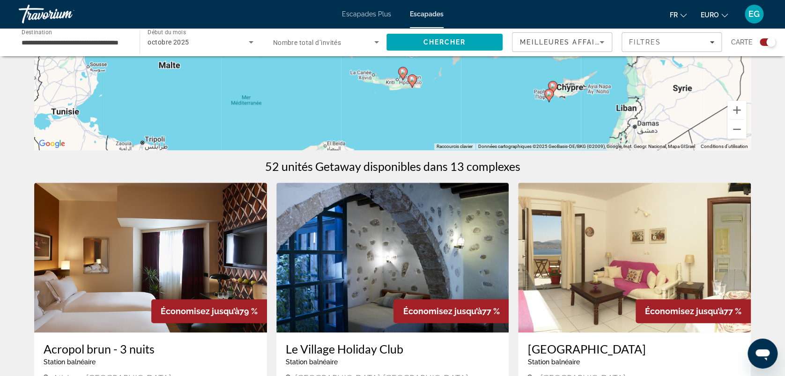
click at [97, 248] on img "Contenu principal" at bounding box center [150, 258] width 233 height 150
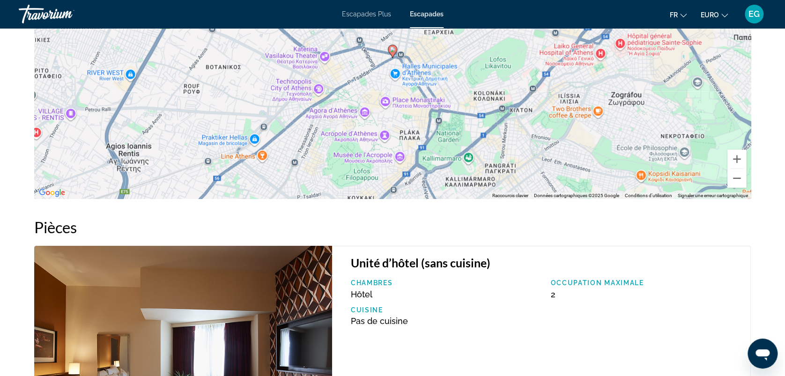
scroll to position [1169, 0]
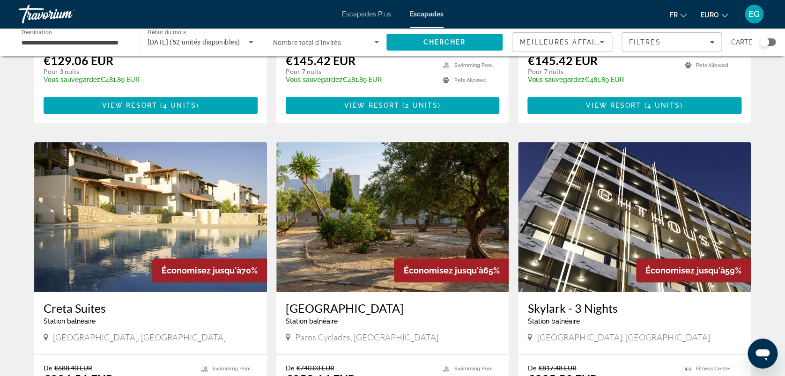
scroll to position [281, 0]
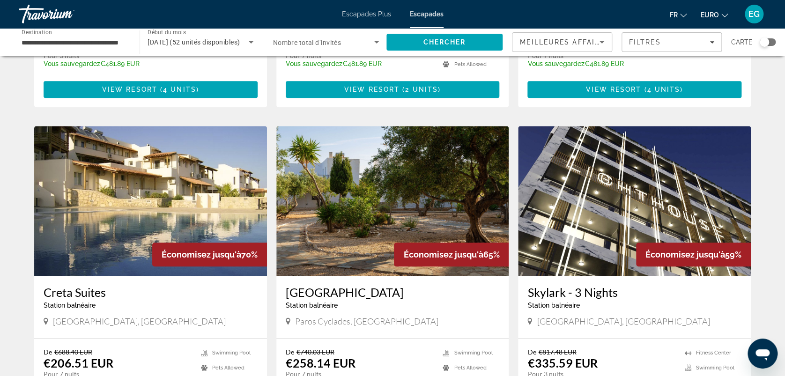
click at [600, 207] on img "Contenu principal" at bounding box center [634, 201] width 233 height 150
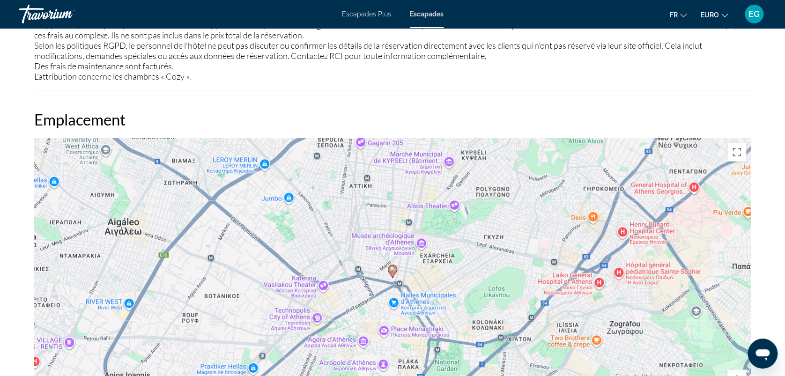
scroll to position [1026, 0]
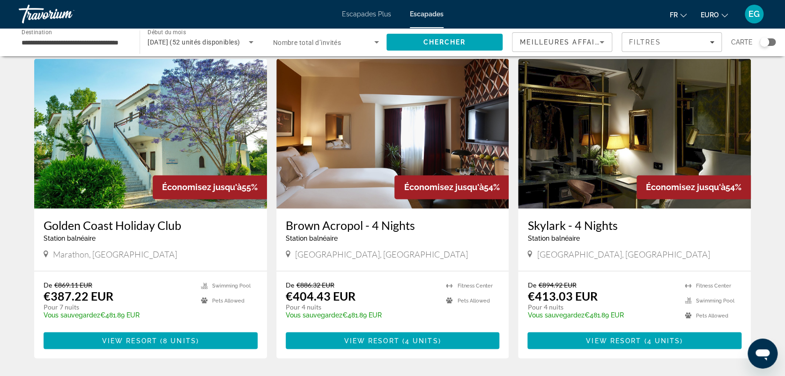
scroll to position [709, 0]
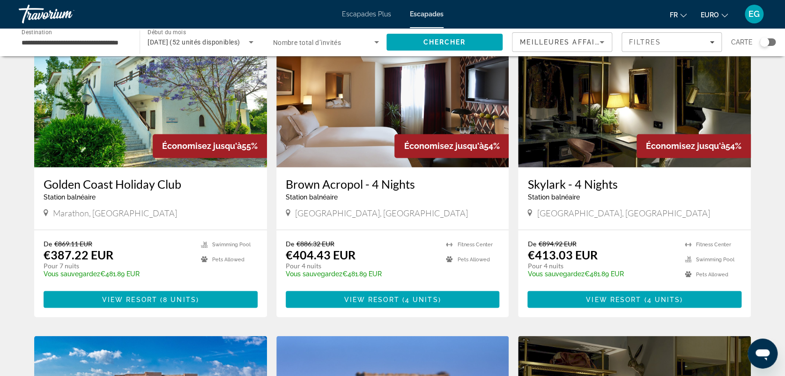
click at [19, 77] on div "52 Getaways units available across 13 Resorts Économisez jusqu'à 79% Brown Acro…" at bounding box center [392, 15] width 754 height 1316
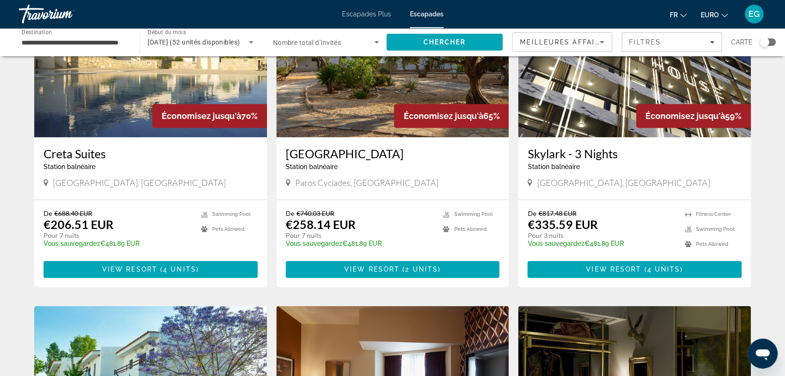
scroll to position [416, 0]
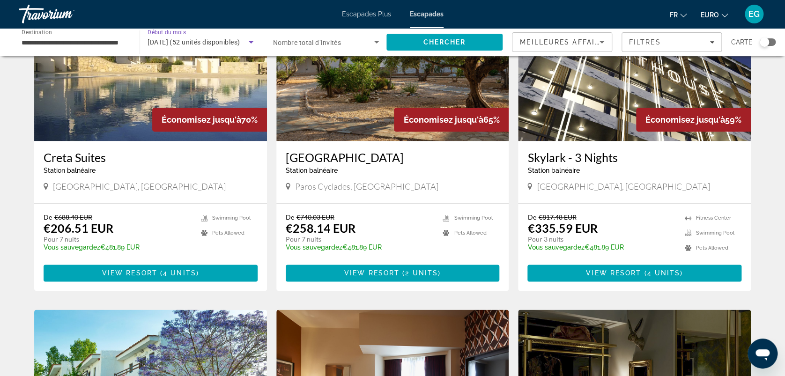
click at [232, 40] on span "[DATE] (52 unités disponibles)" at bounding box center [194, 41] width 92 height 7
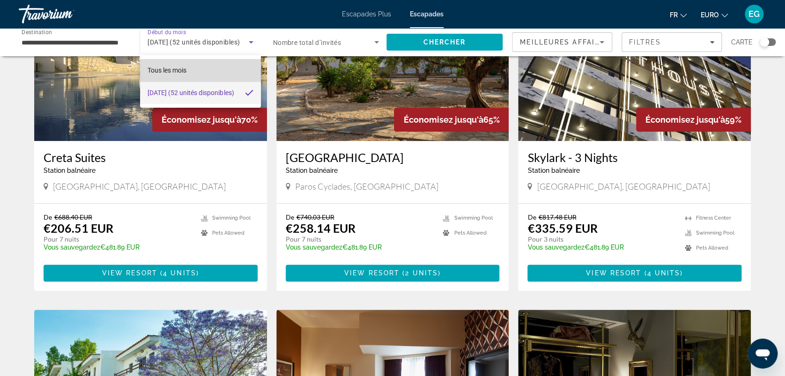
click at [204, 71] on mat-option "Tous les mois" at bounding box center [200, 70] width 121 height 22
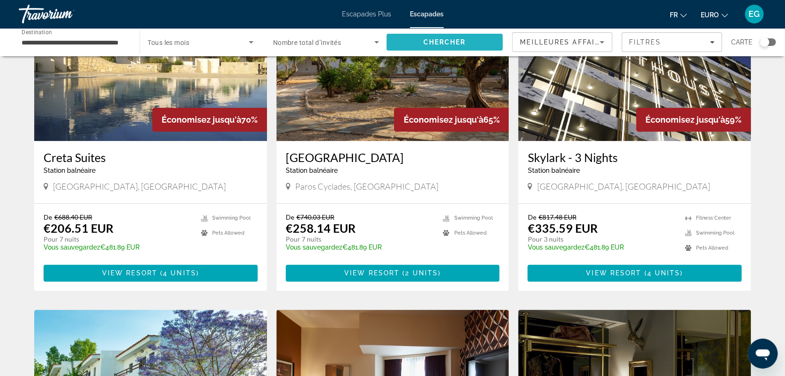
click at [450, 36] on span "Rechercher" at bounding box center [444, 42] width 116 height 22
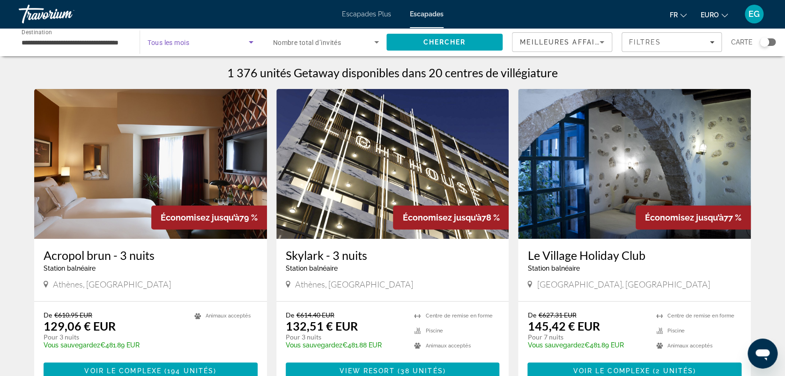
click at [211, 40] on span "Widget de recherche" at bounding box center [198, 42] width 101 height 11
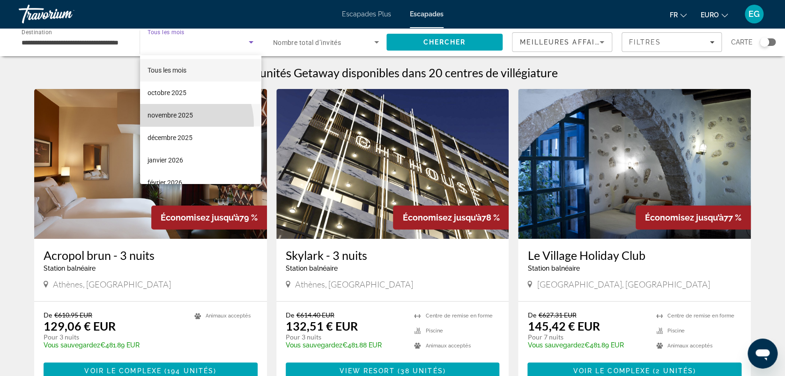
click at [176, 124] on mat-option "novembre 2025" at bounding box center [200, 115] width 121 height 22
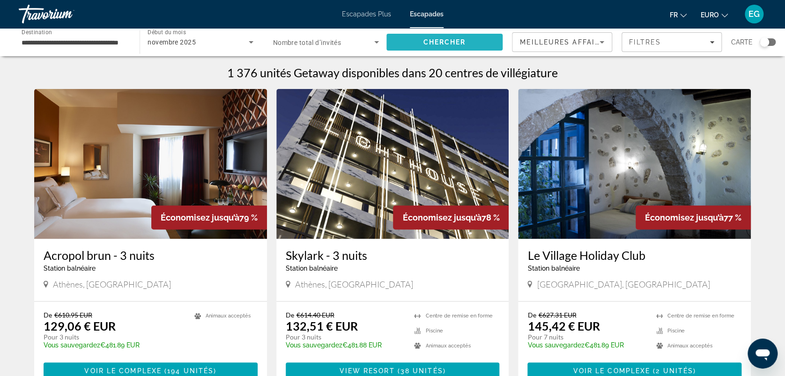
click at [438, 37] on span "Rechercher" at bounding box center [444, 42] width 116 height 22
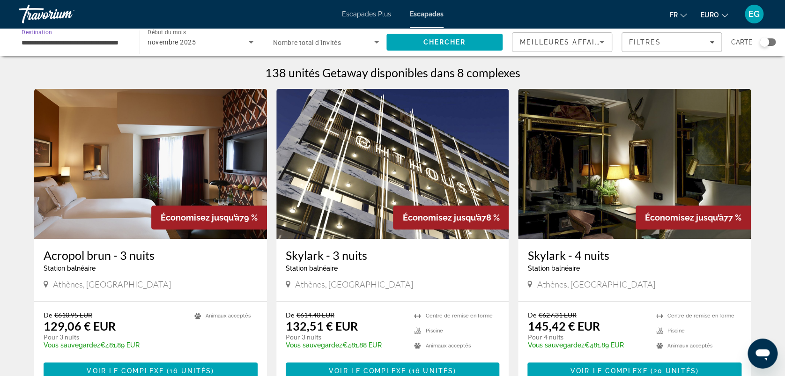
click at [63, 42] on input "**********" at bounding box center [75, 42] width 106 height 11
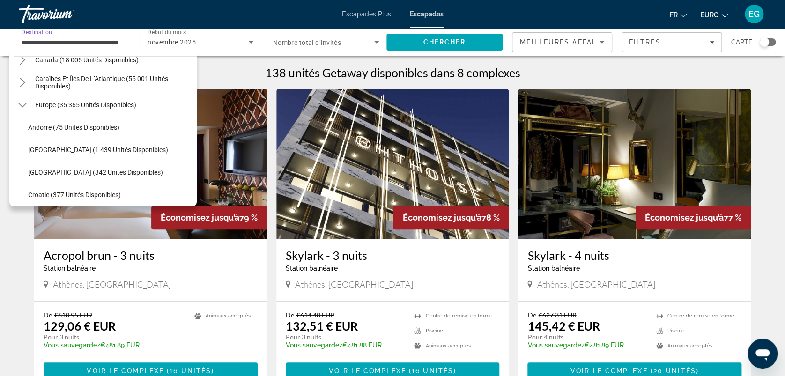
scroll to position [112, 0]
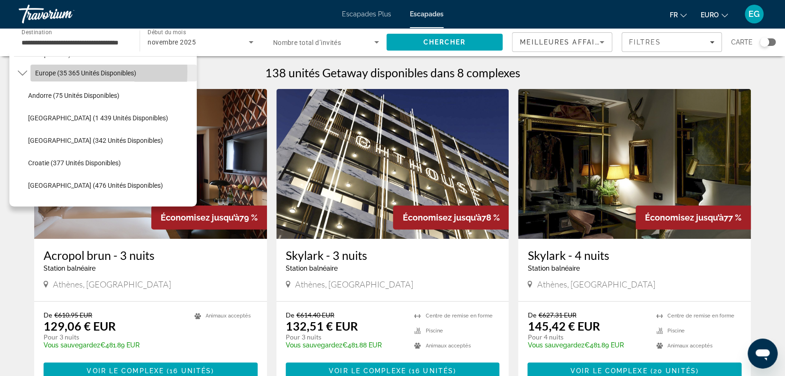
click at [42, 71] on span "Europe (35 365 unités disponibles)" at bounding box center [85, 72] width 101 height 7
type input "**********"
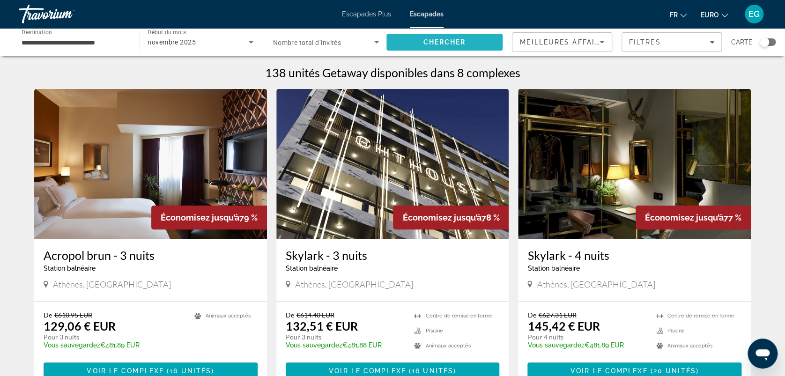
click at [405, 44] on span "Rechercher" at bounding box center [444, 42] width 116 height 22
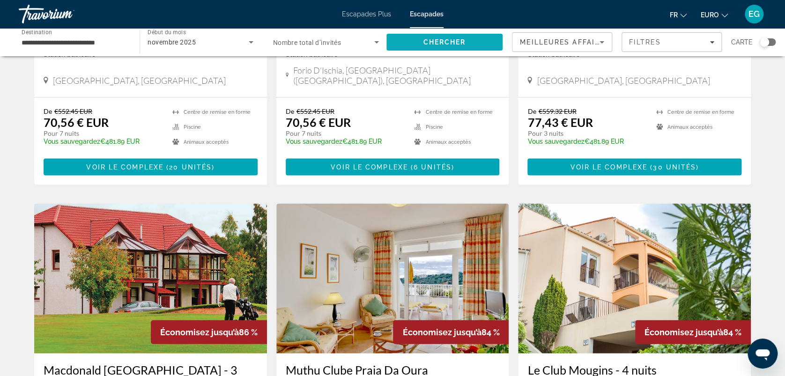
scroll to position [1139, 0]
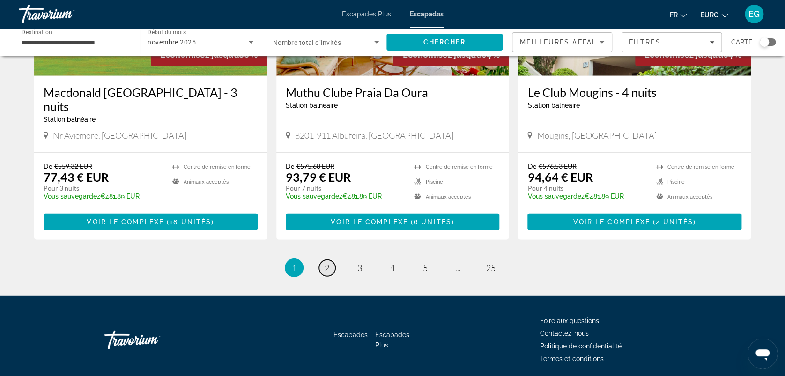
click at [325, 263] on span "2" at bounding box center [327, 268] width 5 height 10
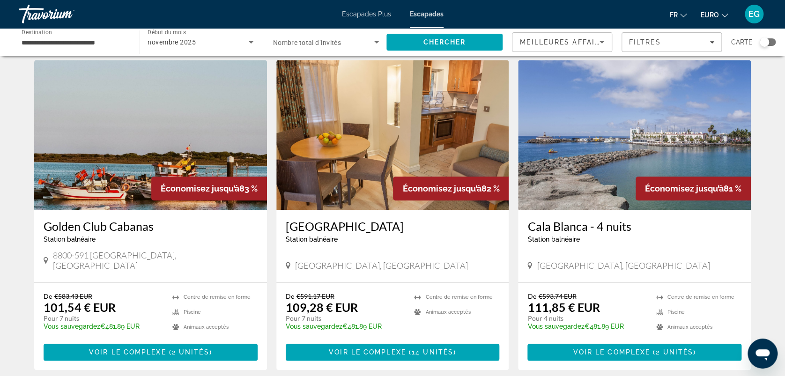
scroll to position [369, 0]
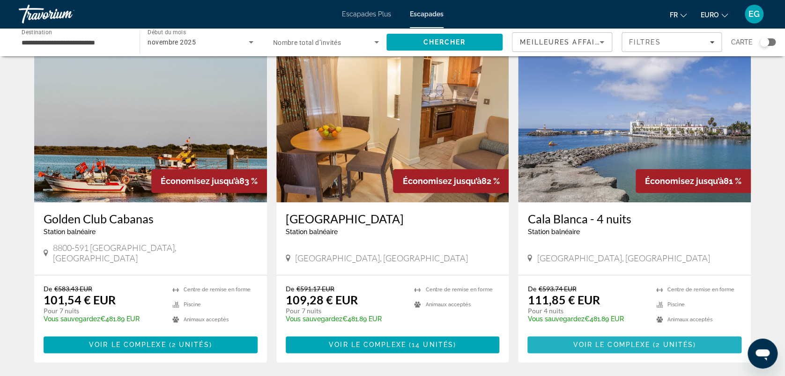
click at [628, 341] on span "Voir le complexe" at bounding box center [611, 344] width 77 height 7
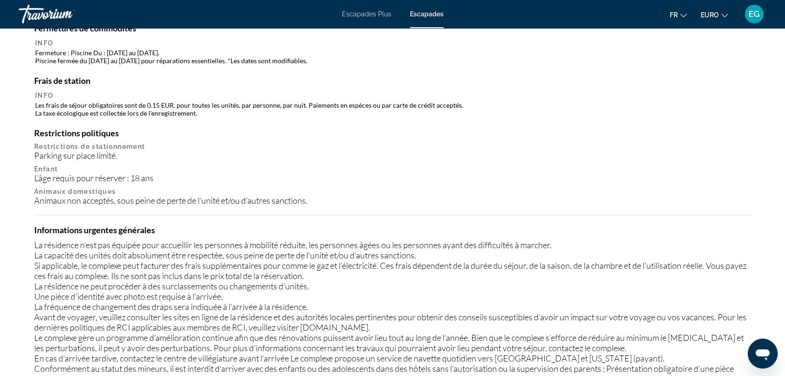
scroll to position [908, 0]
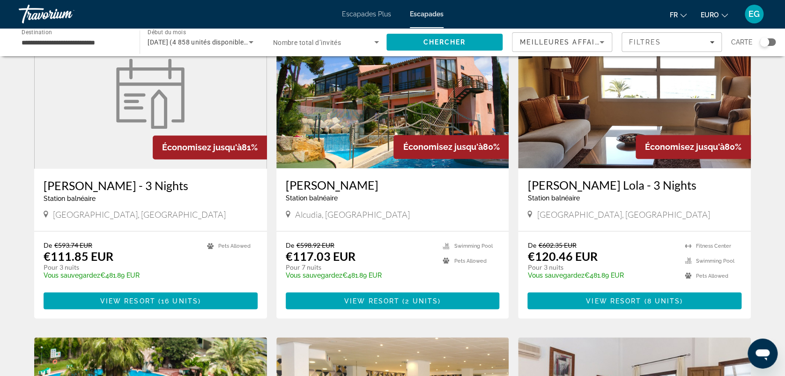
scroll to position [717, 0]
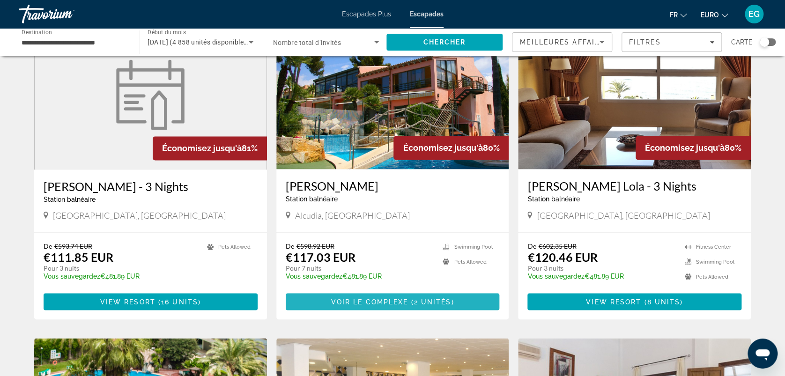
click at [382, 298] on span "Voir le complexe" at bounding box center [369, 301] width 77 height 7
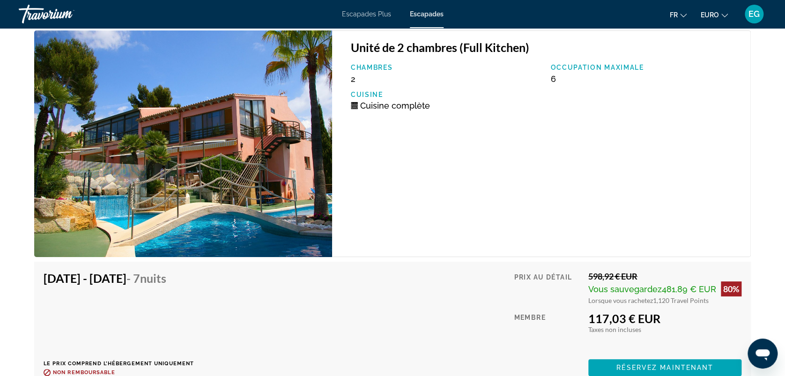
scroll to position [1791, 0]
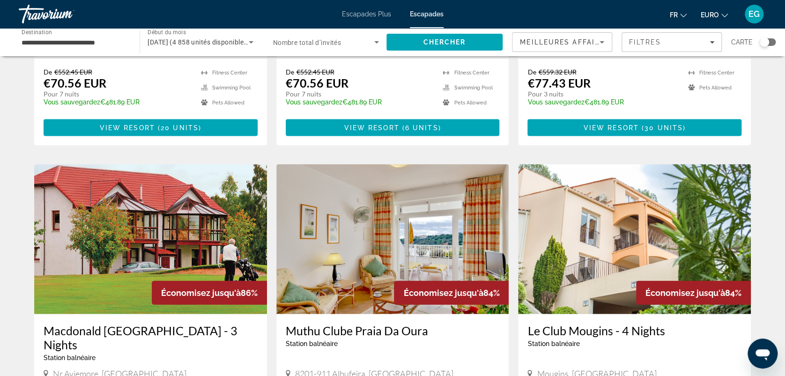
scroll to position [1139, 0]
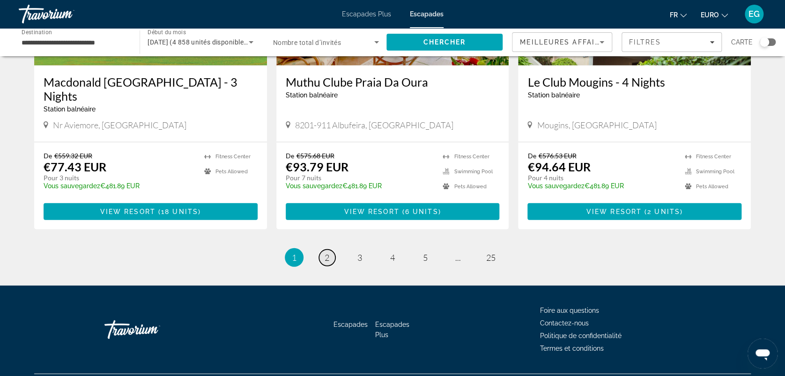
click at [326, 252] on span "2" at bounding box center [327, 257] width 5 height 10
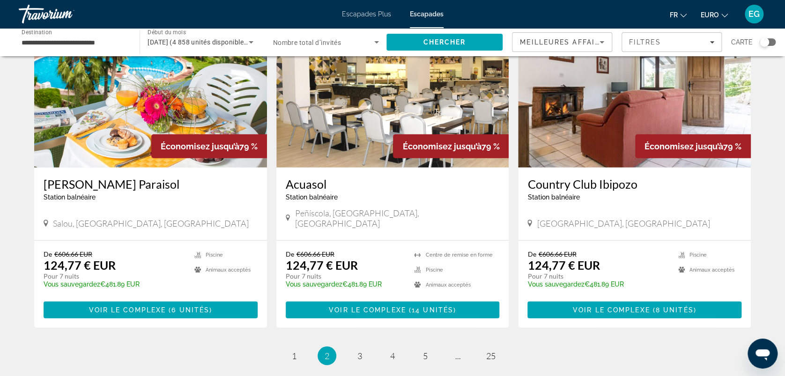
scroll to position [1076, 0]
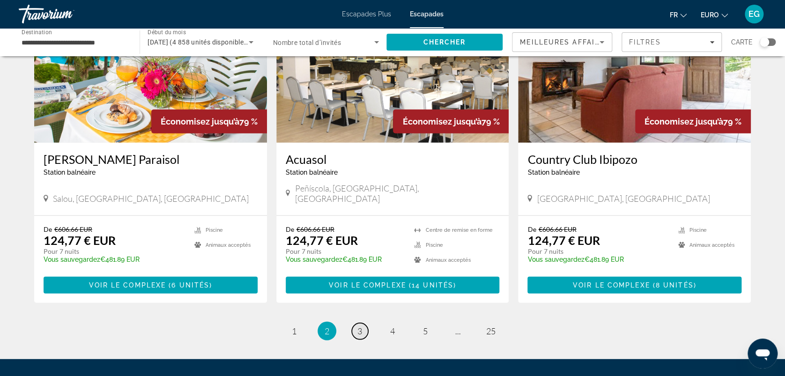
click at [359, 326] on span "3" at bounding box center [359, 331] width 5 height 10
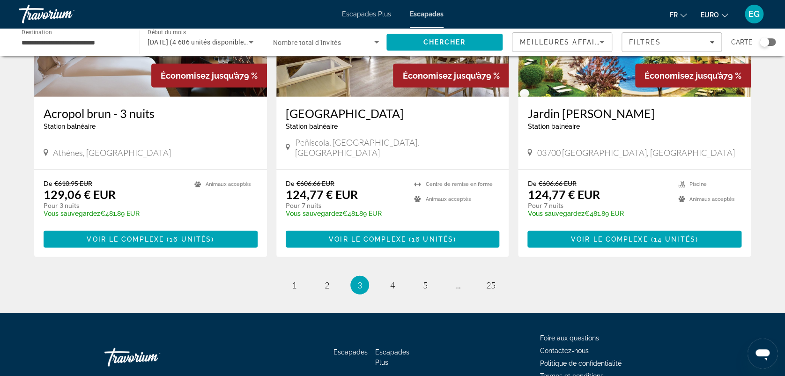
scroll to position [1113, 0]
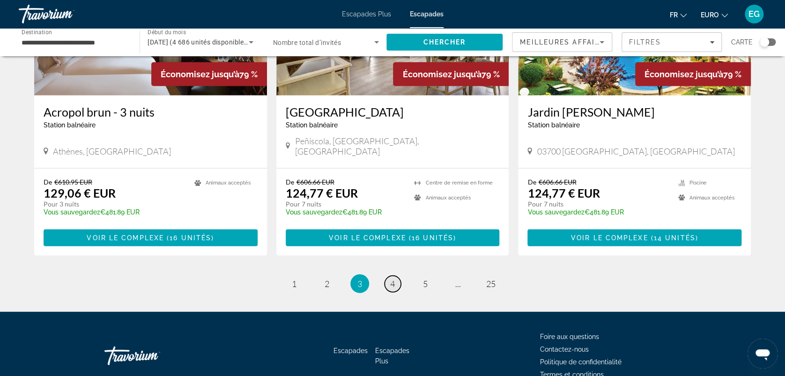
click at [392, 279] on span "4" at bounding box center [392, 284] width 5 height 10
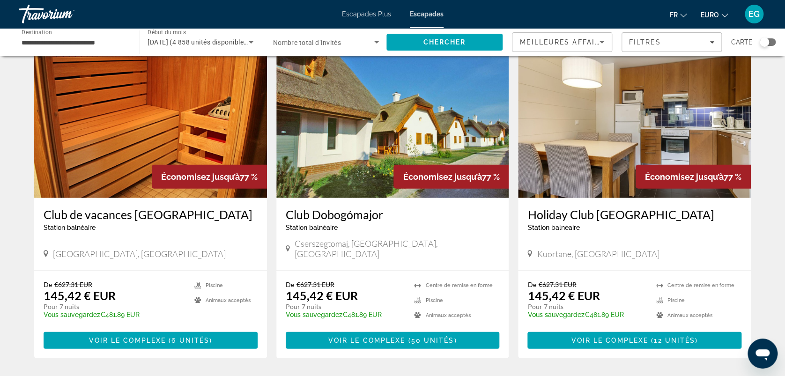
scroll to position [1031, 0]
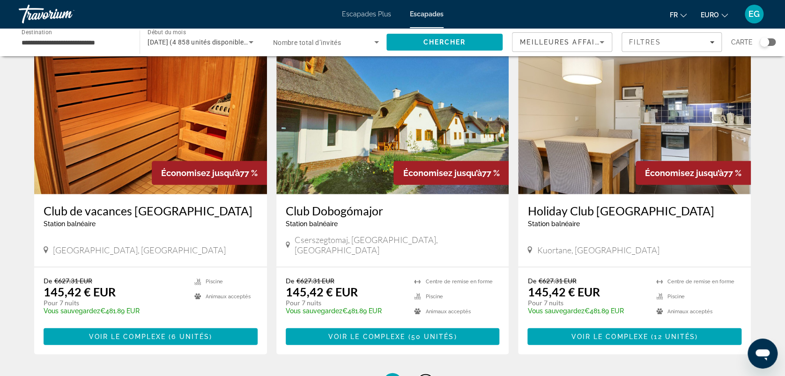
click at [427, 376] on span "5" at bounding box center [425, 382] width 5 height 10
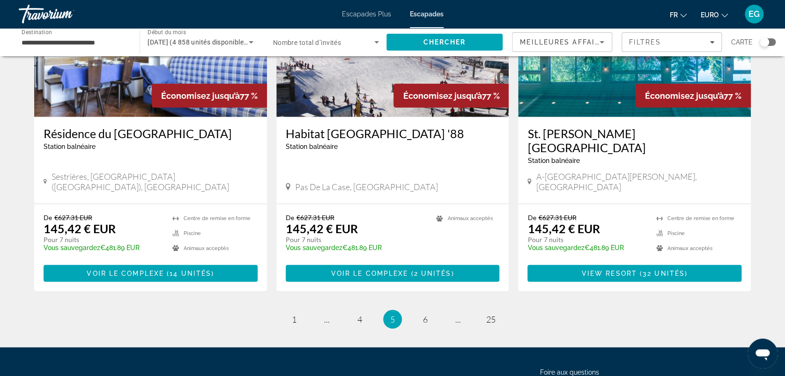
scroll to position [1139, 0]
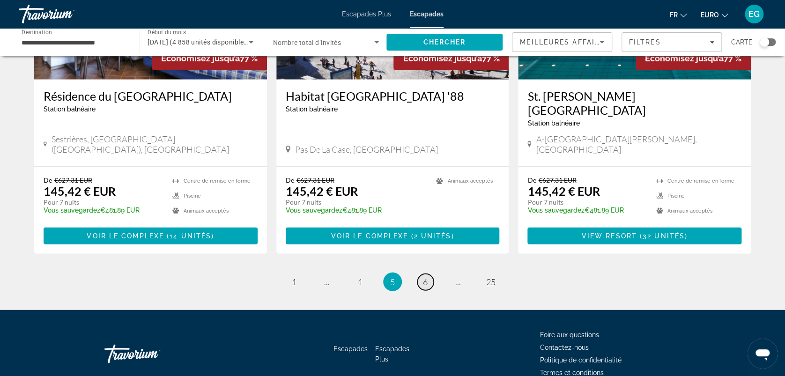
click at [423, 277] on span "6" at bounding box center [425, 282] width 5 height 10
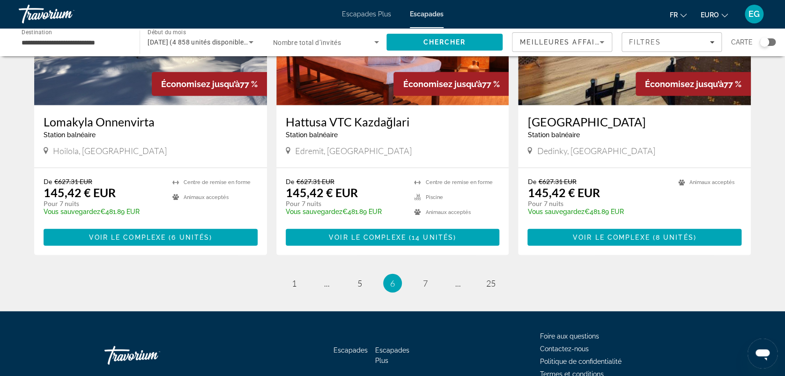
scroll to position [1139, 0]
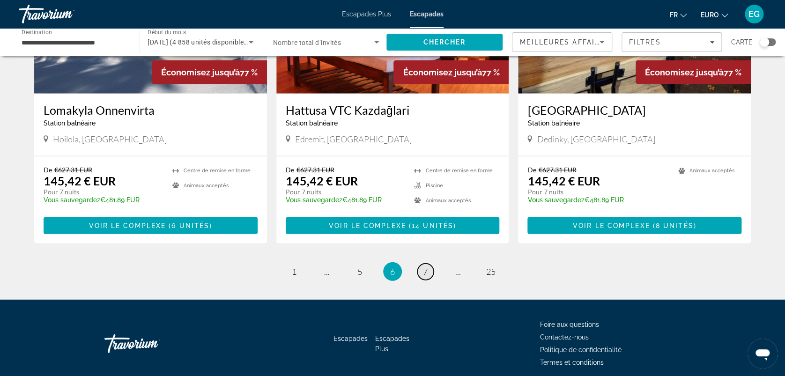
click at [418, 264] on link "page 7" at bounding box center [425, 272] width 16 height 16
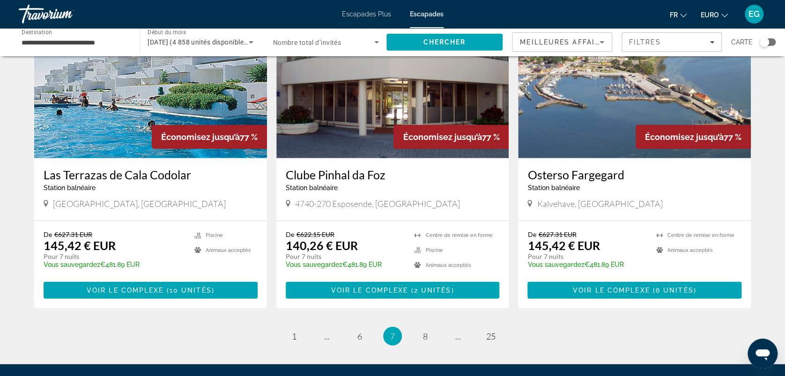
scroll to position [1047, 0]
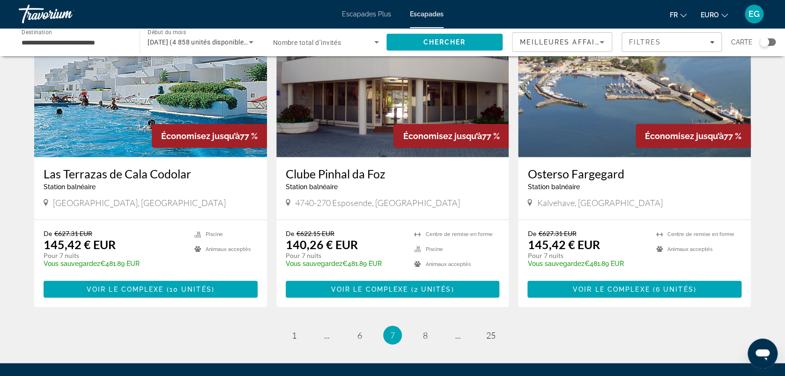
click at [94, 95] on img "Contenu principal" at bounding box center [150, 82] width 233 height 150
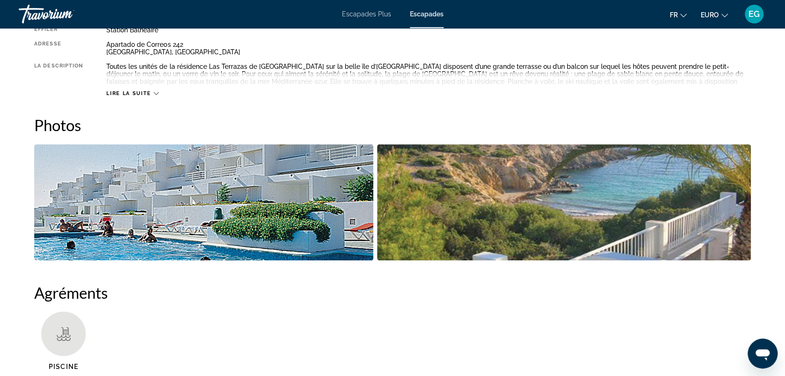
scroll to position [369, 0]
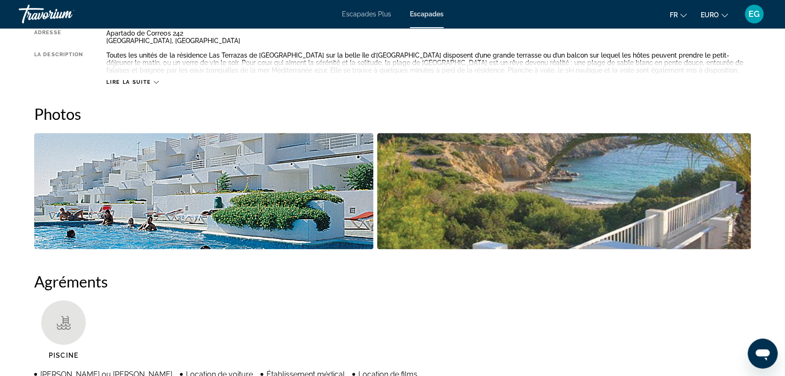
click at [139, 225] on img "Ouvrir le curseur d’image en plein écran" at bounding box center [203, 191] width 339 height 116
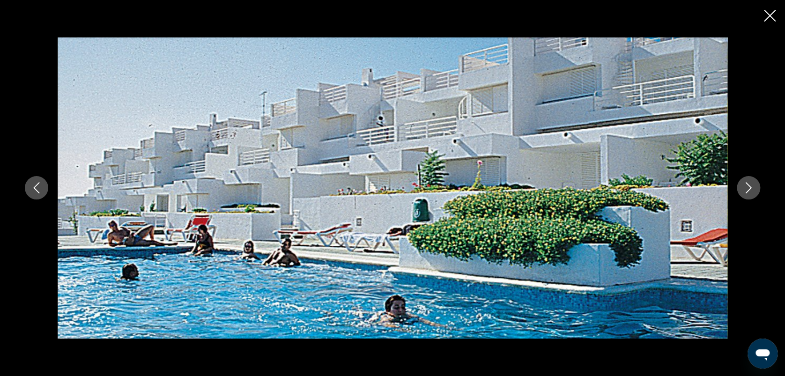
click at [742, 187] on button "Image suivante" at bounding box center [748, 187] width 23 height 23
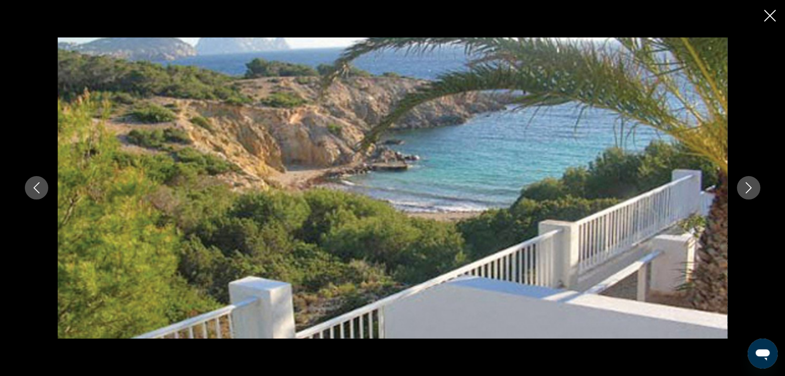
click at [742, 187] on button "Image suivante" at bounding box center [748, 187] width 23 height 23
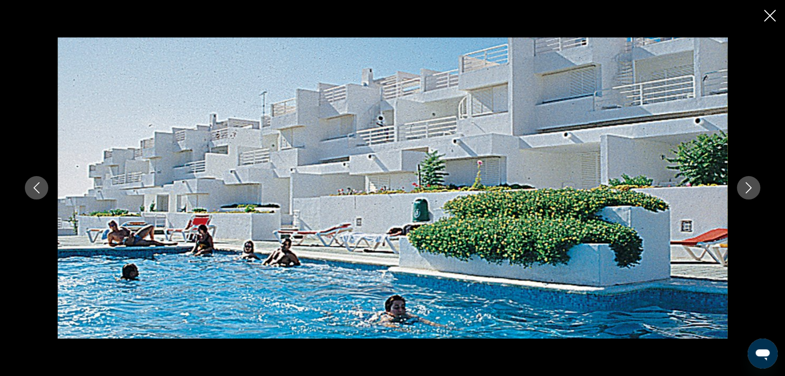
click at [742, 187] on button "Image suivante" at bounding box center [748, 187] width 23 height 23
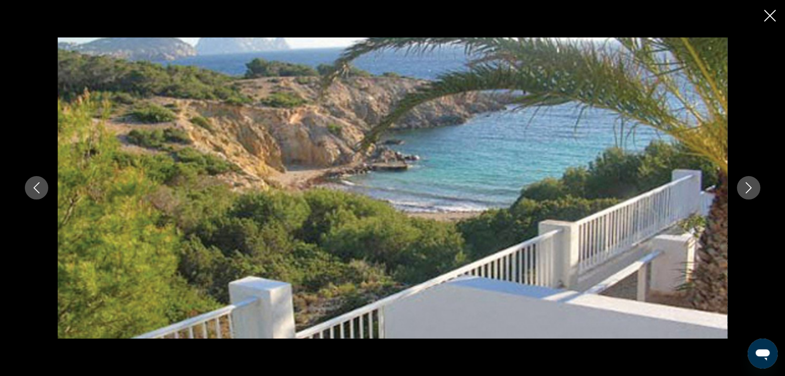
click at [768, 10] on icon "Fermer le diaporama" at bounding box center [770, 16] width 12 height 12
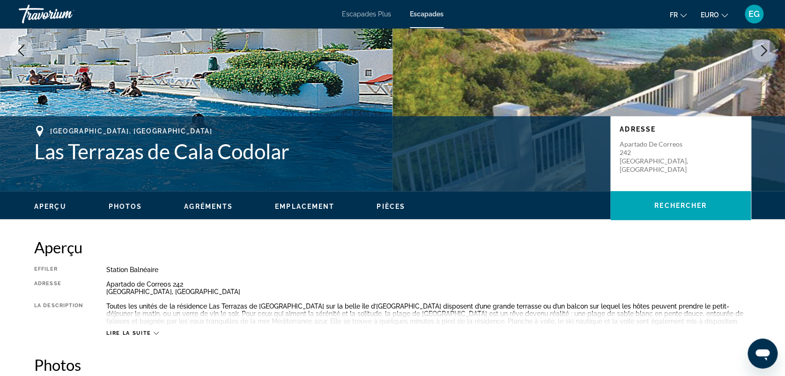
scroll to position [118, 0]
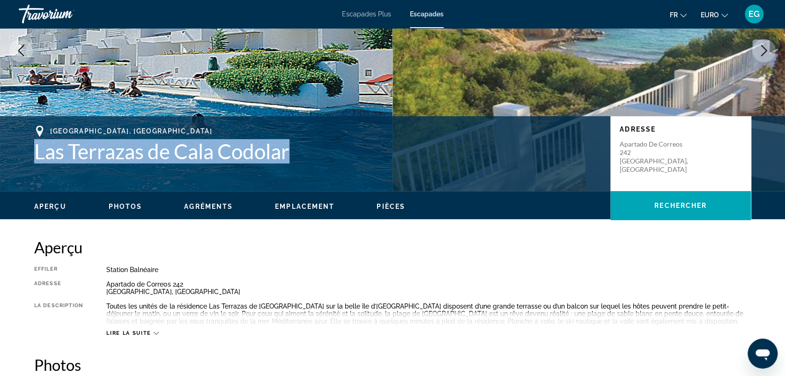
drag, startPoint x: 32, startPoint y: 149, endPoint x: 303, endPoint y: 154, distance: 271.6
click at [303, 154] on div "[GEOGRAPHIC_DATA], [GEOGRAPHIC_DATA] [GEOGRAPHIC_DATA] de Cala Codolar Adresse …" at bounding box center [392, 154] width 754 height 56
copy h1 "Las Terrazas de Cala Codolar"
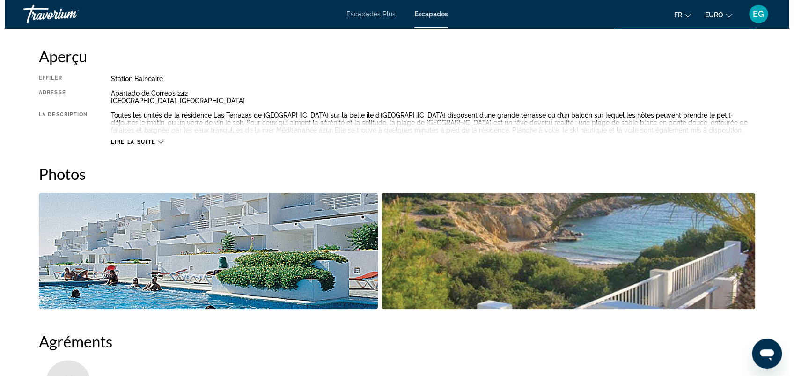
scroll to position [0, 0]
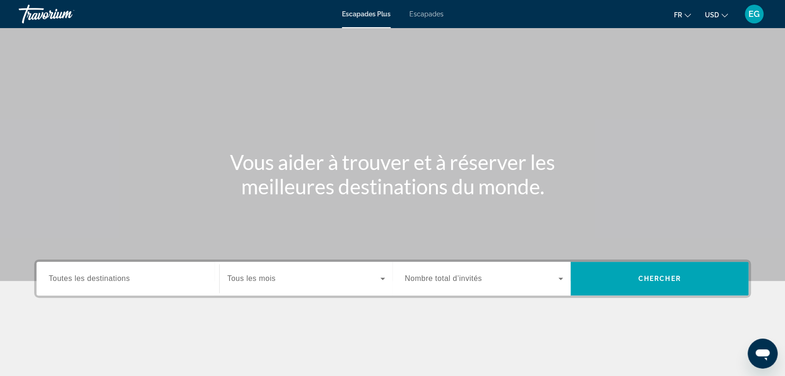
click at [86, 271] on div "Widget de recherche" at bounding box center [128, 279] width 158 height 27
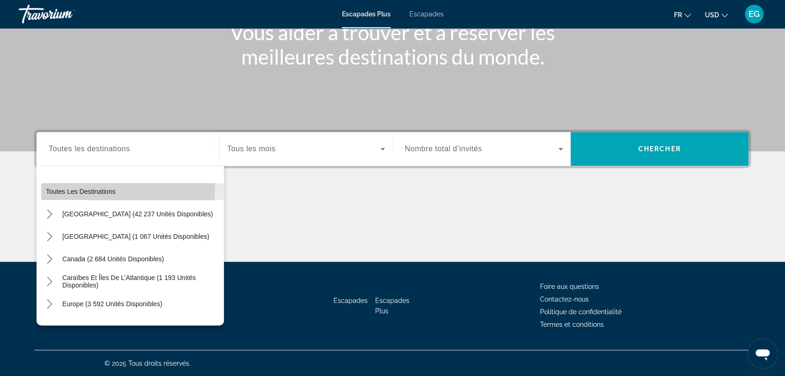
click at [91, 186] on span "Sélectionner une destination : Toutes les destinations" at bounding box center [132, 191] width 183 height 22
type input "**********"
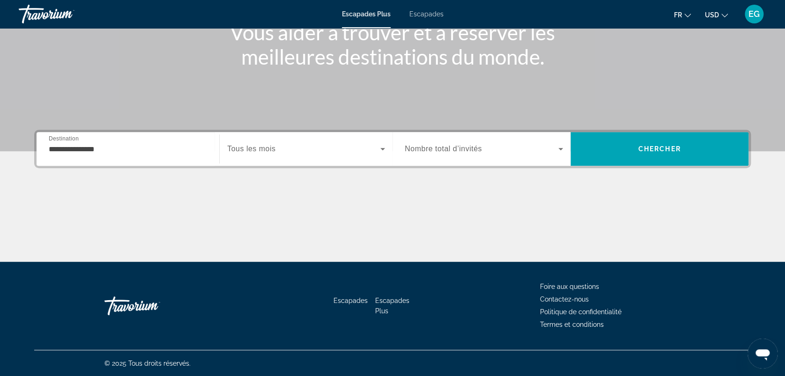
click at [305, 156] on div "Widget de recherche" at bounding box center [306, 149] width 158 height 26
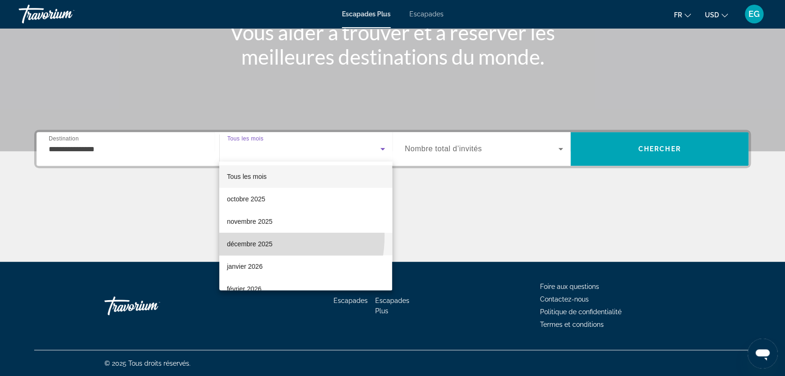
click at [255, 236] on mat-option "décembre 2025" at bounding box center [305, 244] width 173 height 22
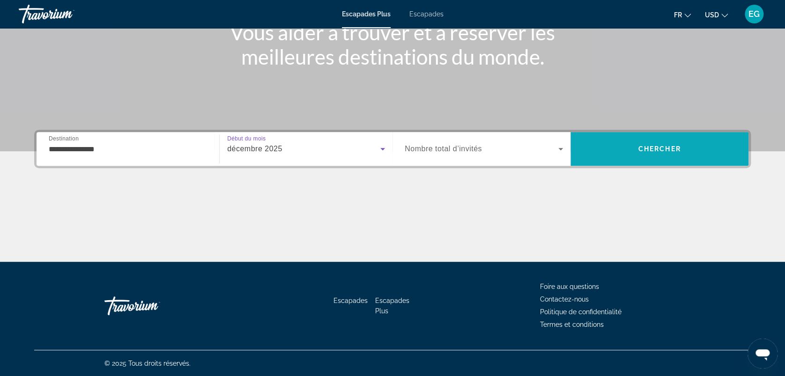
click at [626, 143] on span "Rechercher" at bounding box center [659, 149] width 178 height 22
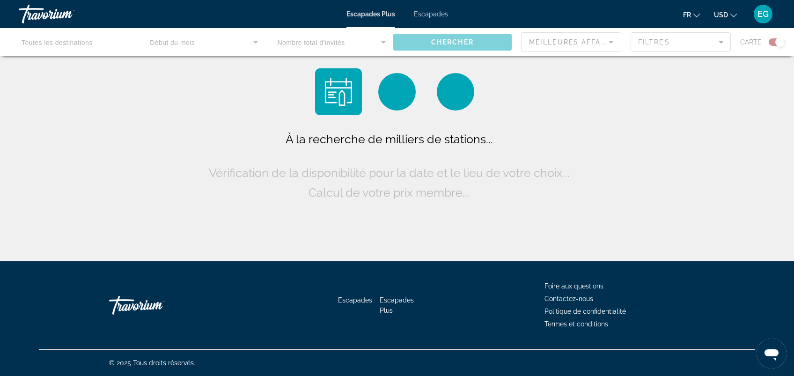
click at [736, 13] on icon "Changer de devise" at bounding box center [734, 15] width 7 height 7
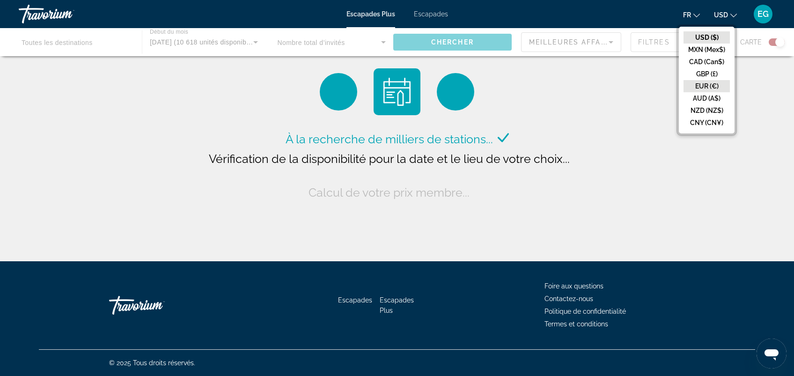
click at [721, 90] on button "EUR (€)" at bounding box center [707, 86] width 46 height 12
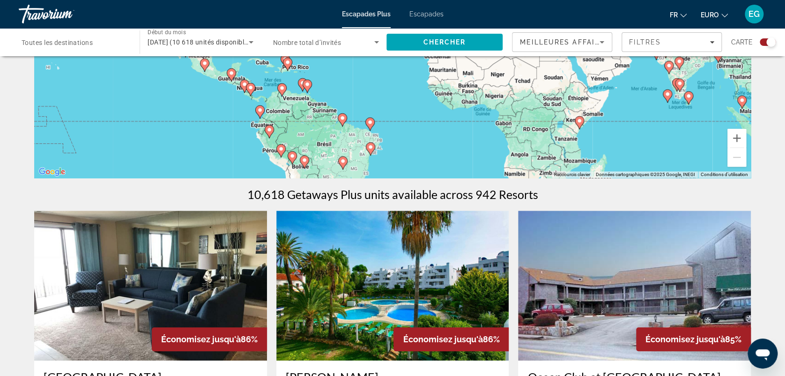
scroll to position [273, 0]
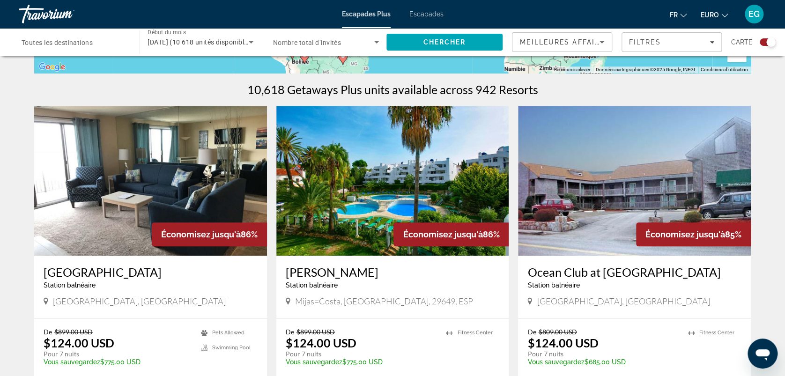
click at [369, 233] on img "Contenu principal" at bounding box center [392, 181] width 233 height 150
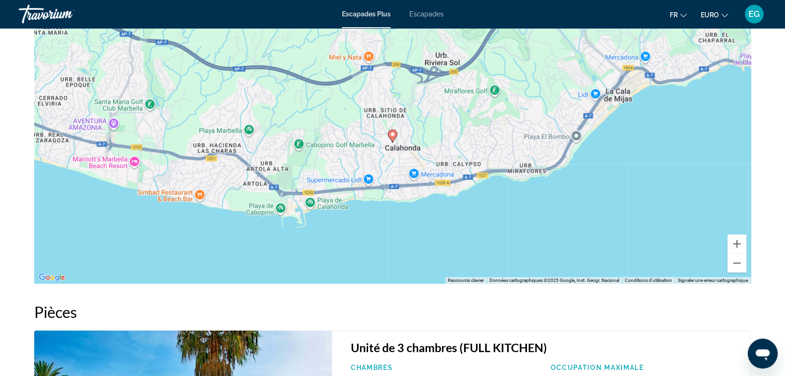
scroll to position [1197, 0]
click at [737, 242] on button "Zoom avant" at bounding box center [736, 244] width 19 height 19
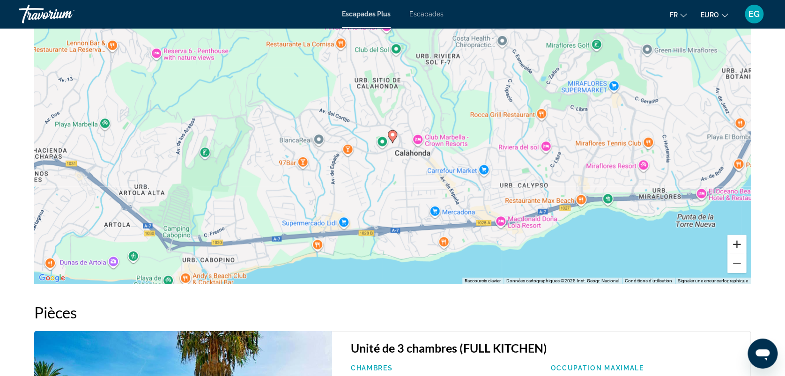
click at [737, 242] on button "Zoom avant" at bounding box center [736, 244] width 19 height 19
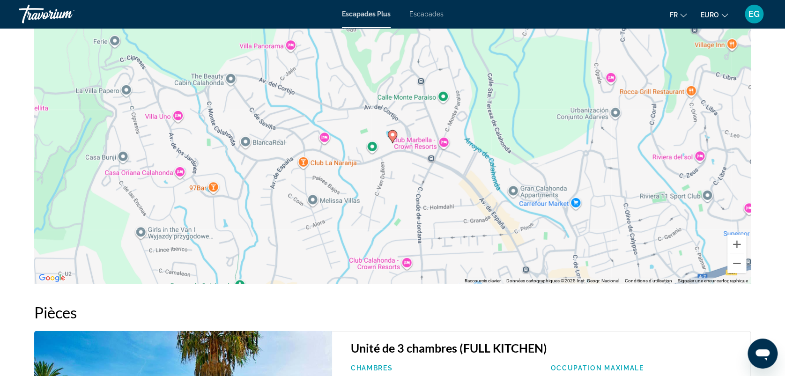
drag, startPoint x: 763, startPoint y: 130, endPoint x: 768, endPoint y: 196, distance: 66.7
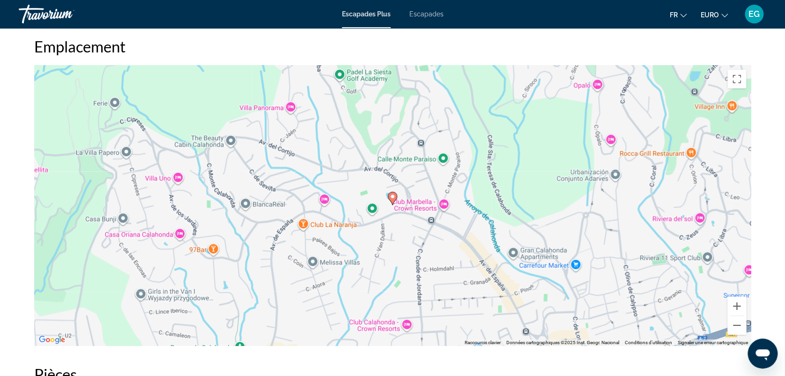
scroll to position [1135, 0]
click at [737, 325] on button "Zoom arrière" at bounding box center [736, 326] width 19 height 19
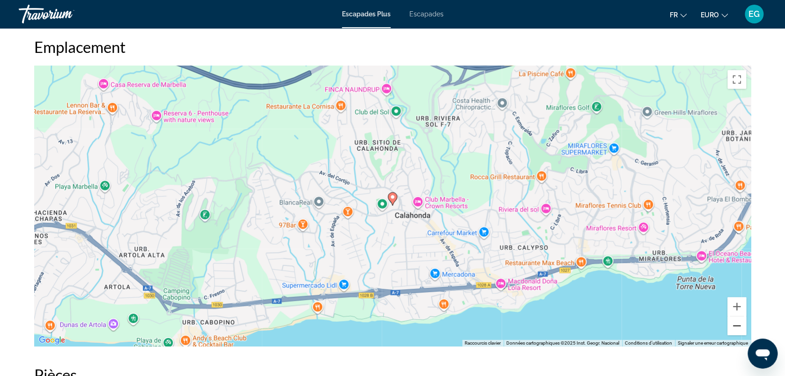
click at [737, 325] on button "Zoom arrière" at bounding box center [736, 326] width 19 height 19
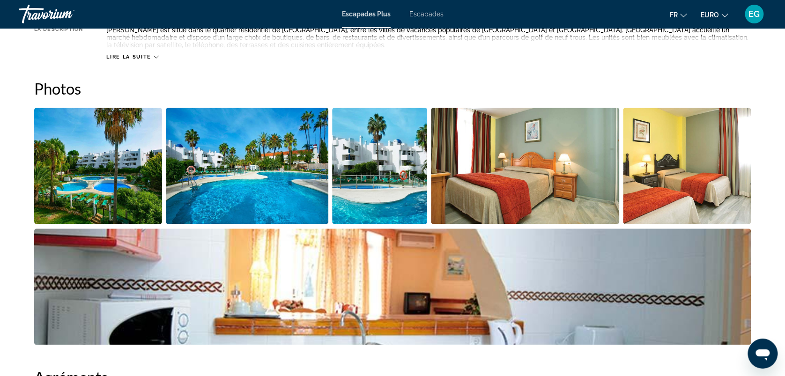
scroll to position [401, 0]
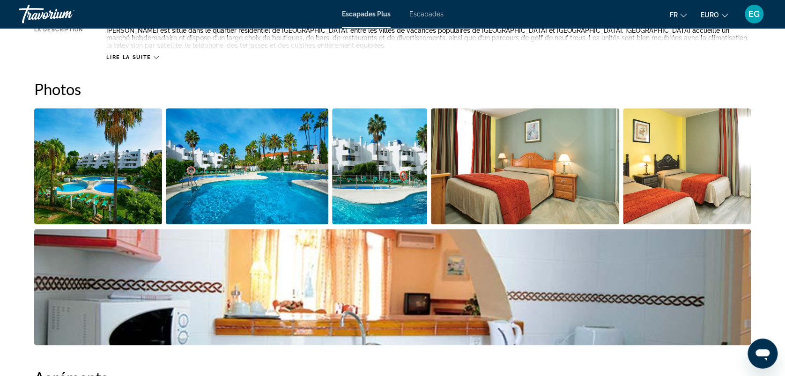
click at [126, 186] on img "Ouvrir le curseur d’image en plein écran" at bounding box center [98, 166] width 128 height 116
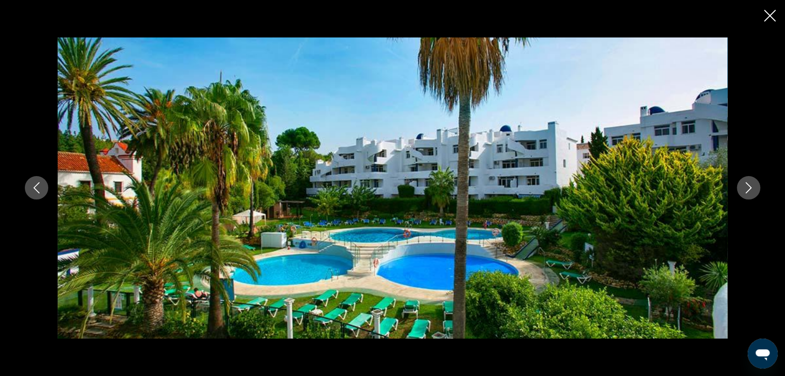
click at [746, 185] on icon "Image suivante" at bounding box center [748, 187] width 11 height 11
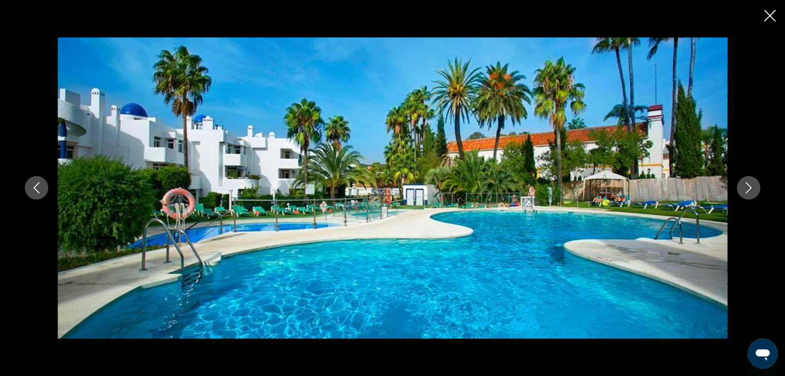
click at [746, 185] on icon "Image suivante" at bounding box center [748, 187] width 11 height 11
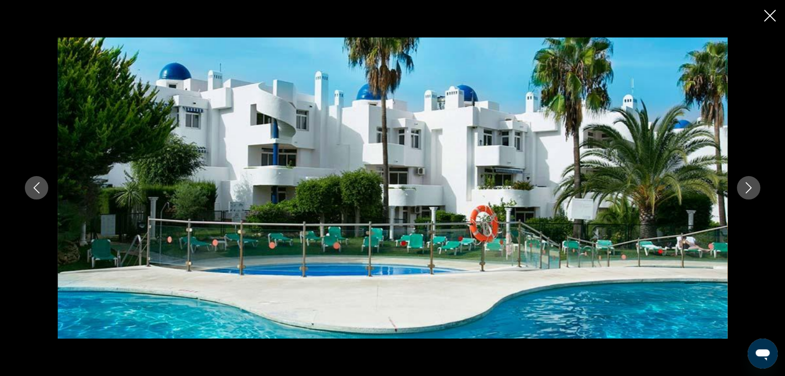
click at [746, 185] on icon "Image suivante" at bounding box center [748, 187] width 11 height 11
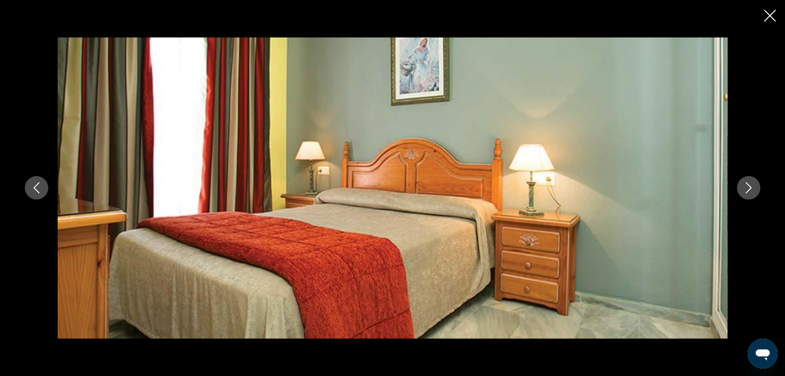
click at [746, 185] on icon "Image suivante" at bounding box center [748, 187] width 11 height 11
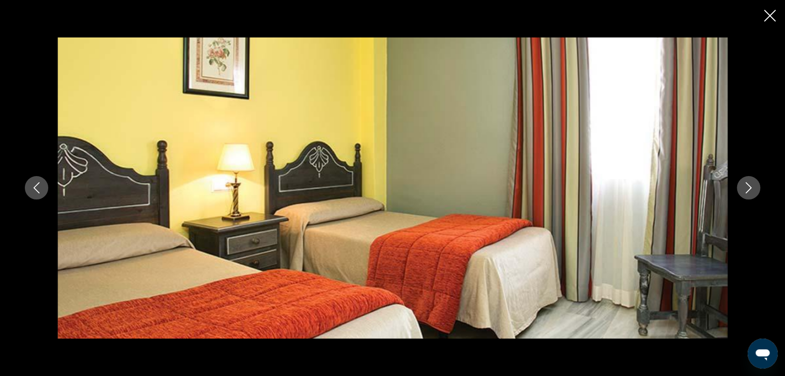
click at [746, 185] on icon "Image suivante" at bounding box center [748, 187] width 11 height 11
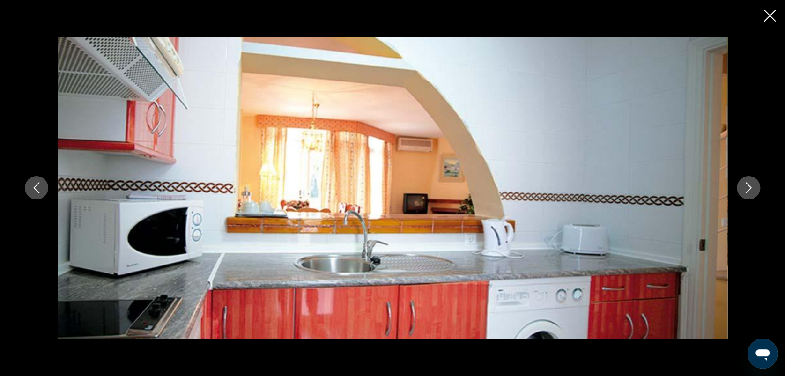
click at [746, 185] on icon "Image suivante" at bounding box center [748, 187] width 11 height 11
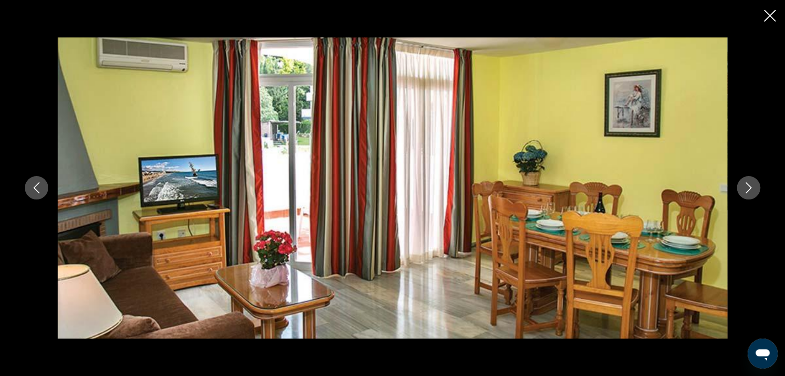
click at [746, 185] on icon "Image suivante" at bounding box center [748, 187] width 11 height 11
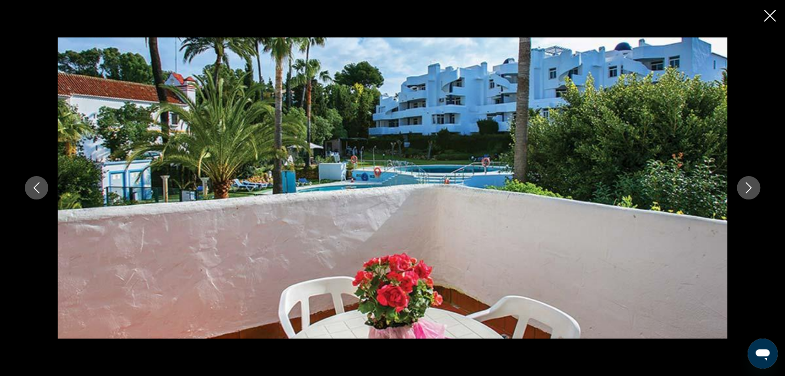
click at [746, 185] on icon "Image suivante" at bounding box center [748, 187] width 11 height 11
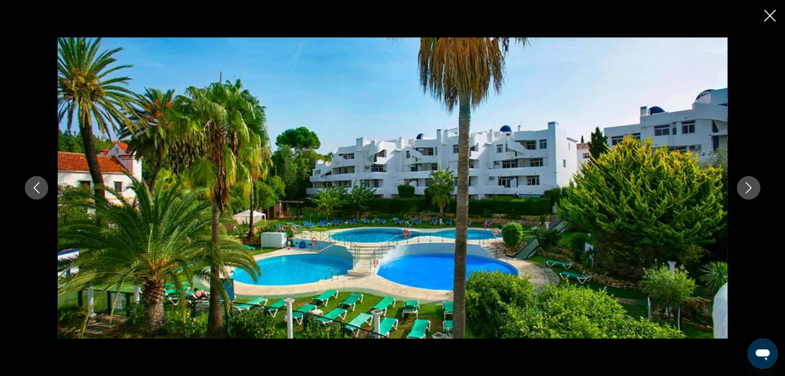
click at [746, 185] on icon "Image suivante" at bounding box center [748, 187] width 11 height 11
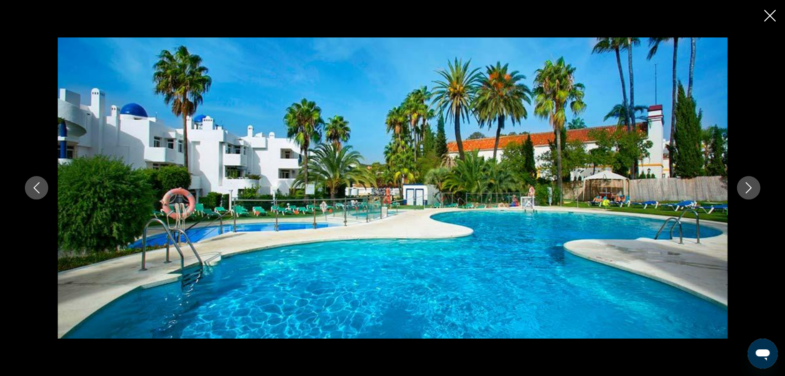
click at [746, 185] on icon "Image suivante" at bounding box center [748, 187] width 11 height 11
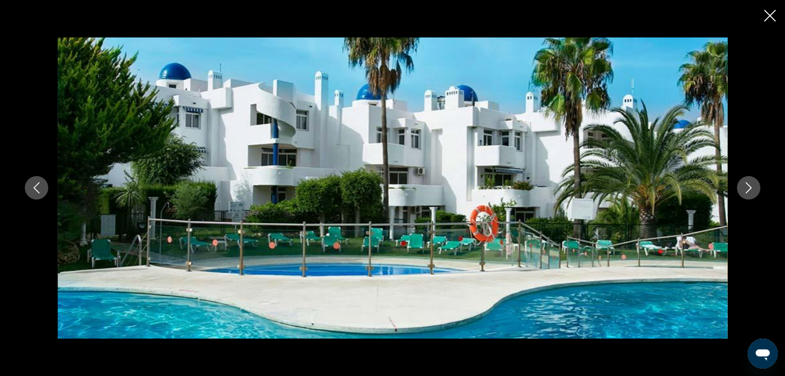
click at [746, 185] on icon "Image suivante" at bounding box center [748, 187] width 11 height 11
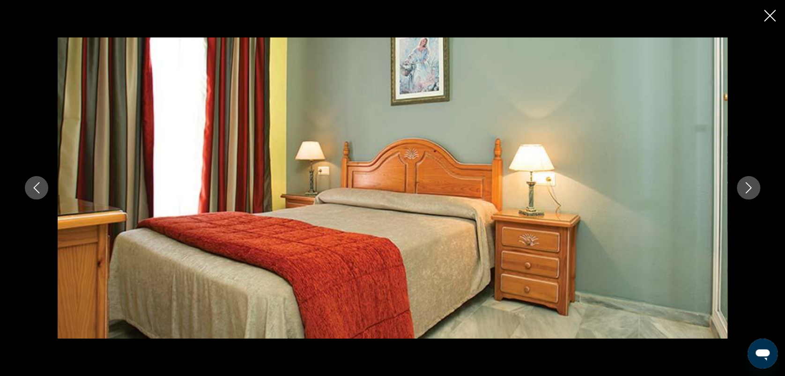
click at [746, 185] on icon "Image suivante" at bounding box center [748, 187] width 11 height 11
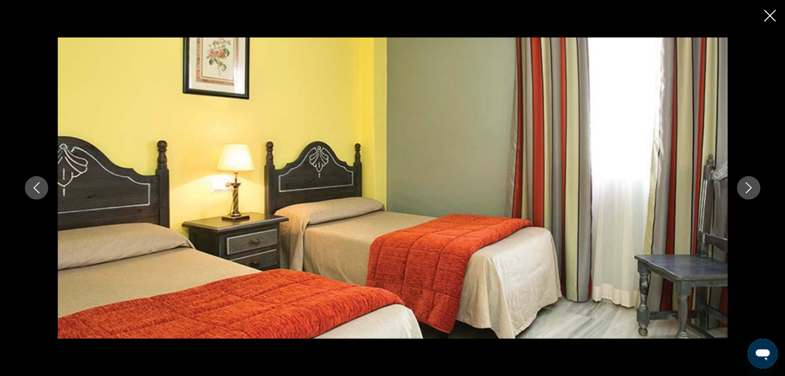
click at [746, 185] on icon "Image suivante" at bounding box center [748, 187] width 11 height 11
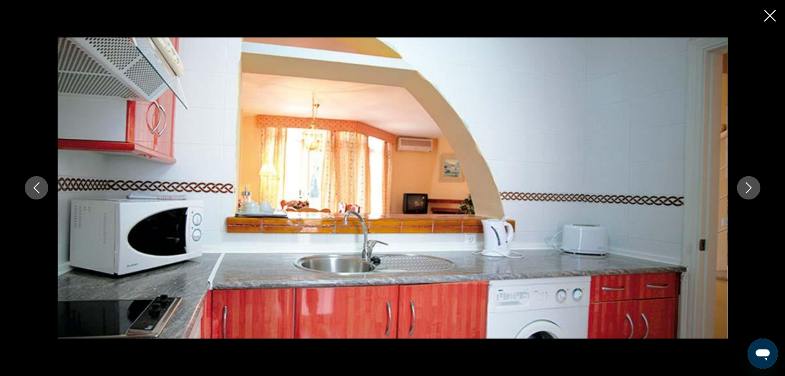
click at [746, 185] on icon "Image suivante" at bounding box center [748, 187] width 11 height 11
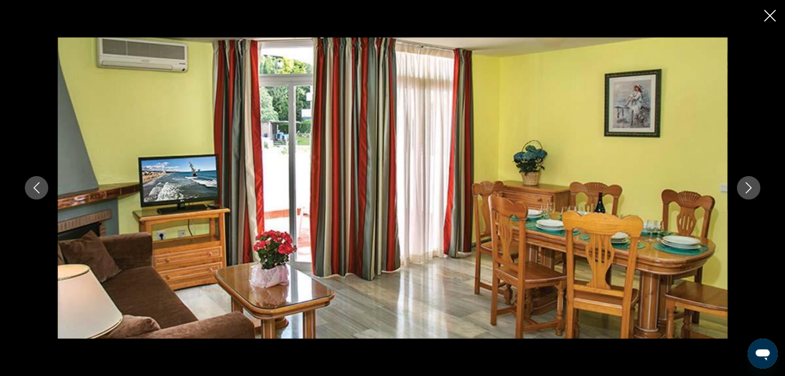
click at [771, 9] on button "Fermer le diaporama" at bounding box center [770, 16] width 12 height 15
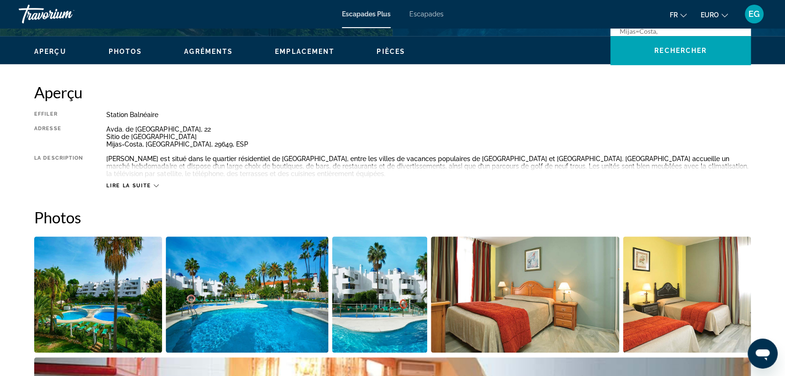
scroll to position [270, 0]
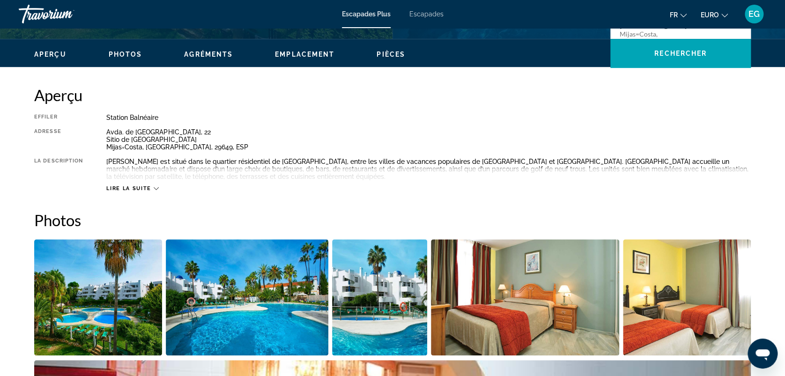
click at [152, 187] on div "Lire la suite" at bounding box center [132, 188] width 52 height 6
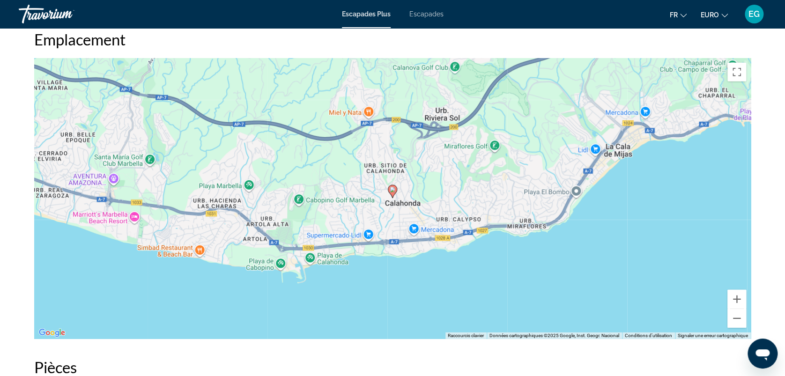
scroll to position [1143, 0]
click at [737, 299] on button "Zoom avant" at bounding box center [736, 298] width 19 height 19
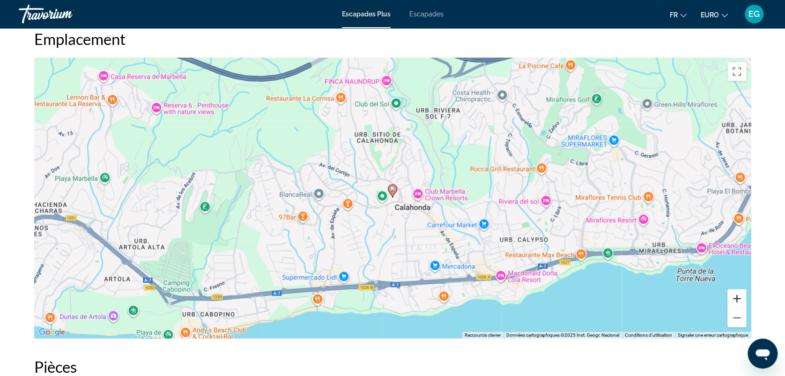
click at [737, 299] on button "Zoom avant" at bounding box center [736, 298] width 19 height 19
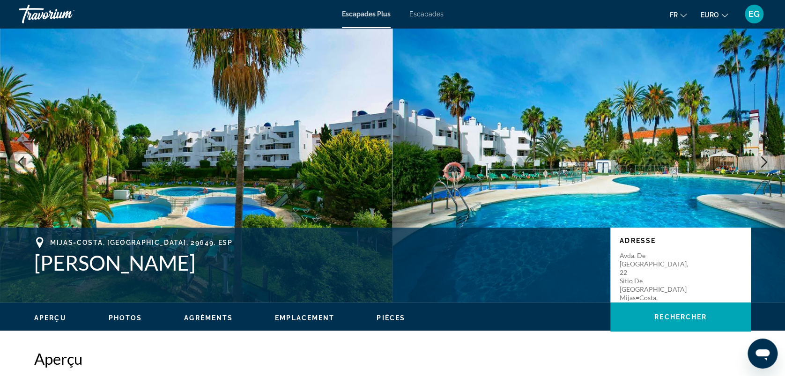
scroll to position [0, 0]
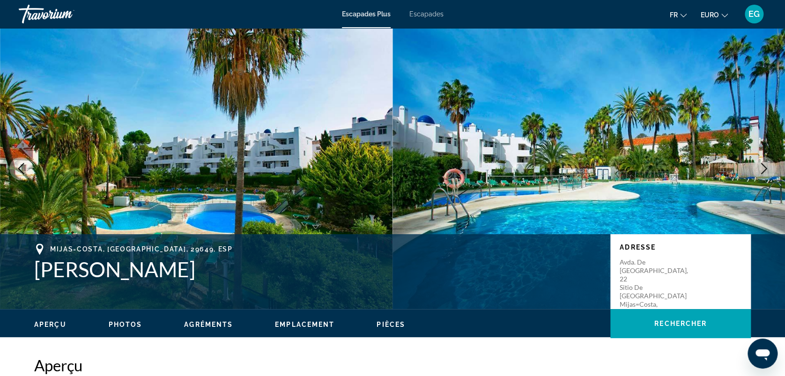
drag, startPoint x: 35, startPoint y: 270, endPoint x: 222, endPoint y: 271, distance: 186.9
click at [222, 271] on h1 "Ona Campanario" at bounding box center [317, 269] width 567 height 24
copy h1 "Ona Campanario"
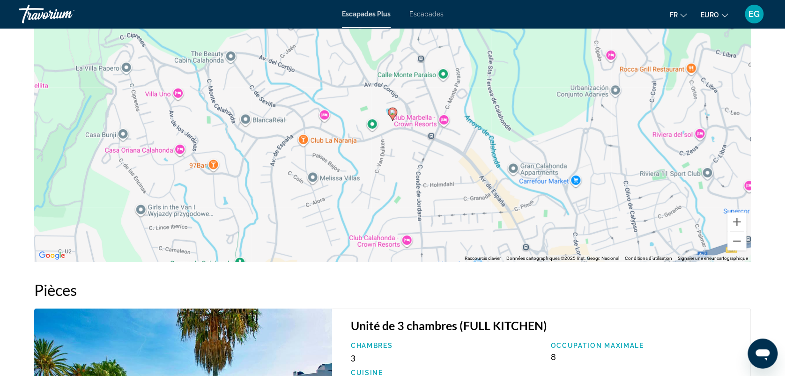
scroll to position [1221, 0]
